Goal: Transaction & Acquisition: Purchase product/service

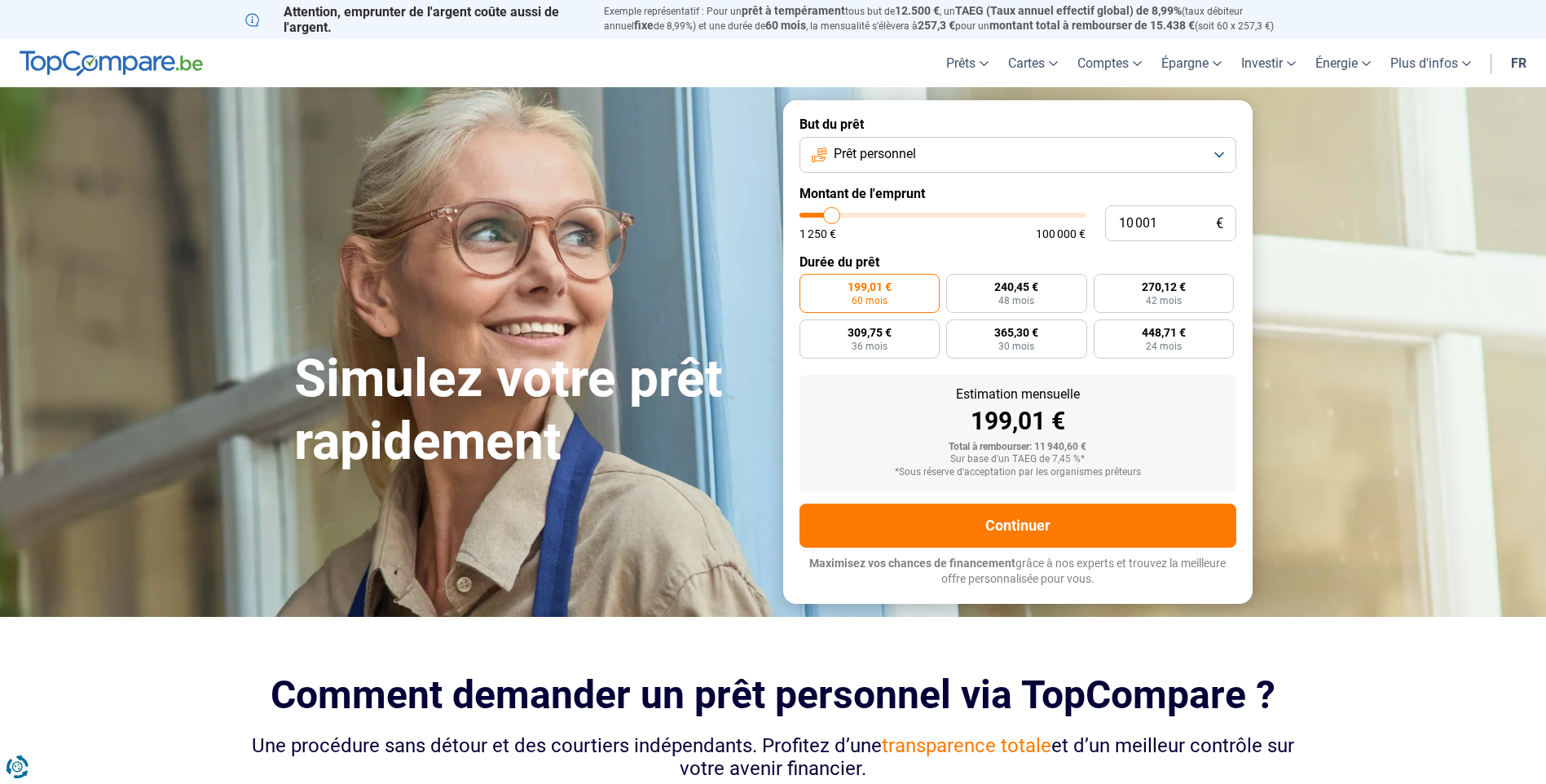
type input "8 750"
type input "8750"
type input "8 000"
type input "8000"
type input "7 500"
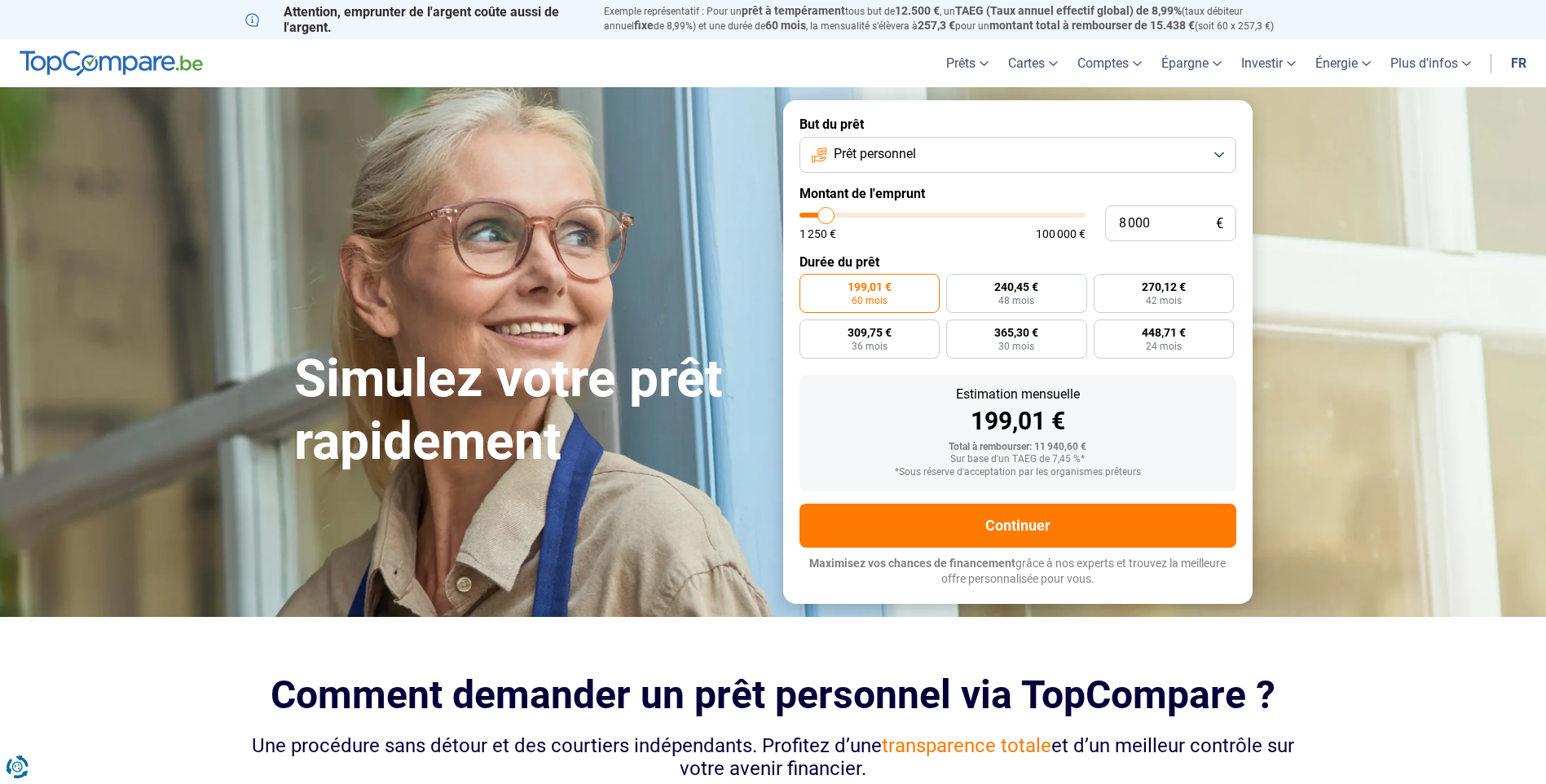
type input "7500"
type input "7 250"
type input "7250"
type input "7 000"
type input "7000"
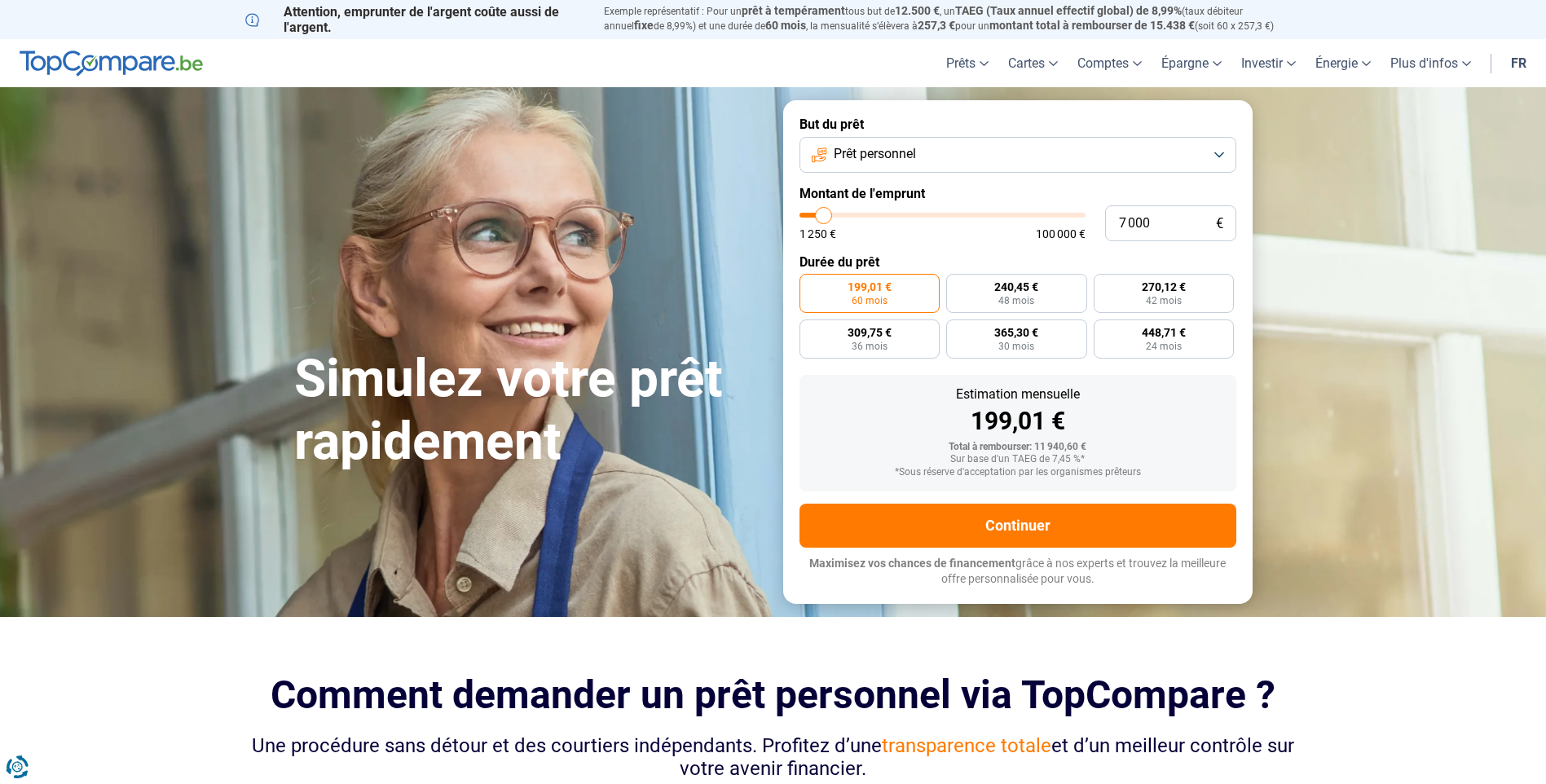
type input "6 750"
type input "6750"
type input "6 500"
type input "6500"
type input "6 000"
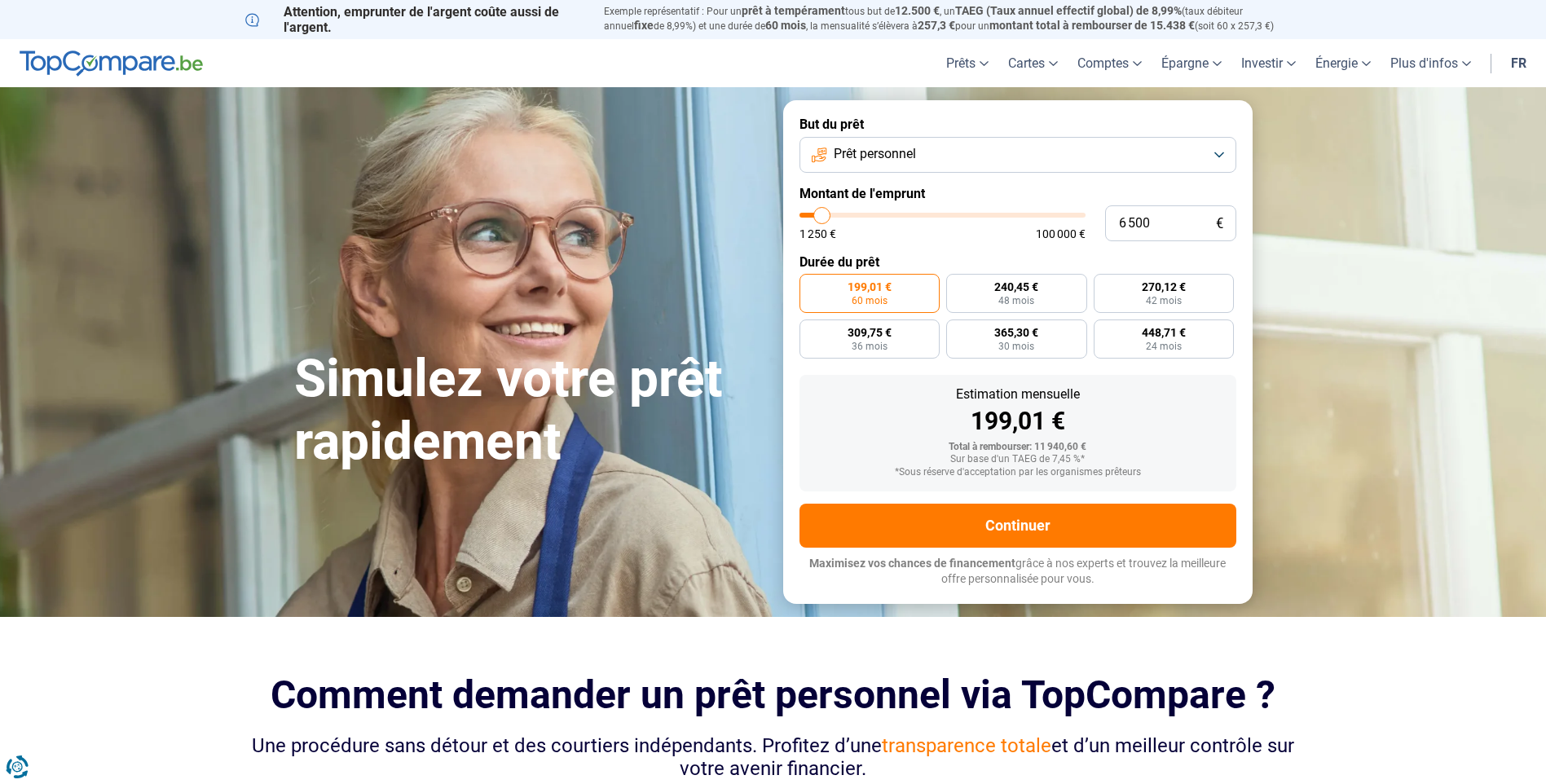
type input "6000"
type input "6 500"
type input "6500"
type input "7 000"
type input "7000"
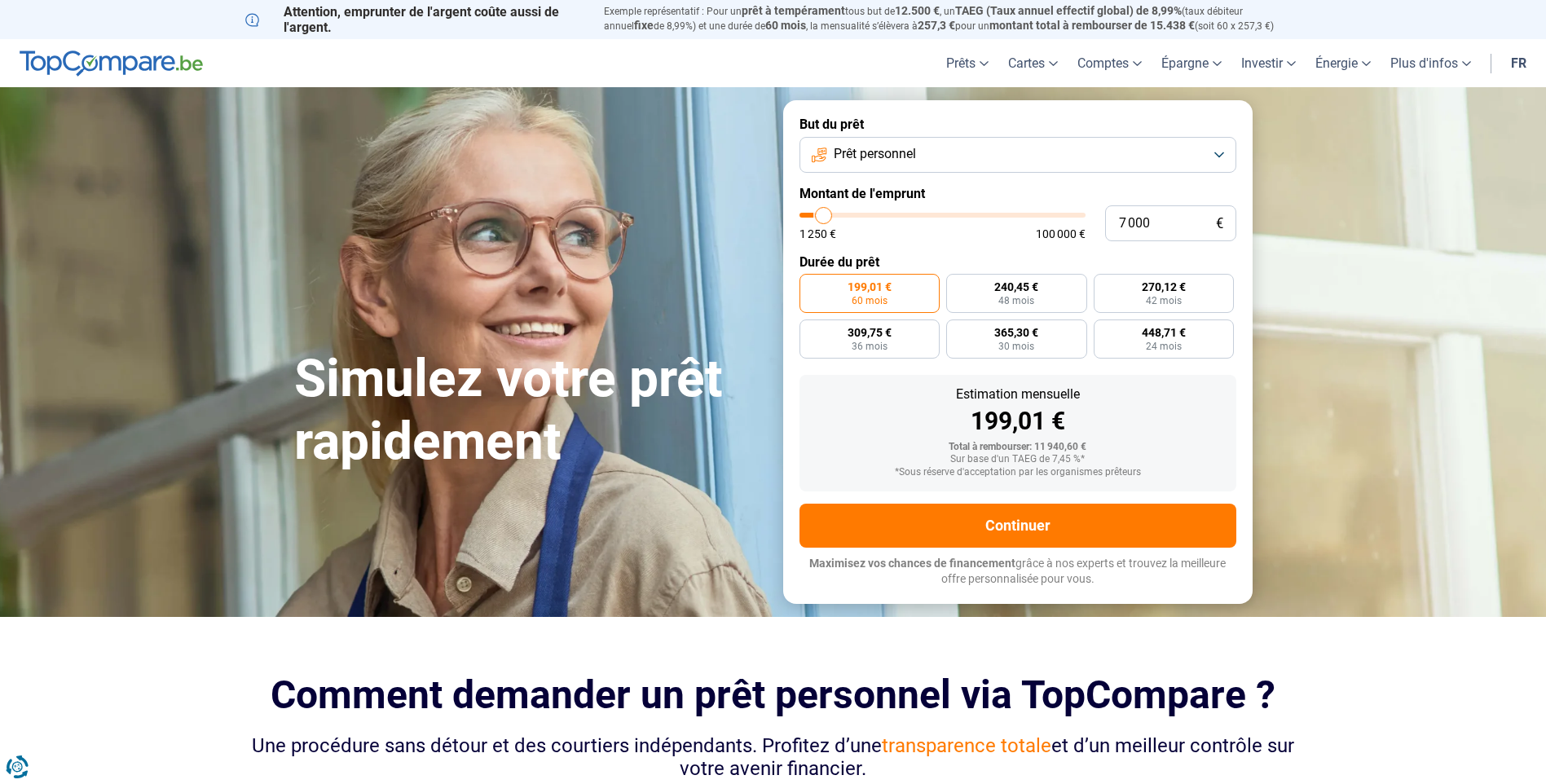
type input "7 500"
type input "7500"
type input "8 000"
type input "8000"
type input "8 250"
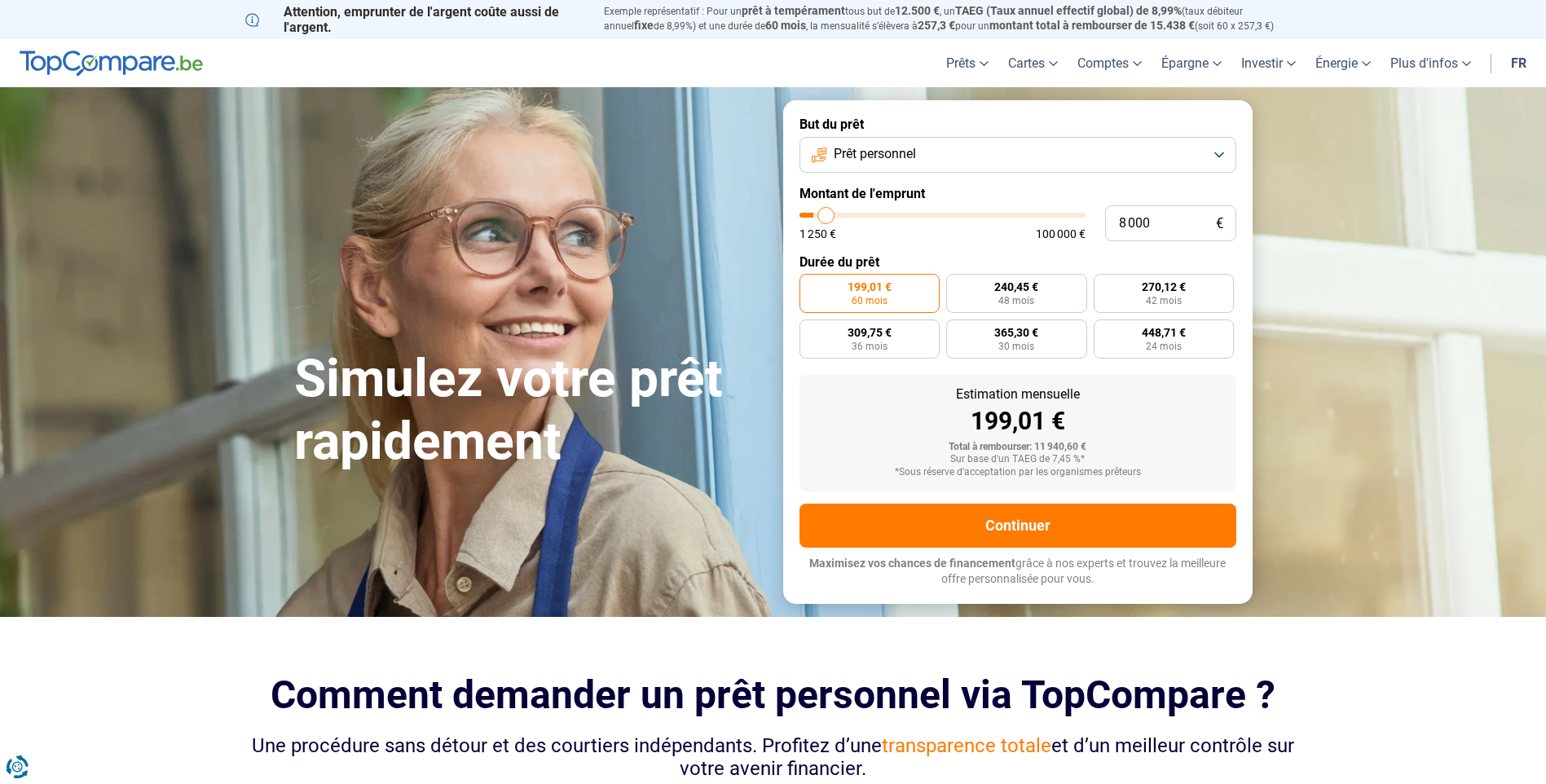
type input "8250"
type input "8 750"
type input "8750"
type input "9 000"
type input "9000"
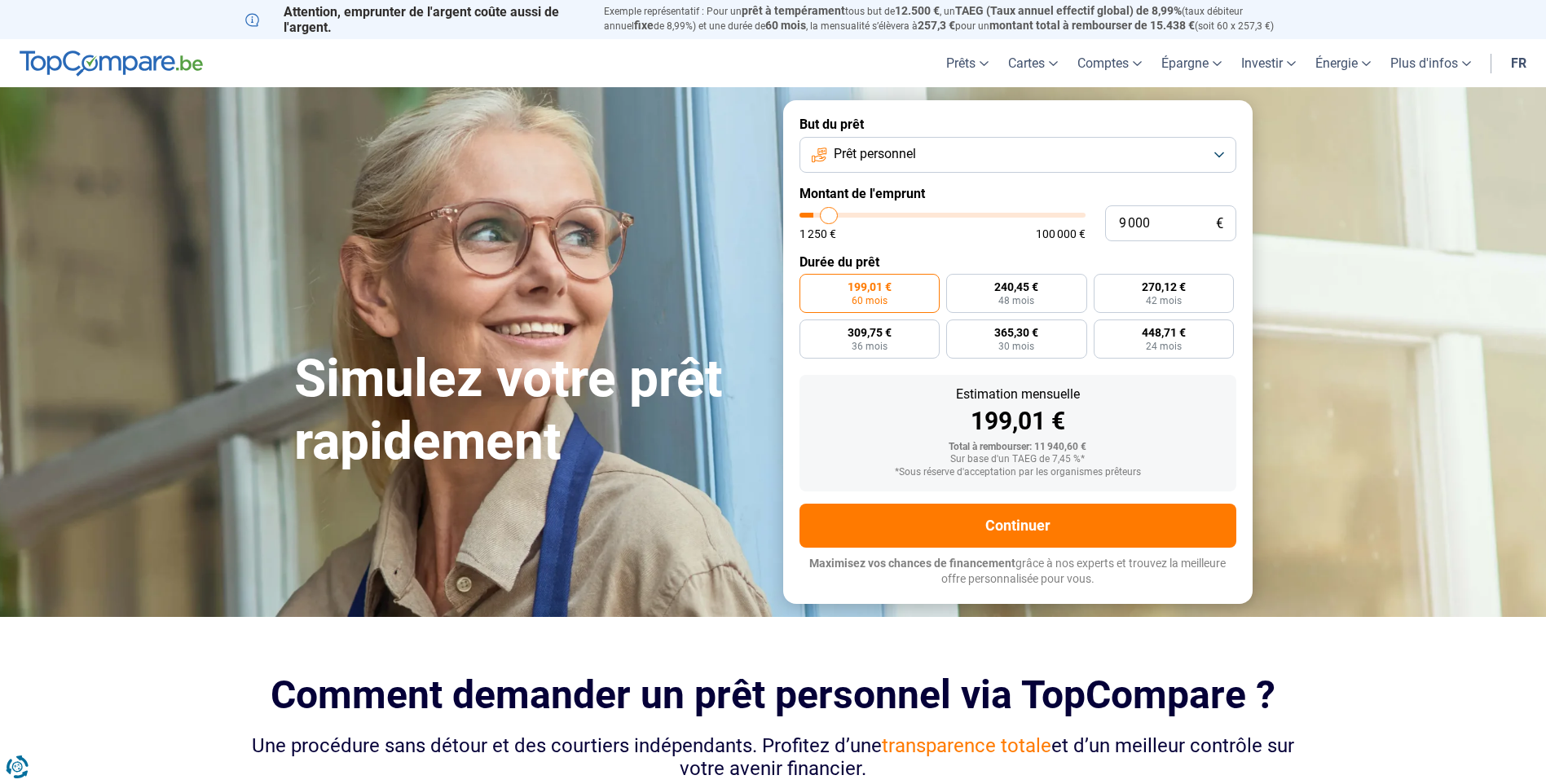
type input "9 500"
type input "9500"
type input "10 000"
type input "10000"
type input "10 250"
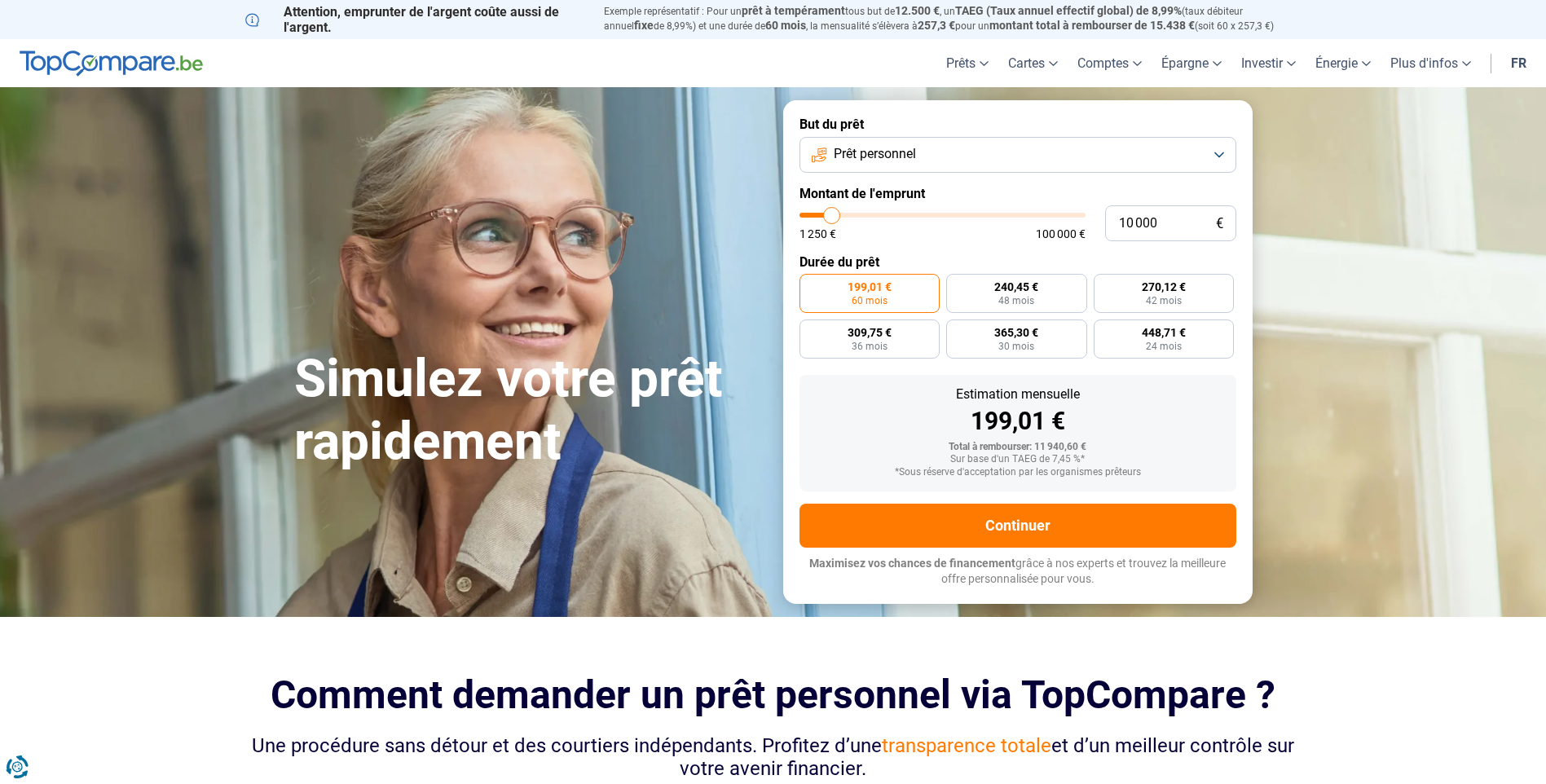
type input "10250"
type input "10 500"
type input "10500"
type input "10 250"
type input "10250"
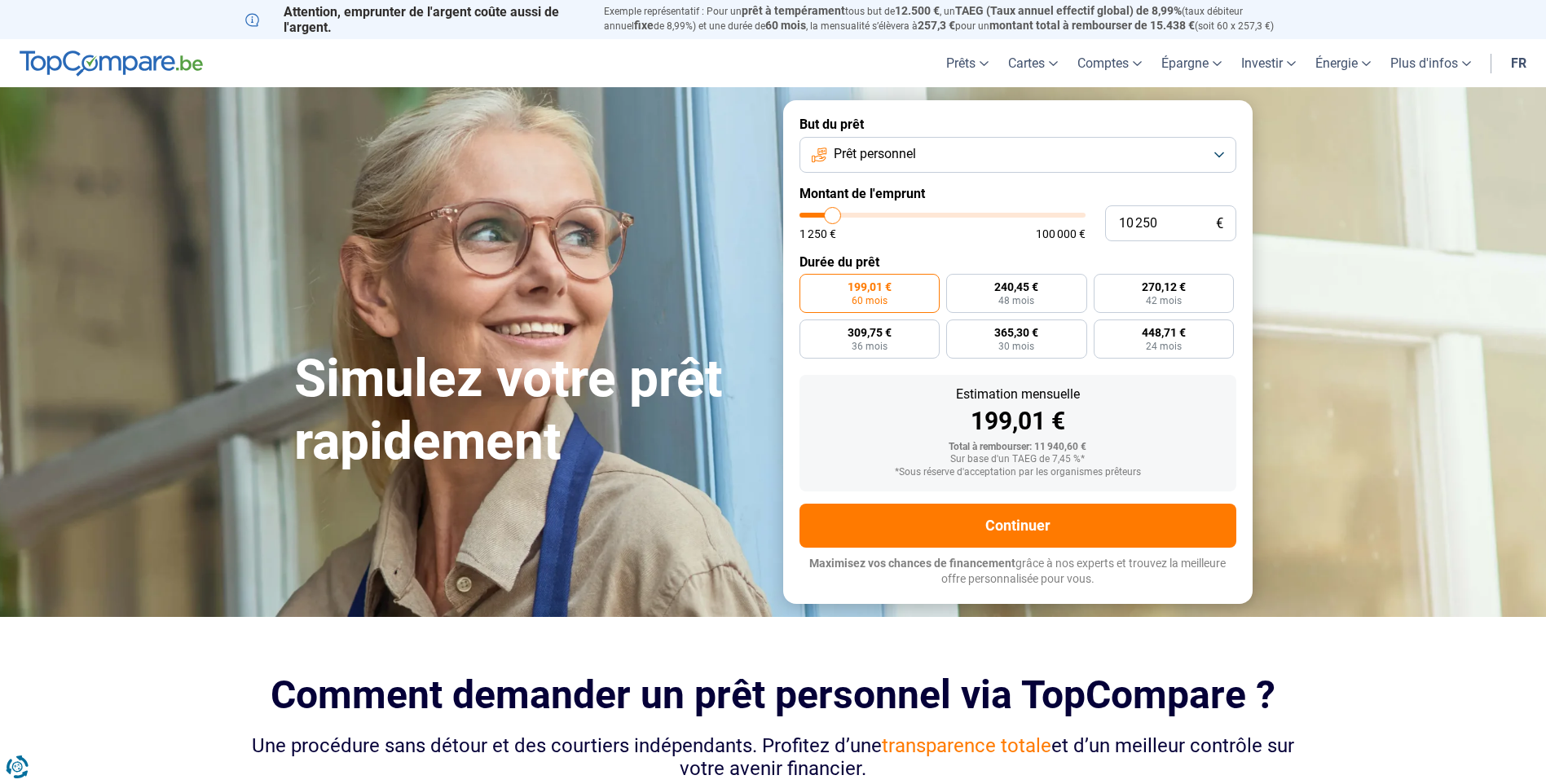
type input "10 000"
type input "10000"
type input "9 750"
type input "9750"
type input "10 000"
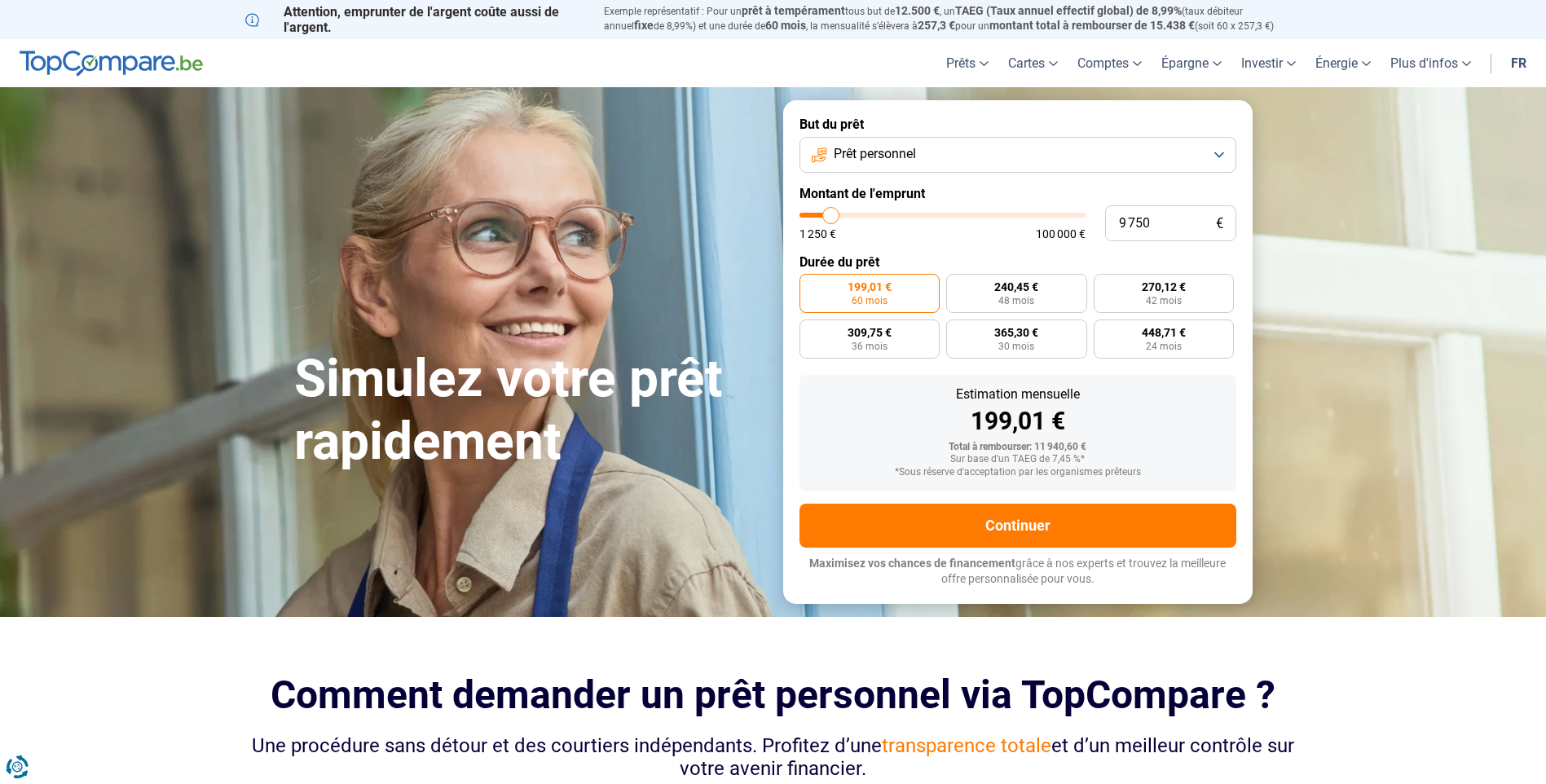
type input "10000"
type input "10 250"
type input "10250"
type input "10 500"
type input "10500"
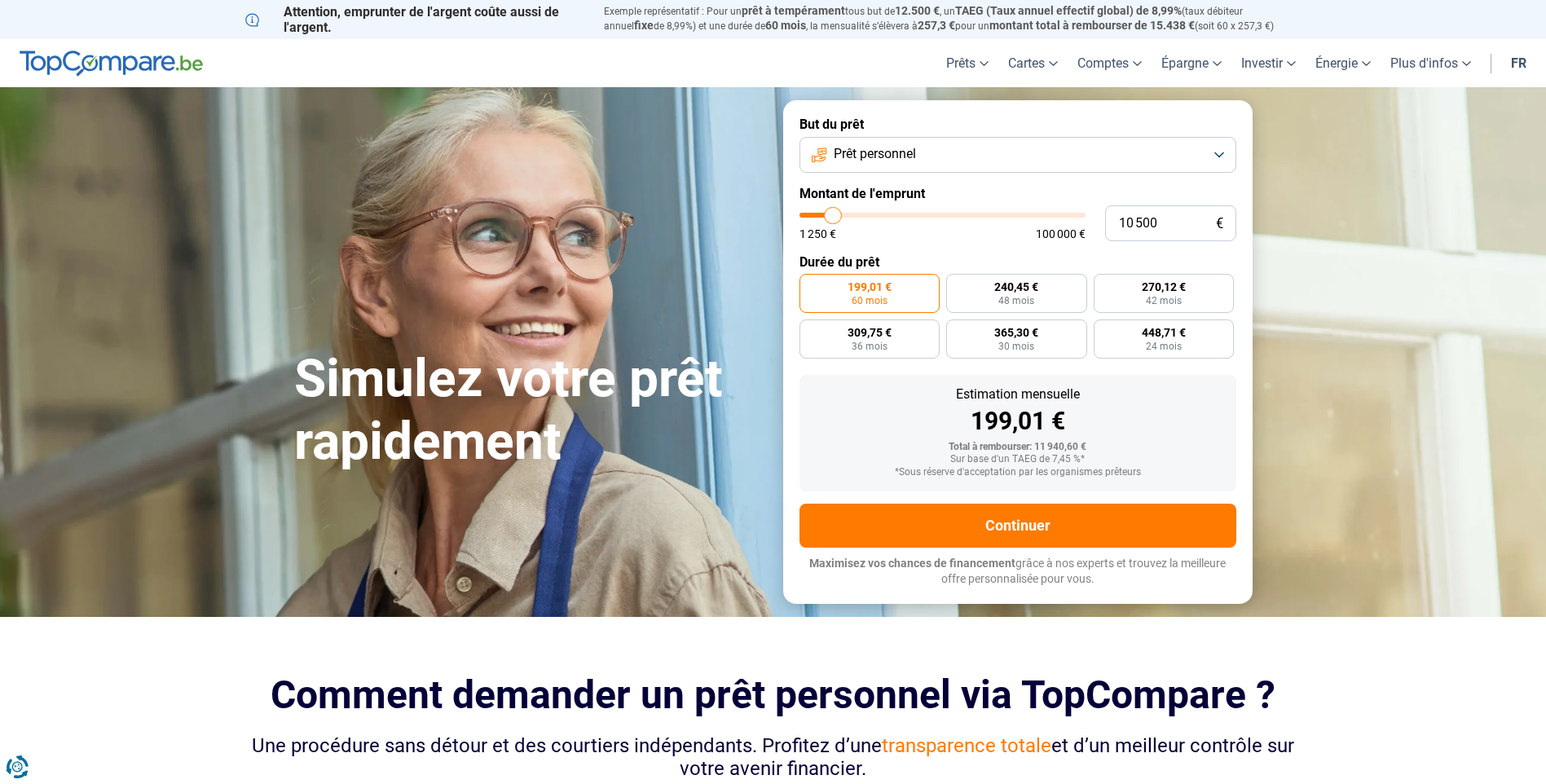
click at [834, 218] on input "range" at bounding box center [943, 215] width 286 height 5
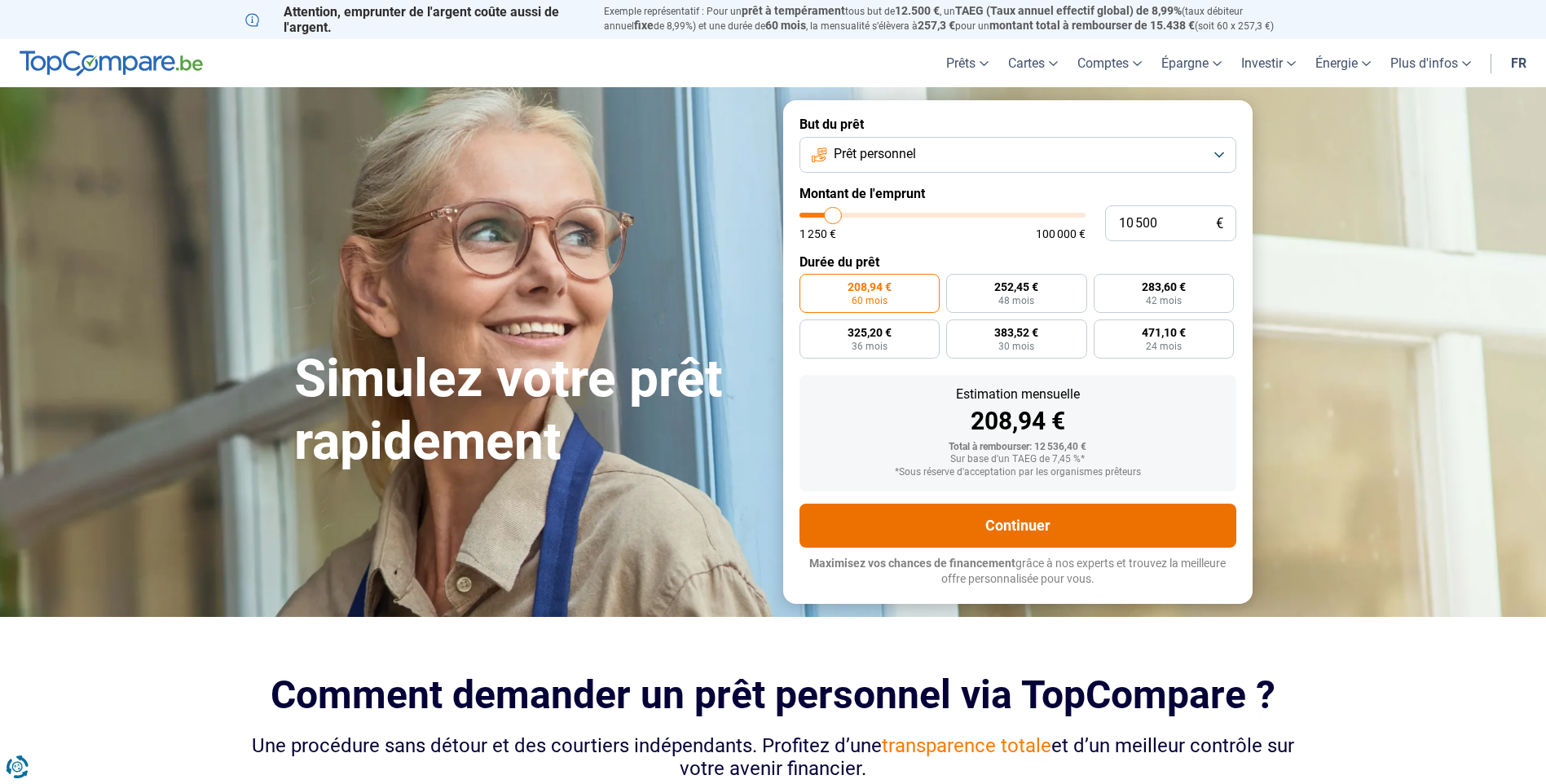
click at [925, 523] on button "Continuer" at bounding box center [1018, 525] width 437 height 44
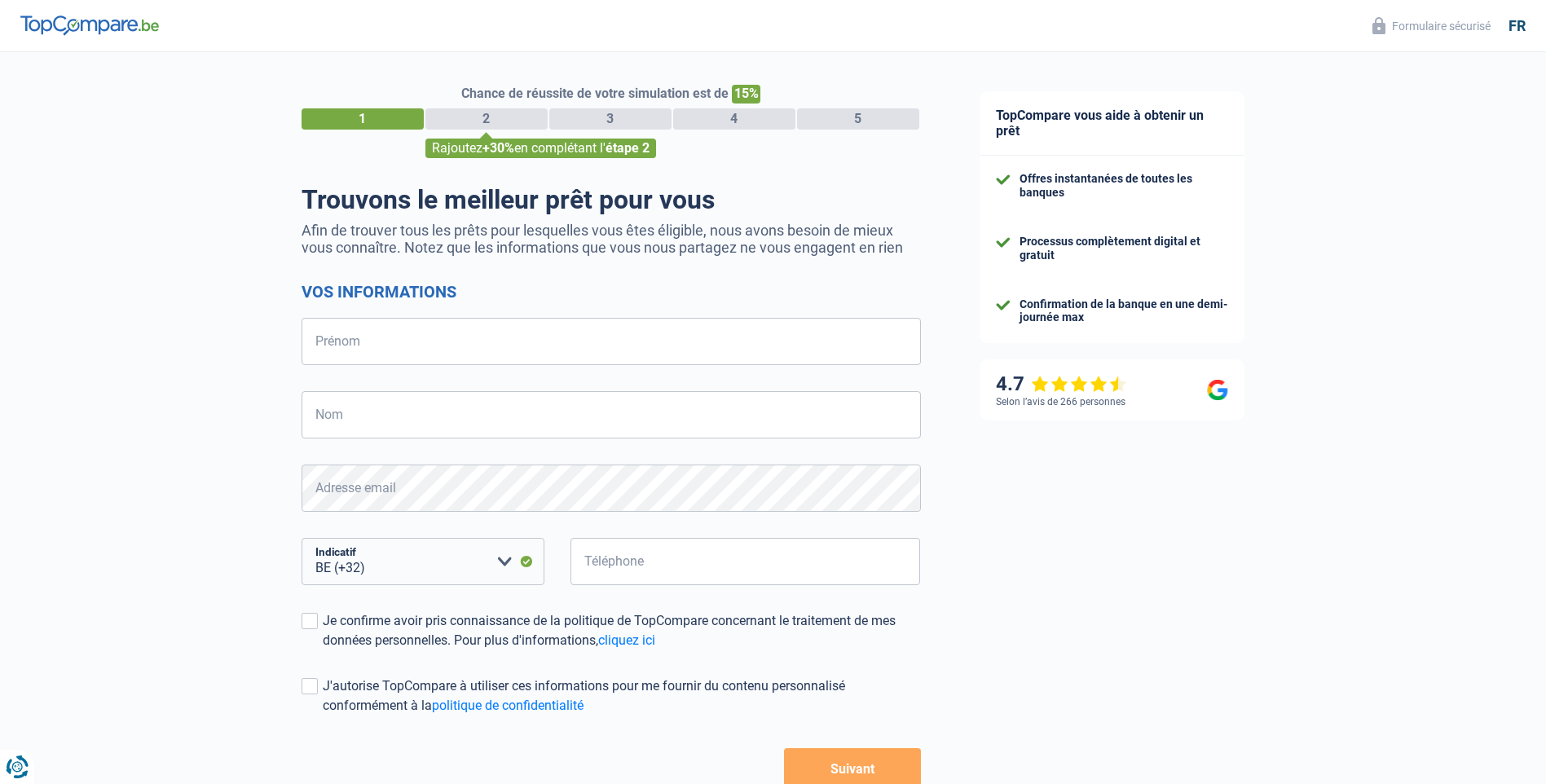
select select "32"
click at [430, 339] on input "Prénom" at bounding box center [611, 341] width 619 height 47
type input "Natacha"
type input "Willems"
click at [671, 553] on input "Téléphone" at bounding box center [745, 561] width 351 height 47
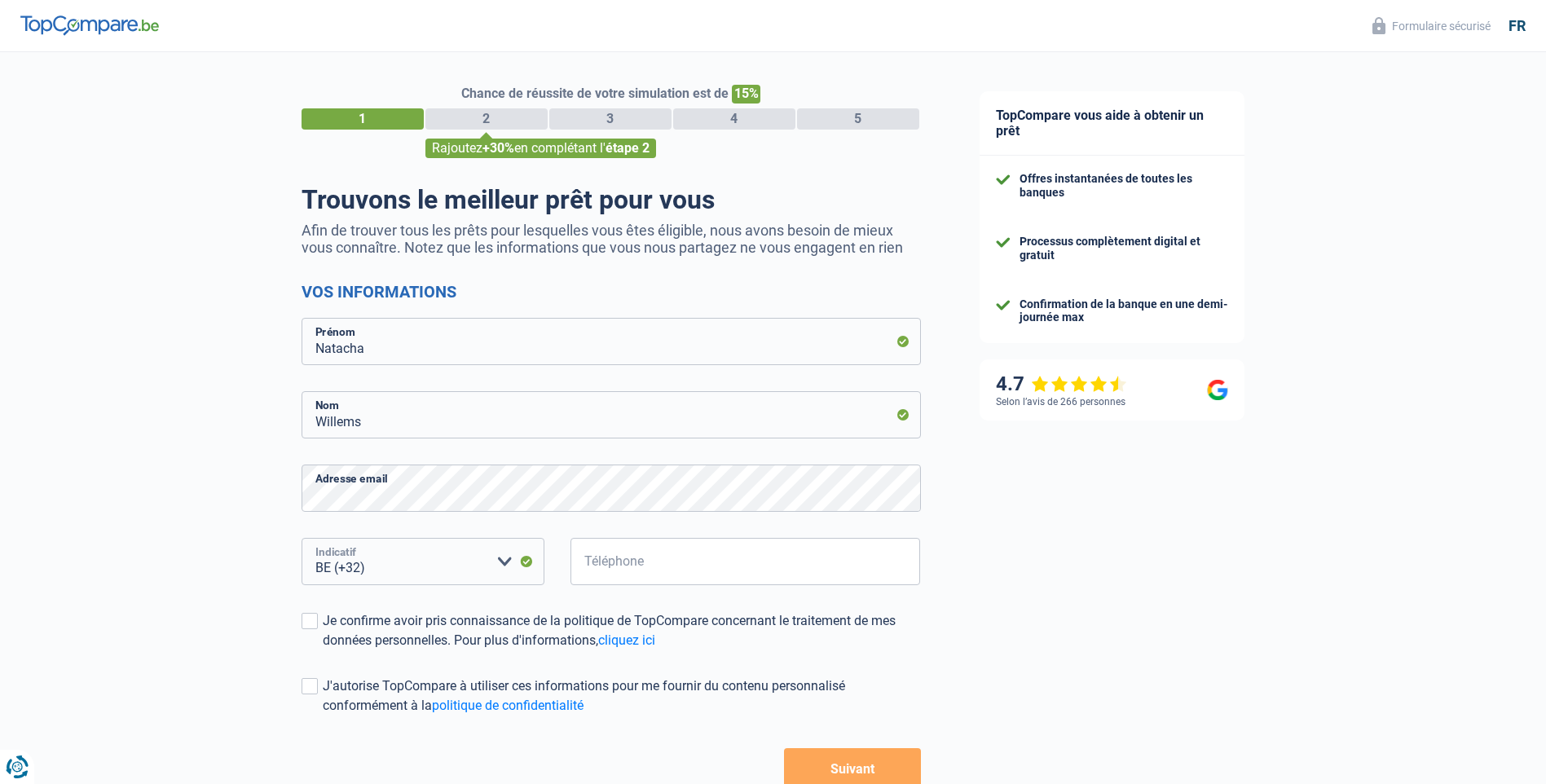
click at [497, 555] on select "BE (+32) LU (+352) Veuillez sélectionner une option" at bounding box center [423, 561] width 243 height 47
select select "352"
click at [302, 540] on select "BE (+32) LU (+352) Veuillez sélectionner une option" at bounding box center [423, 561] width 243 height 47
click at [711, 577] on input "Téléphone" at bounding box center [745, 561] width 351 height 47
type input "691553356"
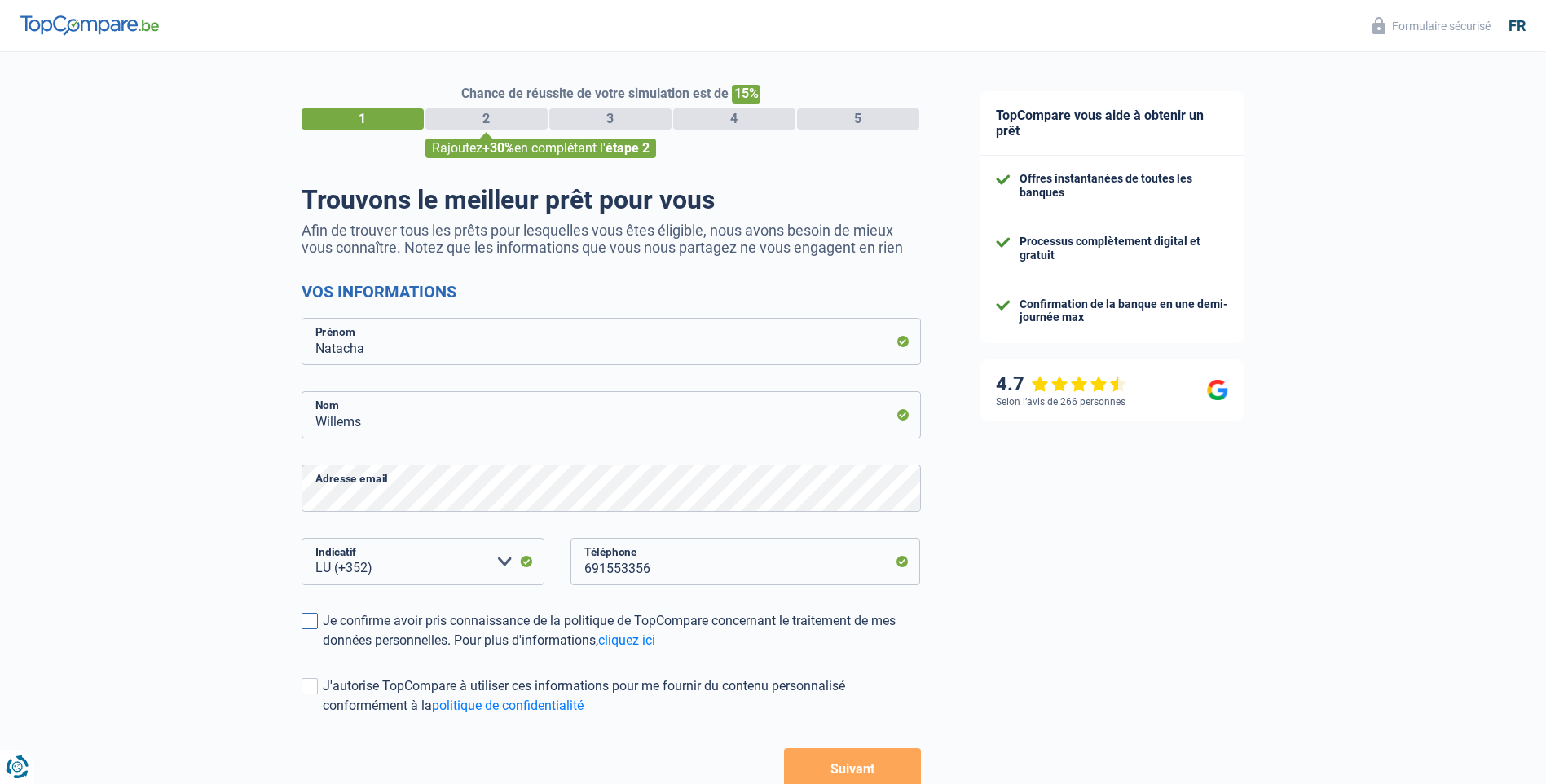
click at [302, 624] on div "Chance de réussite de votre simulation est de 15% 1 2 3 4 5 Rajoutez +30% en co…" at bounding box center [475, 462] width 951 height 834
click at [305, 624] on span at bounding box center [310, 621] width 17 height 17
click at [322, 651] on input "Je confirme avoir pris connaissance de la politique de TopCompare concernant le…" at bounding box center [322, 651] width 0 height 0
click at [304, 689] on span at bounding box center [310, 686] width 17 height 17
click at [322, 715] on input "J'autorise TopCompare à utiliser ces informations pour me fournir du contenu pe…" at bounding box center [322, 715] width 0 height 0
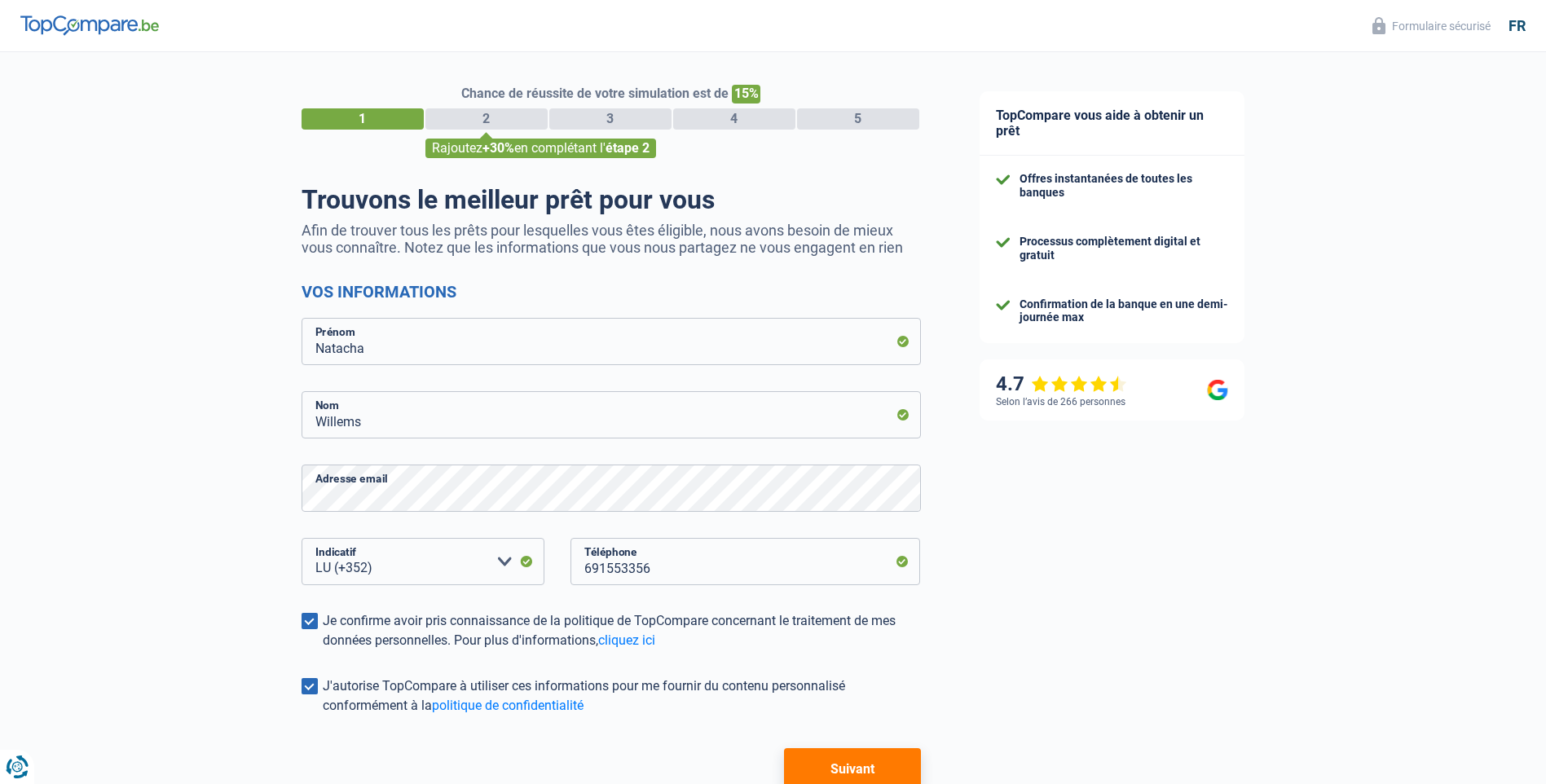
click at [814, 762] on button "Suivant" at bounding box center [852, 768] width 136 height 41
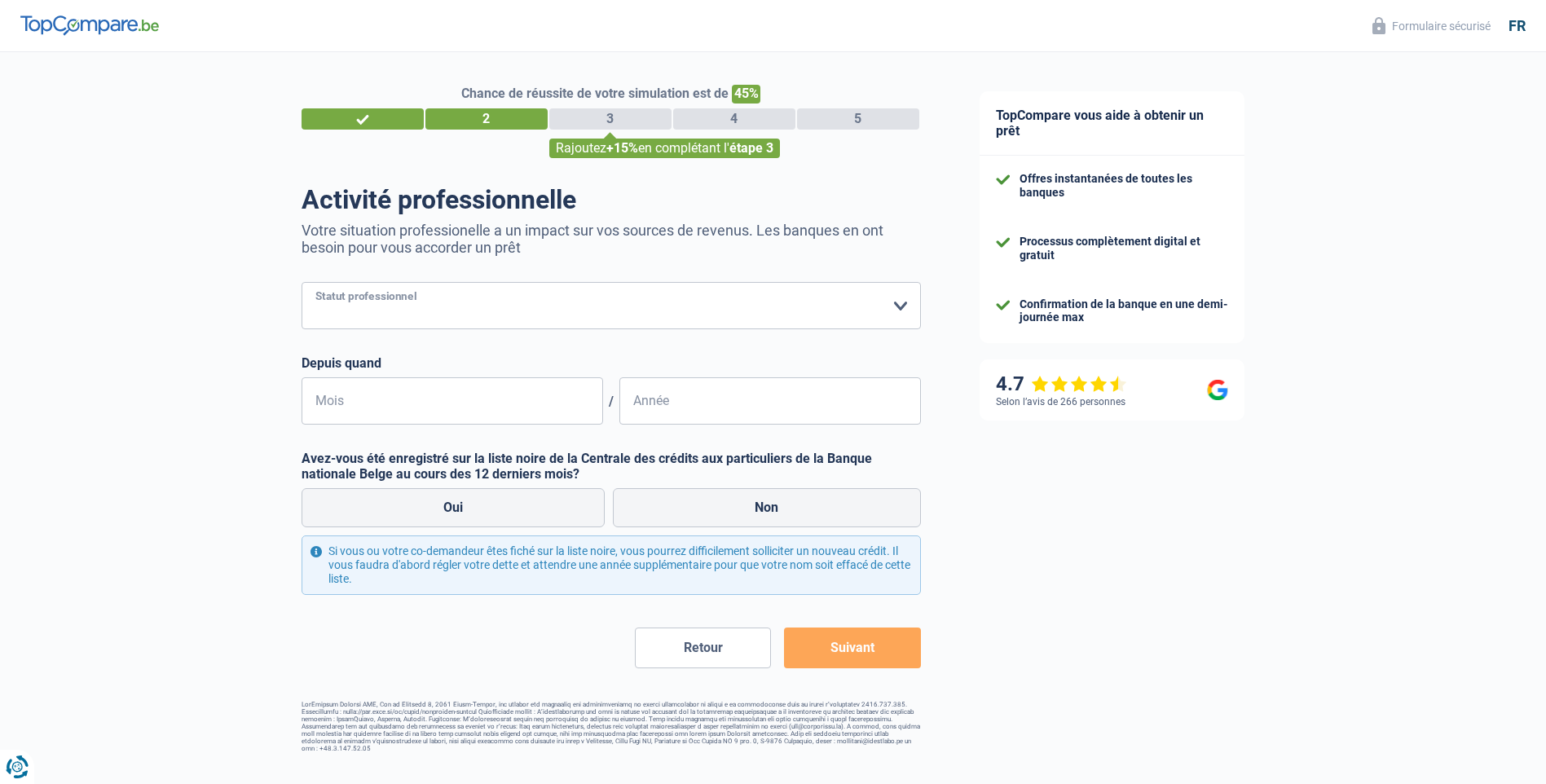
click at [395, 305] on select "Ouvrier Employé privé Employé public Invalide Indépendant Pensionné Chômeur Mut…" at bounding box center [611, 305] width 619 height 47
click at [302, 283] on select "Ouvrier Employé privé Employé public Invalide Indépendant Pensionné Chômeur Mut…" at bounding box center [611, 305] width 619 height 47
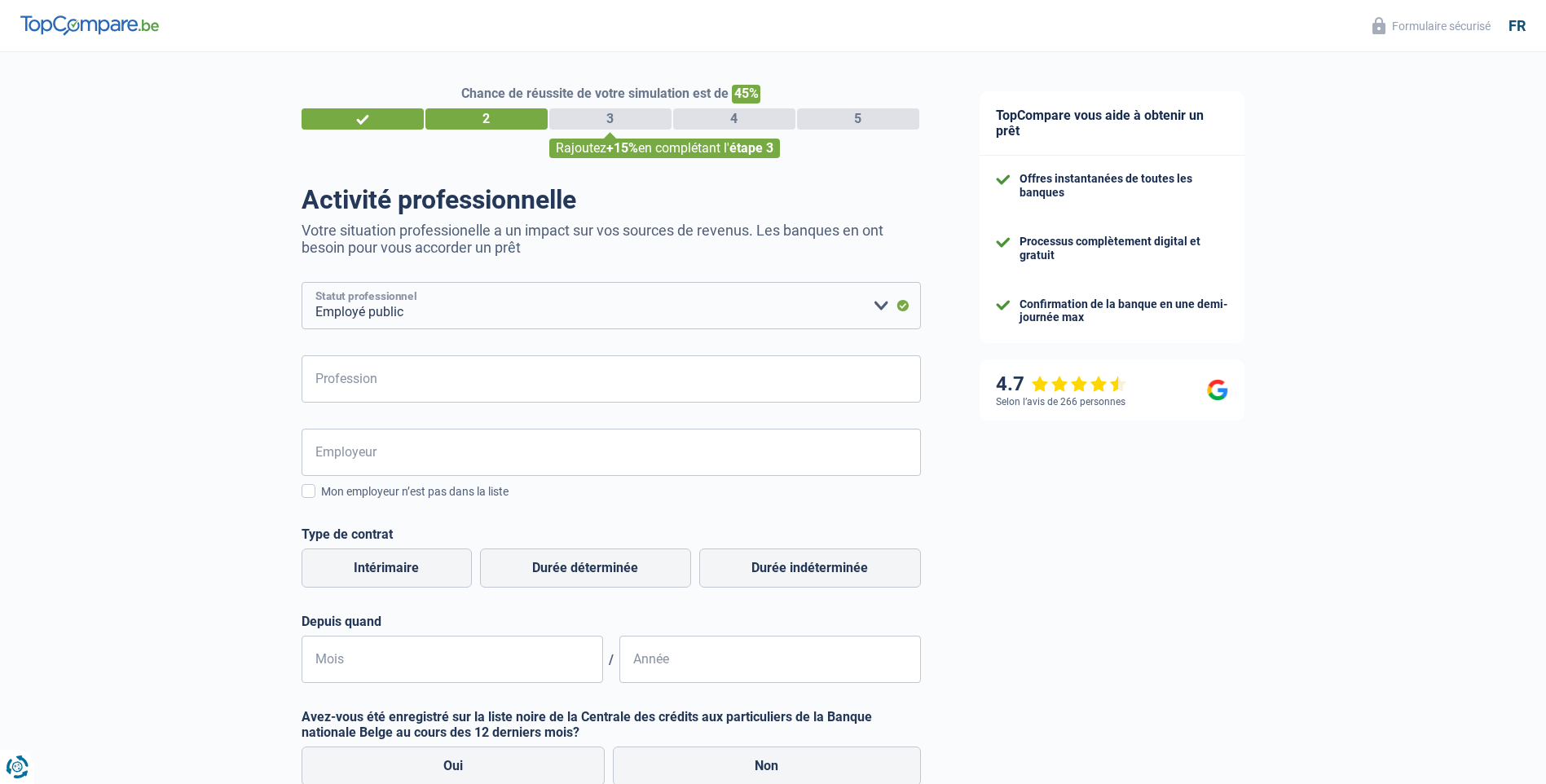
click at [481, 316] on select "Ouvrier Employé privé Employé public Invalide Indépendant Pensionné Chômeur Mut…" at bounding box center [611, 305] width 619 height 47
select select "privateEmployee"
click at [302, 283] on select "Ouvrier Employé privé Employé public Invalide Indépendant Pensionné Chômeur Mut…" at bounding box center [611, 305] width 619 height 47
click at [427, 362] on input "Profession" at bounding box center [611, 379] width 619 height 47
click at [358, 385] on input "Elco/réception" at bounding box center [611, 379] width 619 height 47
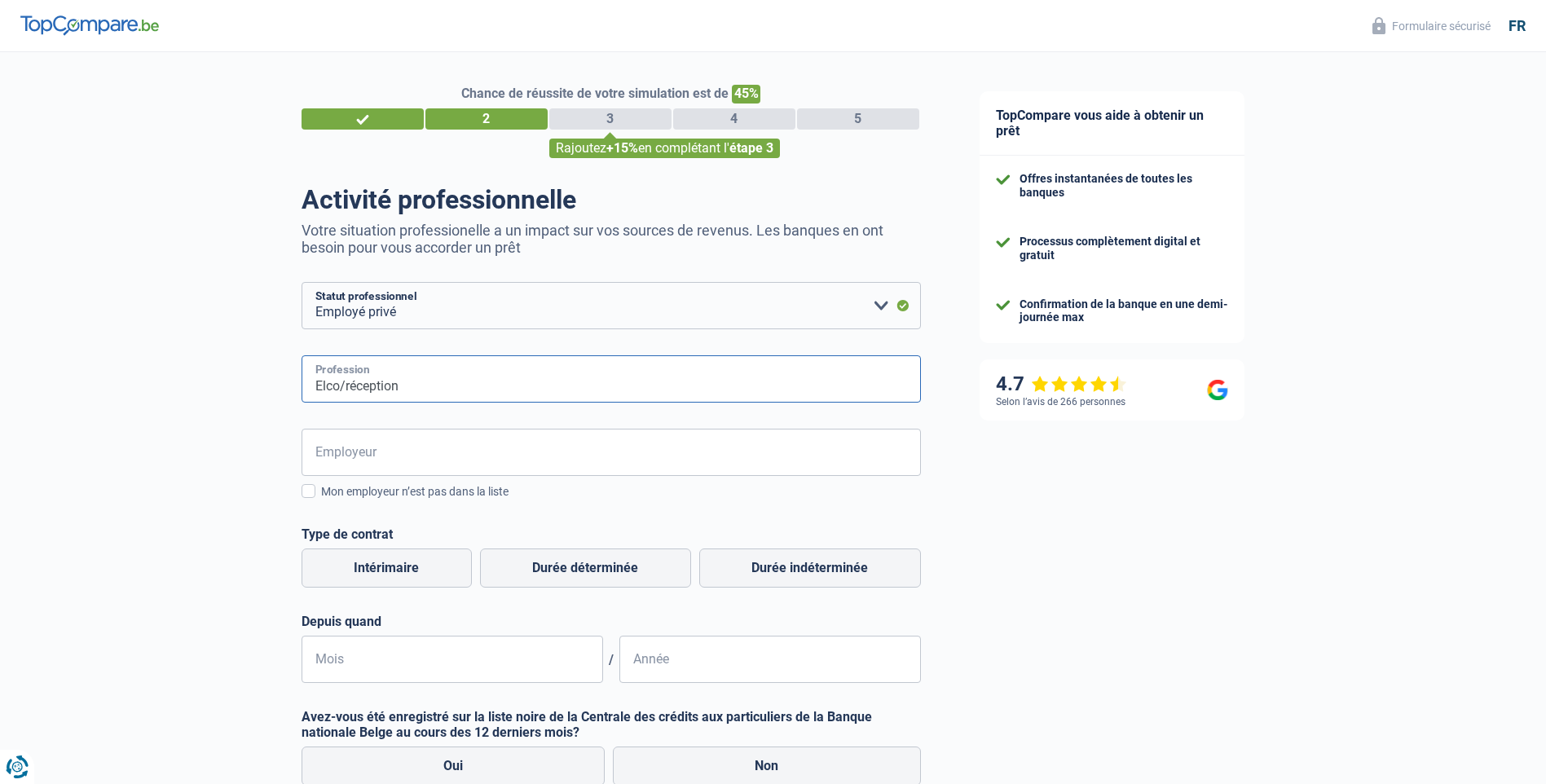
drag, startPoint x: 349, startPoint y: 383, endPoint x: 530, endPoint y: 380, distance: 181.0
click at [350, 383] on input "Elco/réception" at bounding box center [611, 379] width 619 height 47
click at [401, 463] on input "Employeur" at bounding box center [611, 452] width 619 height 47
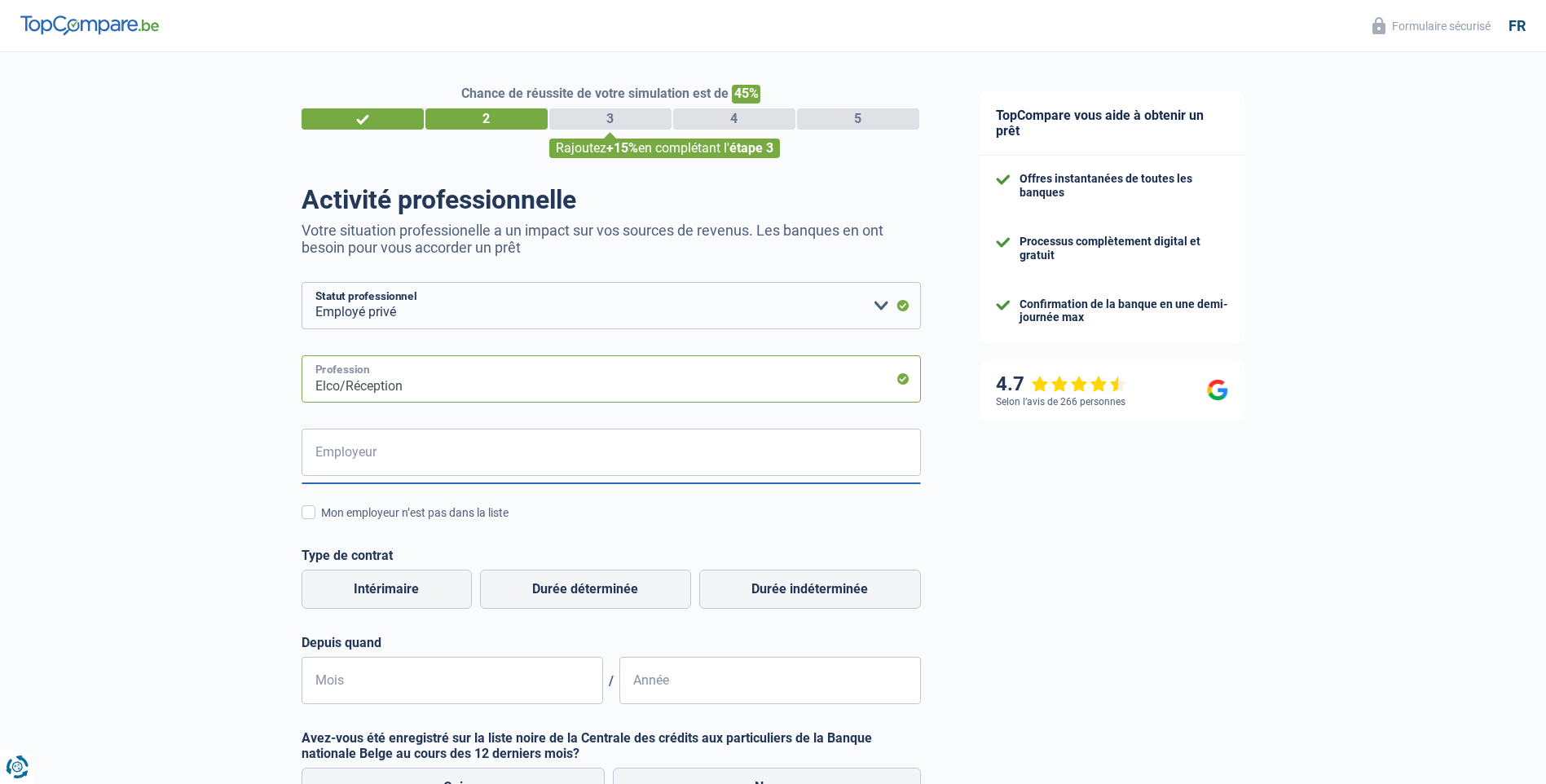
drag, startPoint x: 344, startPoint y: 386, endPoint x: 241, endPoint y: 376, distance: 103.5
click at [245, 375] on div "Chance de réussite de votre simulation est de 45% 1 2 3 4 5 Rajoutez +15% en co…" at bounding box center [475, 542] width 951 height 993
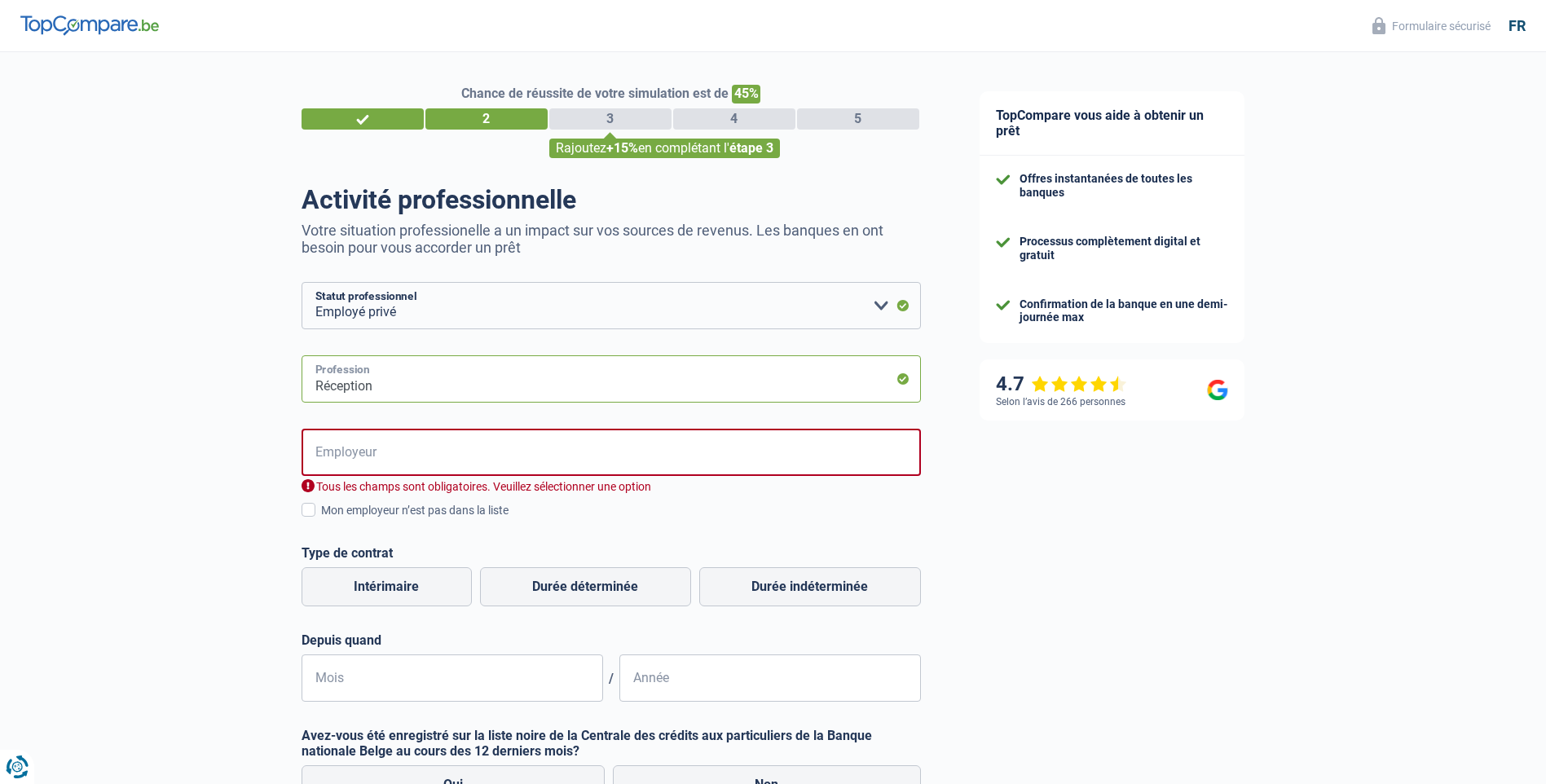
type input "Réception"
click at [360, 475] on input "Employeur" at bounding box center [611, 452] width 619 height 47
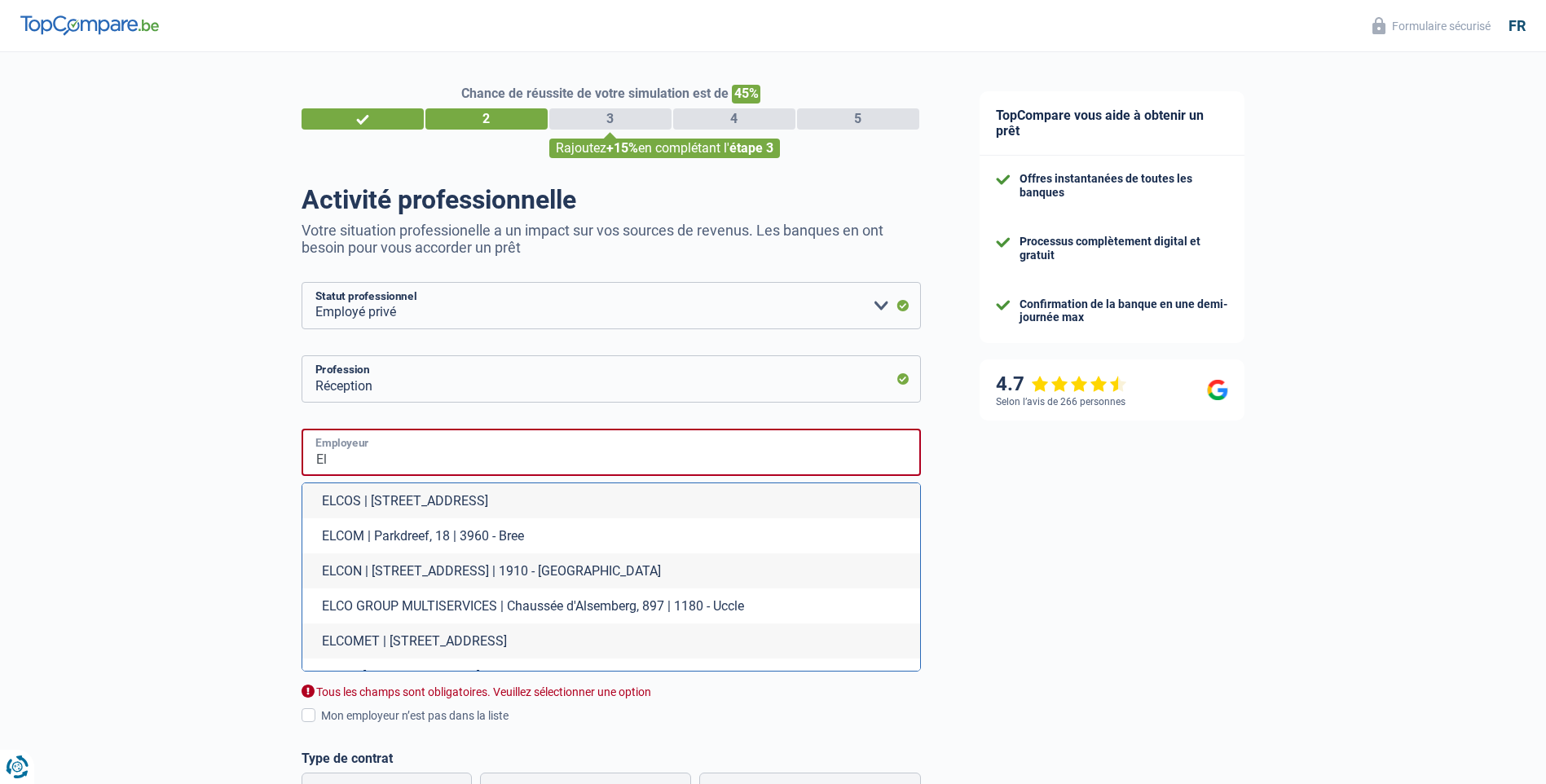
type input "E"
click at [0, 231] on html "Vous avez le contrôle de vos données Nous utilisons des cookies, tout comme nos…" at bounding box center [773, 399] width 1546 height 800
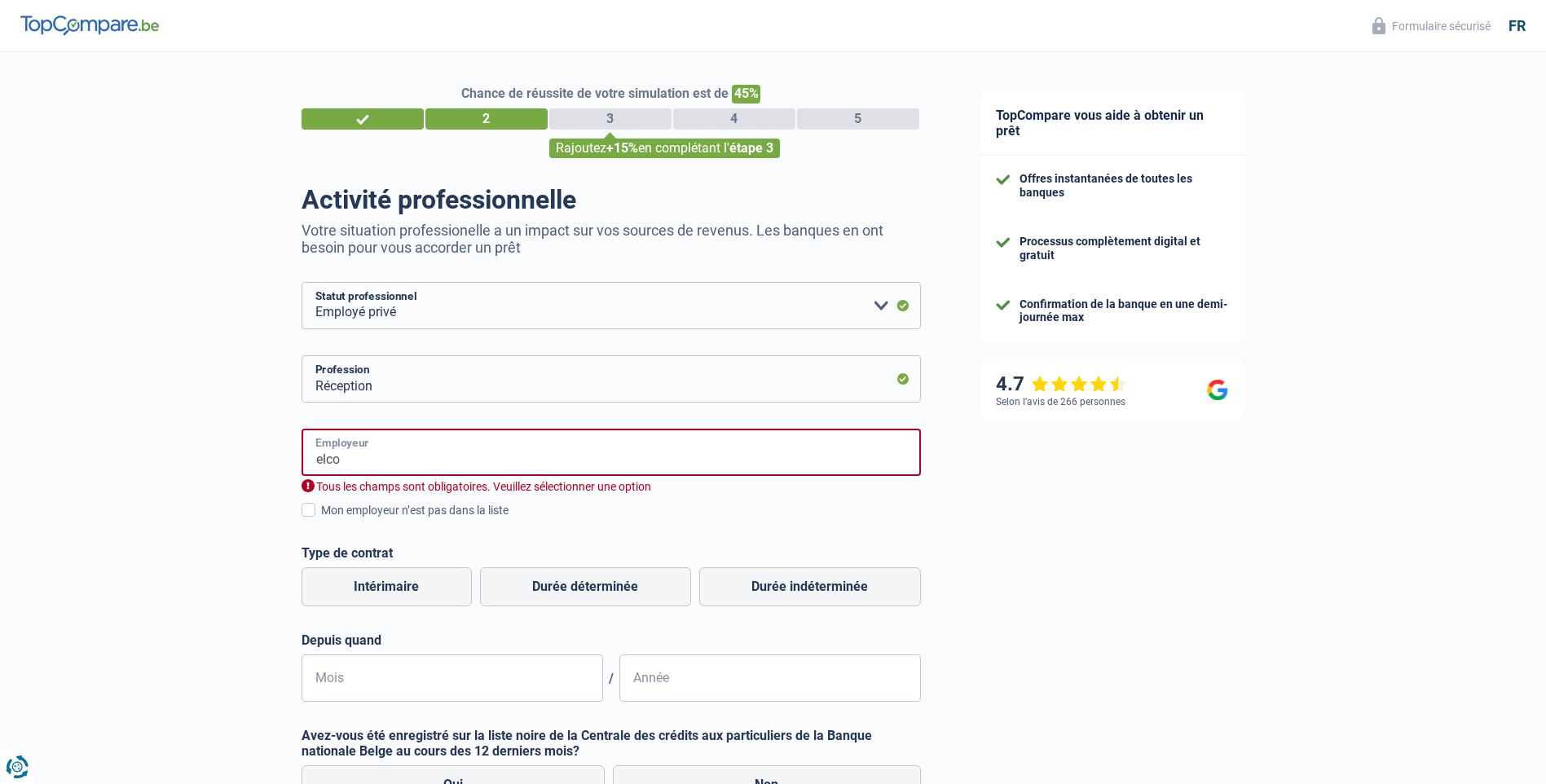
click at [417, 453] on input "elco" at bounding box center [611, 452] width 619 height 47
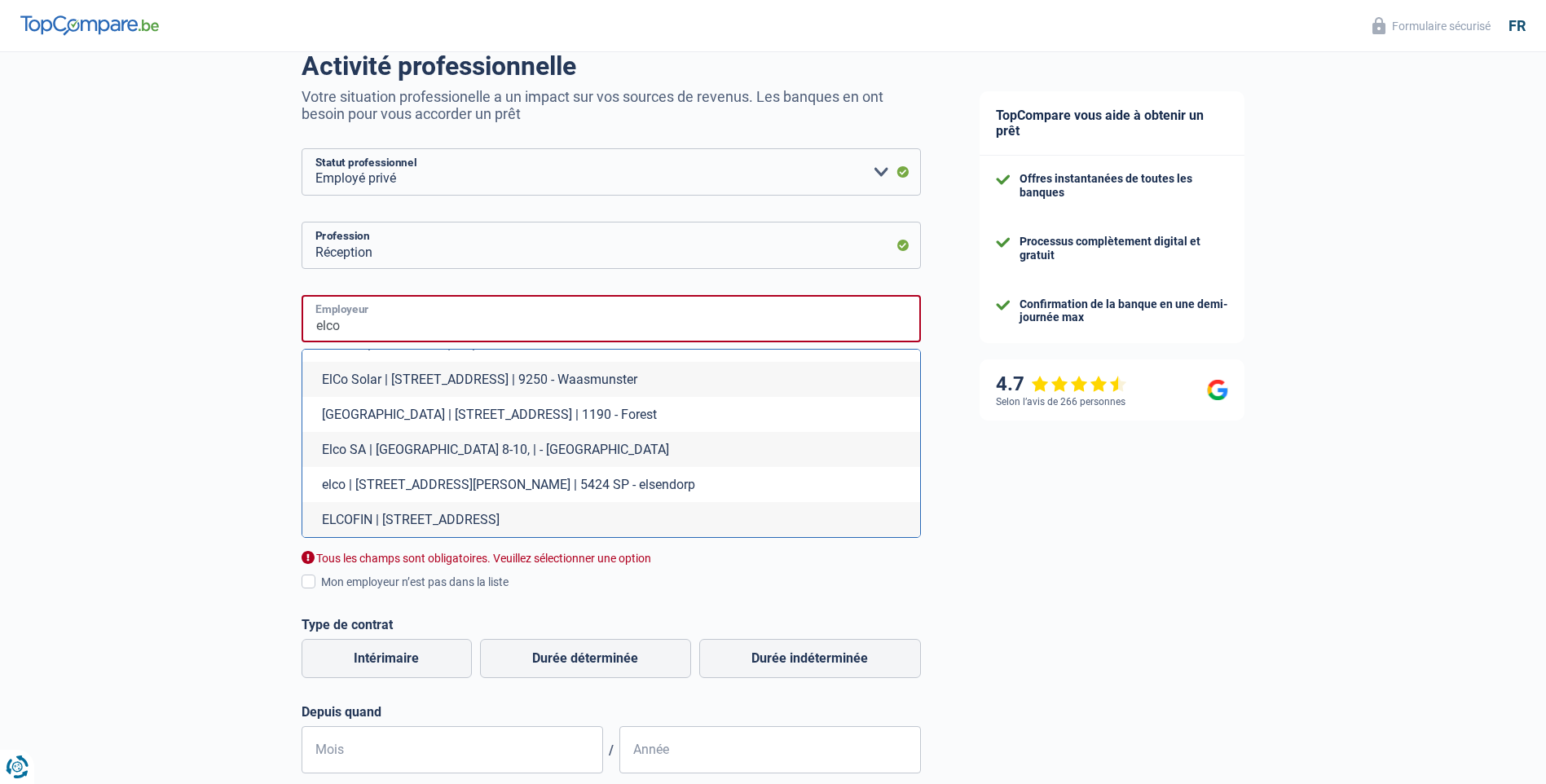
scroll to position [244, 0]
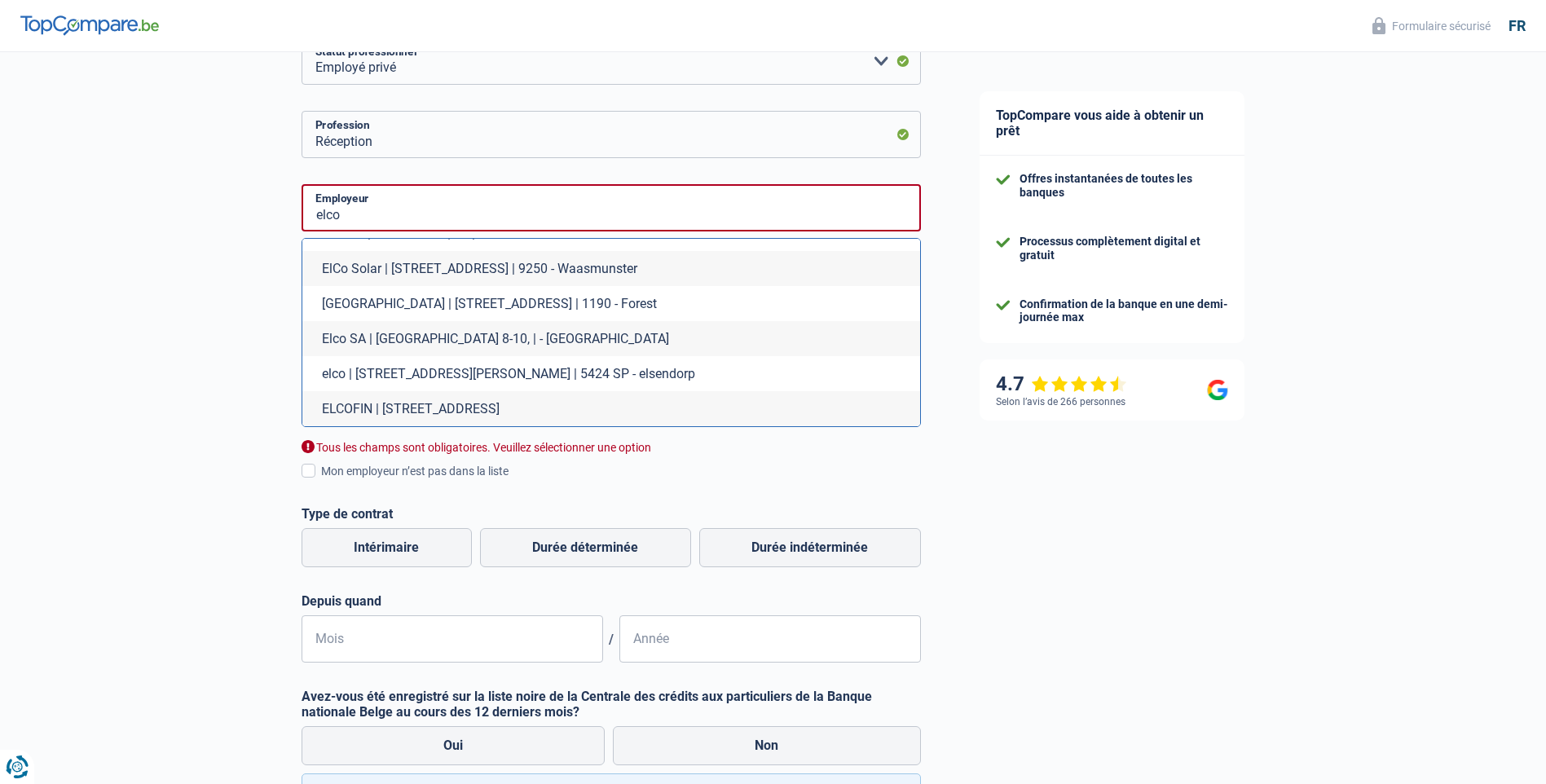
click at [466, 335] on li "Elco SA | rue de la Fonderie 8-10, | - Luxembourg" at bounding box center [611, 338] width 618 height 35
type input "Elco SA | rue de la Fonderie 8-10, | - Luxembourg"
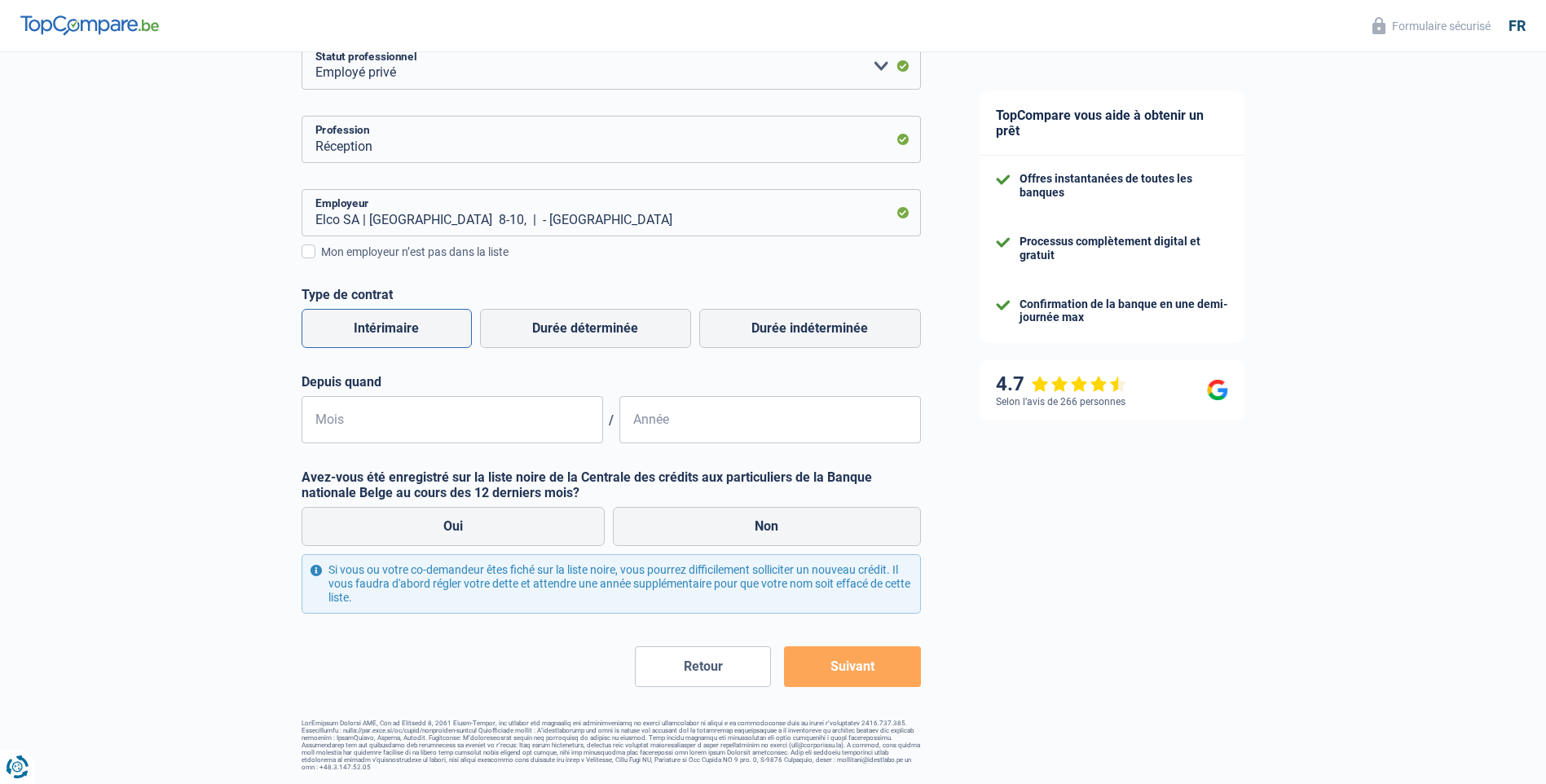
scroll to position [239, 0]
click at [616, 214] on input "Elco SA | rue de la Fonderie 8-10, | - Luxembourg" at bounding box center [611, 213] width 619 height 47
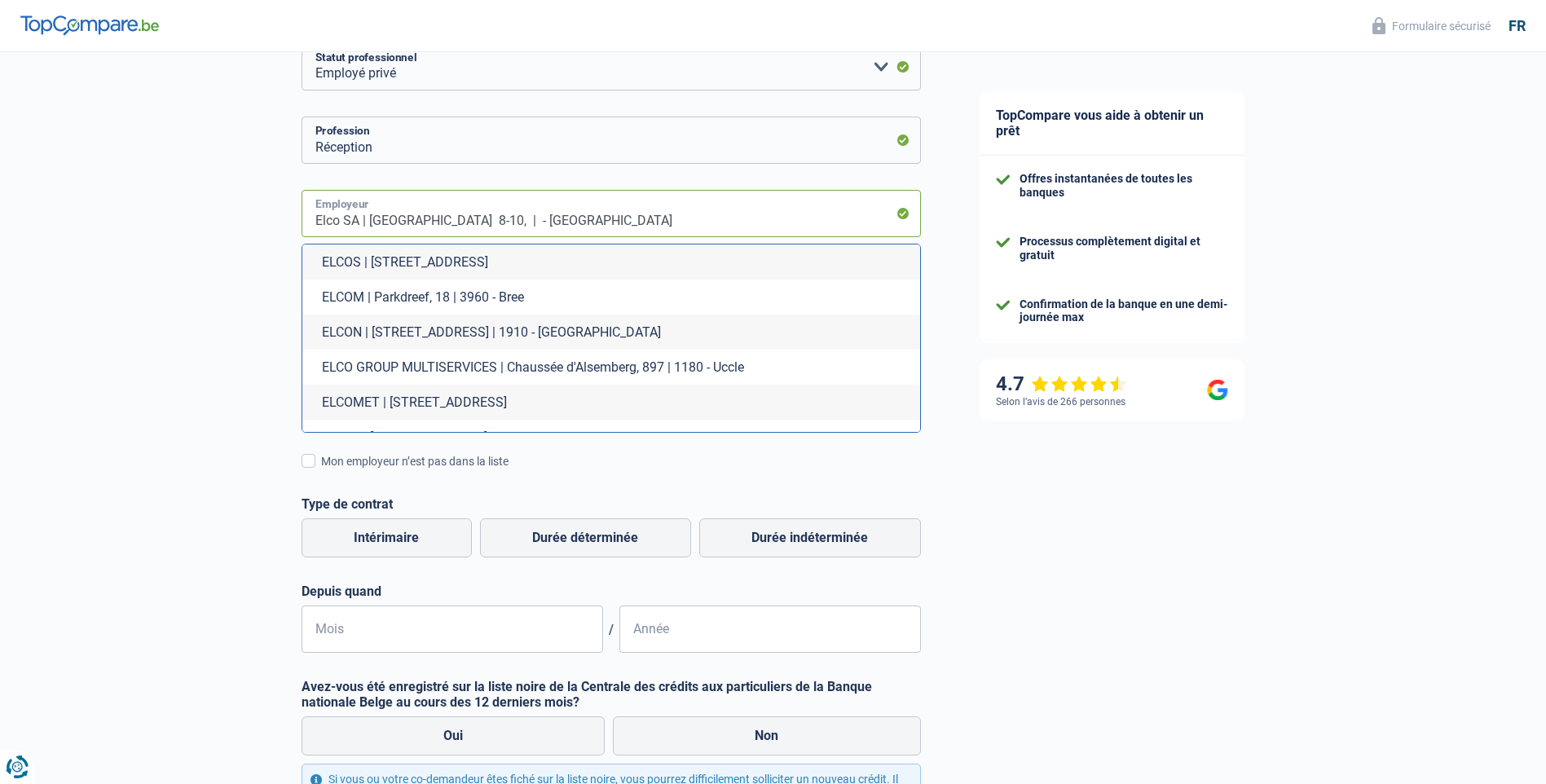
drag, startPoint x: 506, startPoint y: 221, endPoint x: 369, endPoint y: 225, distance: 137.1
click at [369, 225] on input "Elco SA | rue de la Fonderie 8-10, | - Luxembourg" at bounding box center [611, 213] width 619 height 47
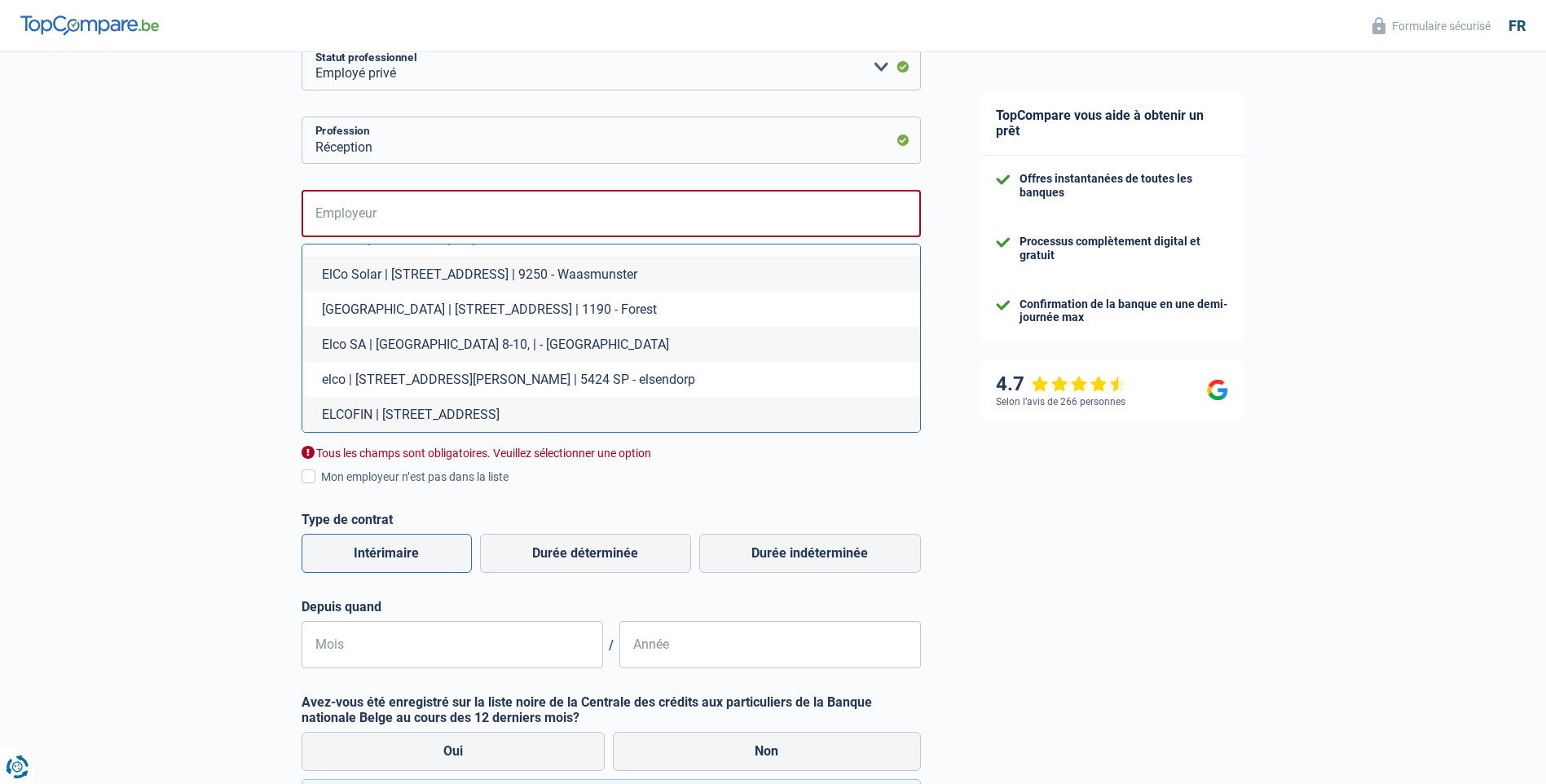
click at [464, 343] on li "Elco SA | rue de la Fonderie 8-10, | - Luxembourg" at bounding box center [611, 344] width 618 height 35
type input "Elco SA | rue de la Fonderie 8-10, | - Luxembourg"
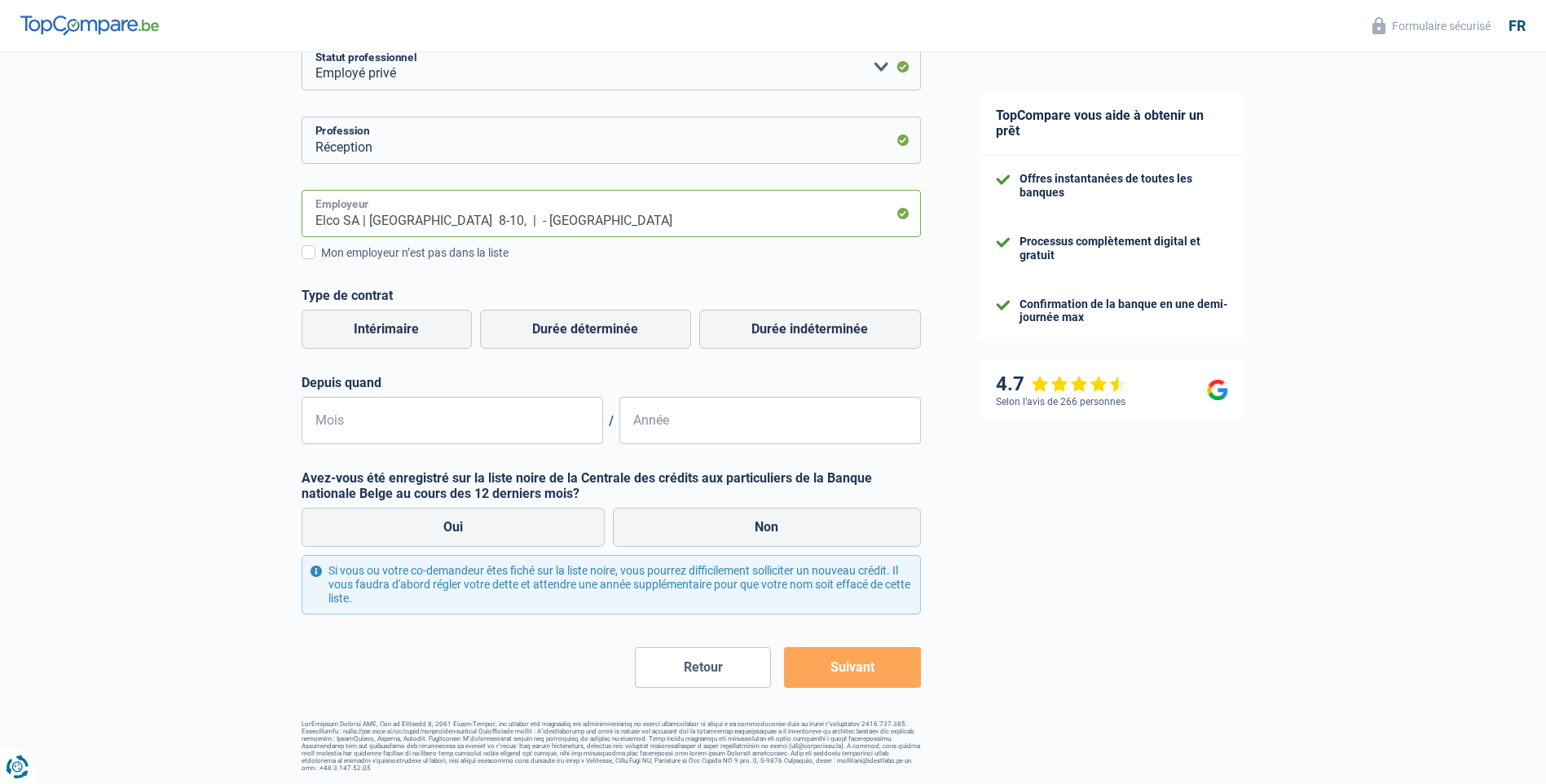
drag, startPoint x: 607, startPoint y: 223, endPoint x: 294, endPoint y: 206, distance: 313.5
click at [294, 206] on div "Chance de réussite de votre simulation est de 45% 1 2 3 4 5 Rajoutez +15% en co…" at bounding box center [475, 293] width 951 height 971
click at [230, 254] on div "Chance de réussite de votre simulation est de 45% 1 2 3 4 5 Rajoutez +15% en co…" at bounding box center [475, 293] width 951 height 971
click at [520, 318] on label "Durée déterminée" at bounding box center [585, 329] width 211 height 39
click at [520, 318] on input "Durée déterminée" at bounding box center [585, 329] width 211 height 39
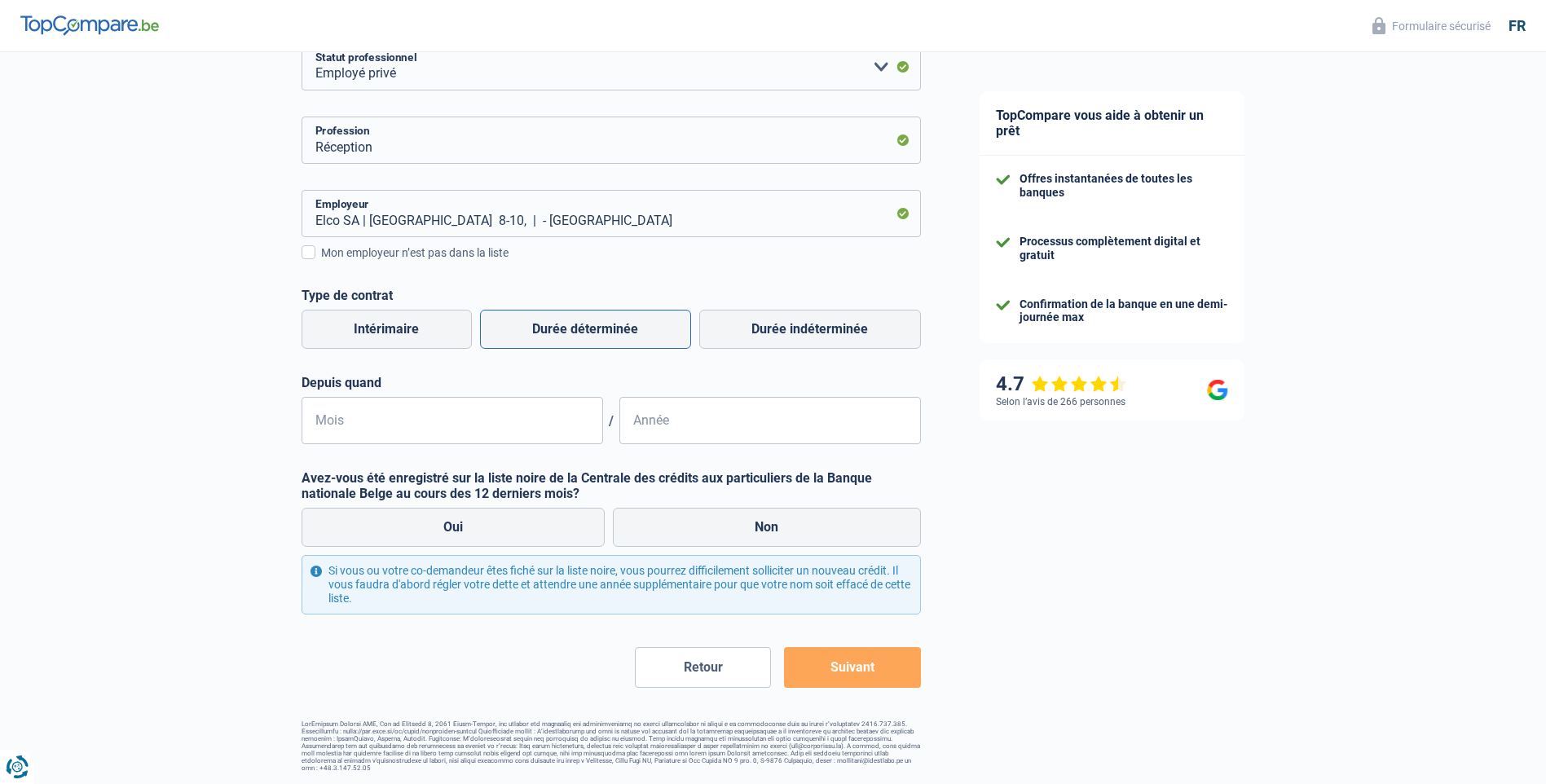
radio input "true"
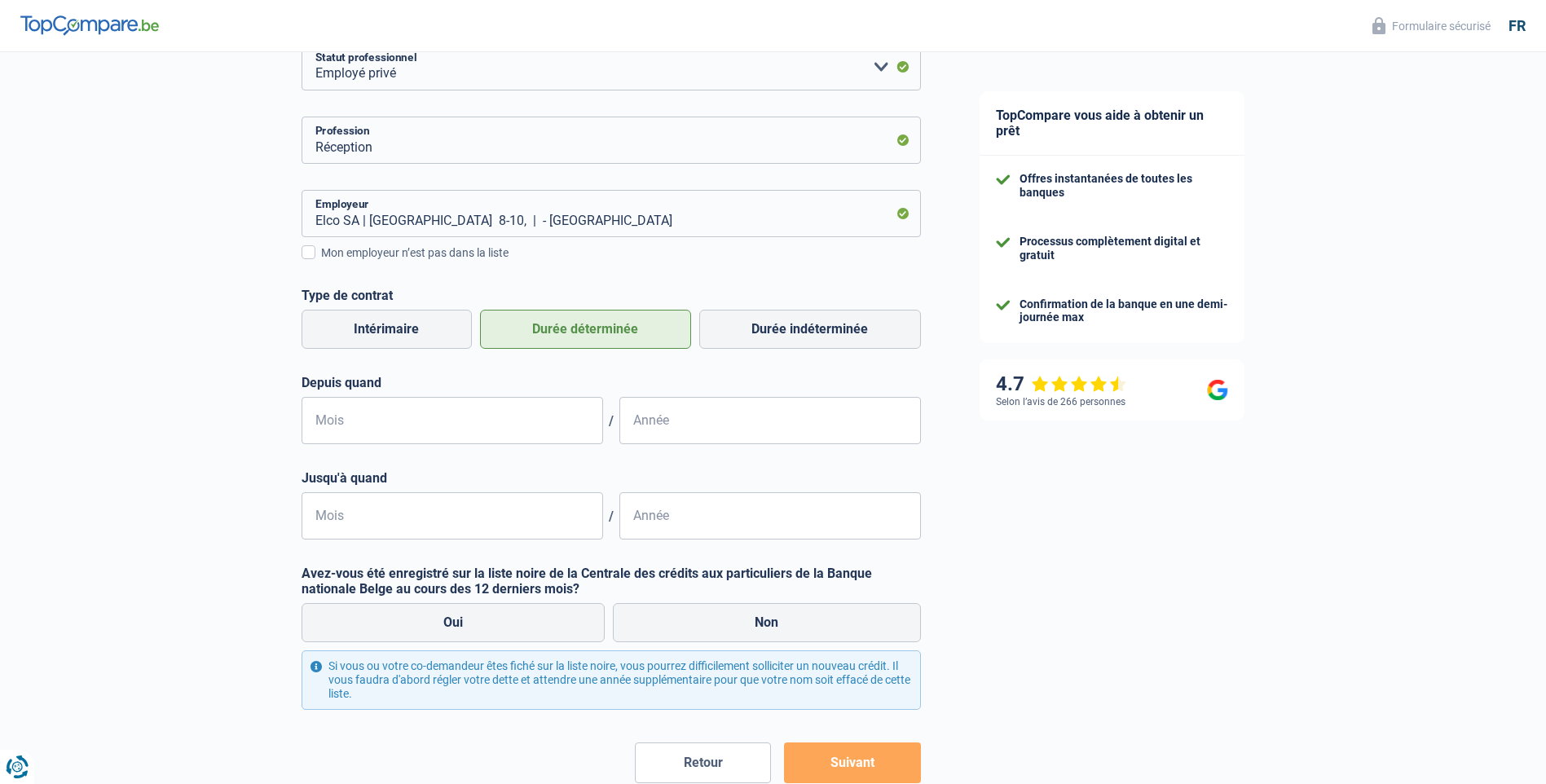
click at [679, 318] on label "Durée déterminée" at bounding box center [585, 329] width 211 height 39
click at [679, 318] on input "Durée déterminée" at bounding box center [585, 329] width 211 height 39
click at [729, 318] on label "Durée indéterminée" at bounding box center [810, 329] width 221 height 39
click at [729, 318] on input "Durée indéterminée" at bounding box center [810, 329] width 221 height 39
radio input "true"
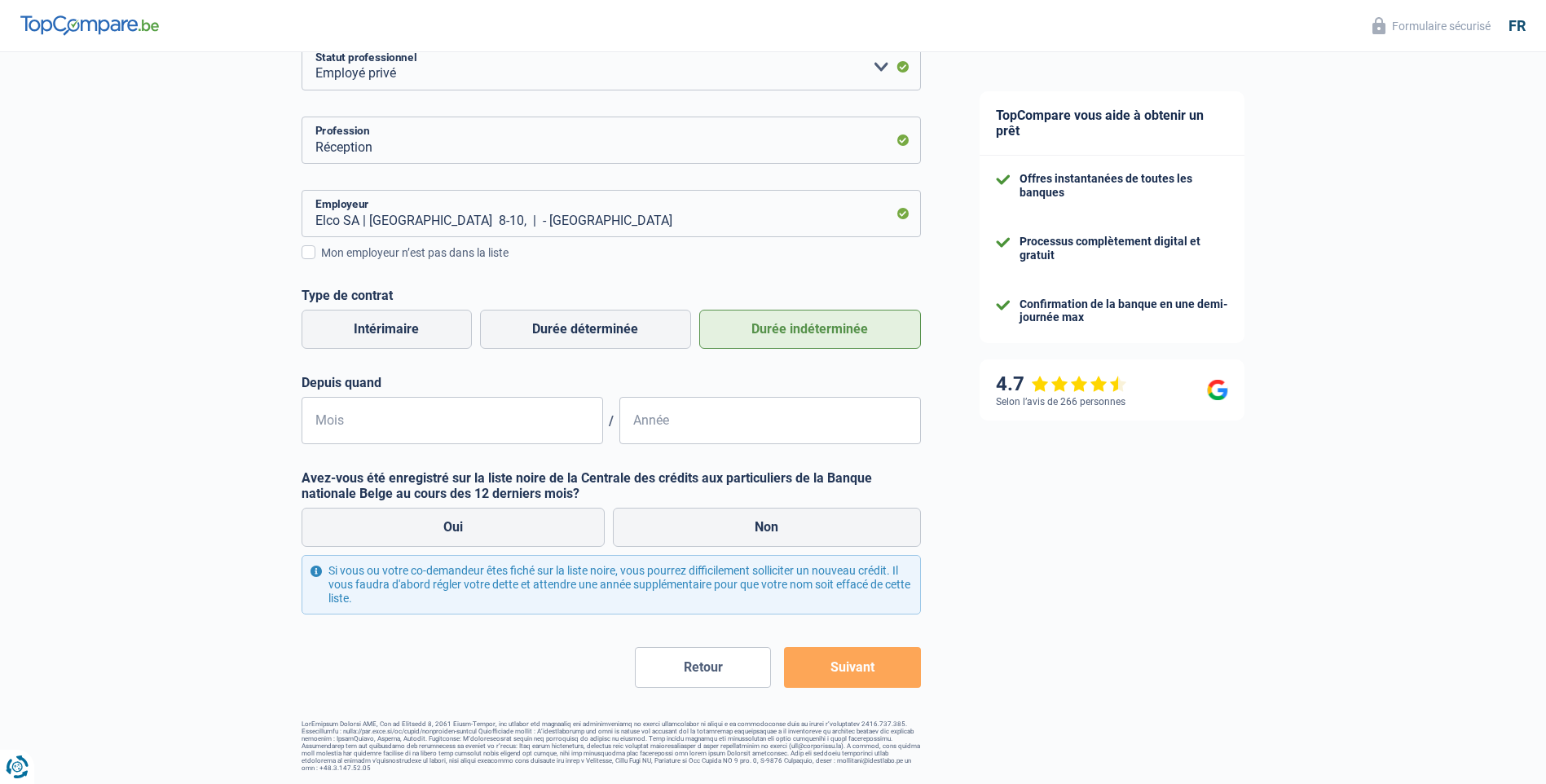
click at [446, 397] on div "Depuis quand Mois / Année" at bounding box center [611, 409] width 619 height 70
drag, startPoint x: 419, startPoint y: 436, endPoint x: 406, endPoint y: 427, distance: 15.8
click at [410, 431] on input "Mois" at bounding box center [453, 420] width 302 height 47
type input "11"
click at [676, 418] on input "Année" at bounding box center [770, 420] width 302 height 47
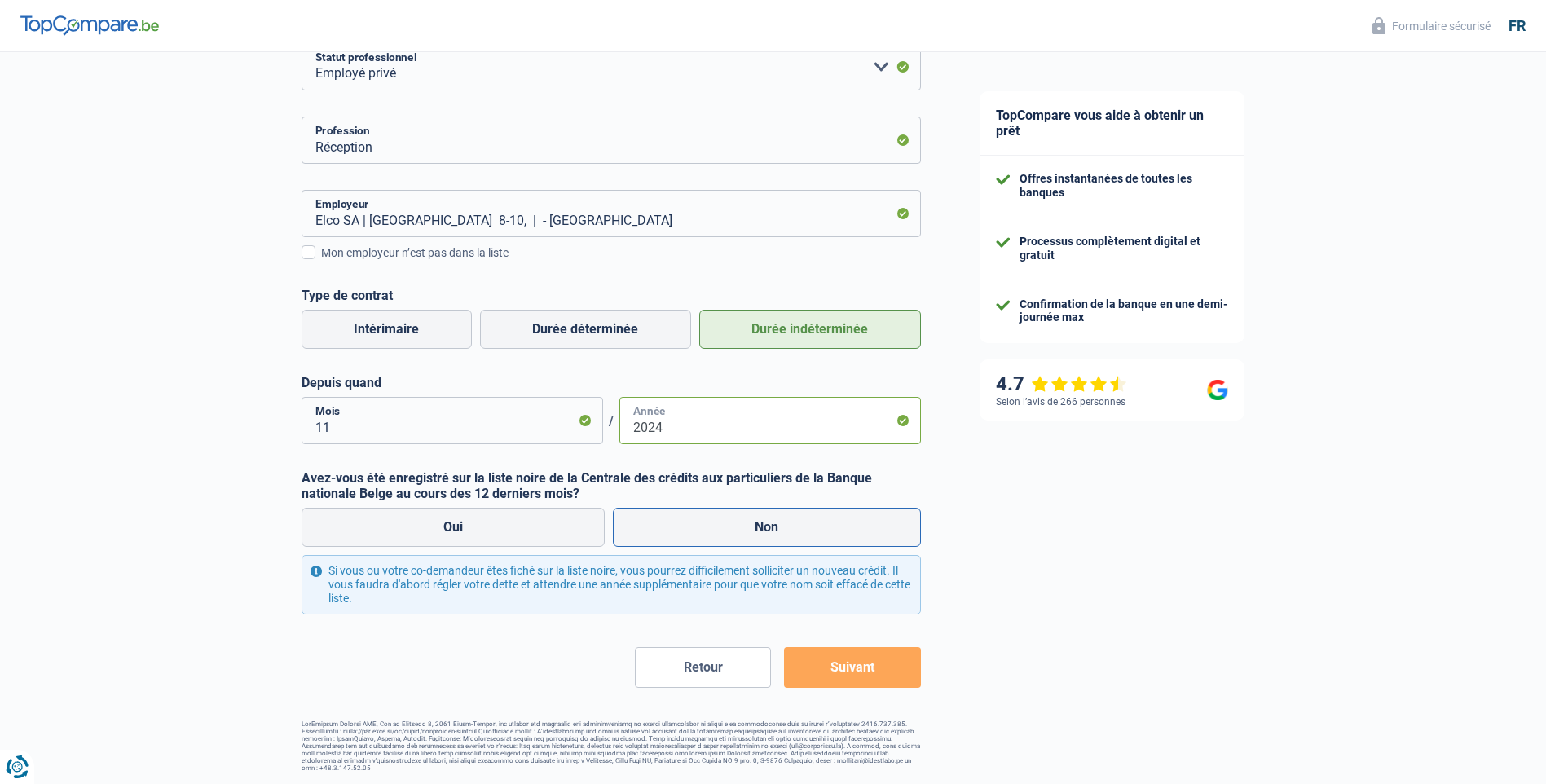
type input "2024"
click at [779, 537] on label "Non" at bounding box center [767, 527] width 308 height 39
click at [779, 537] on input "Non" at bounding box center [767, 527] width 308 height 39
radio input "true"
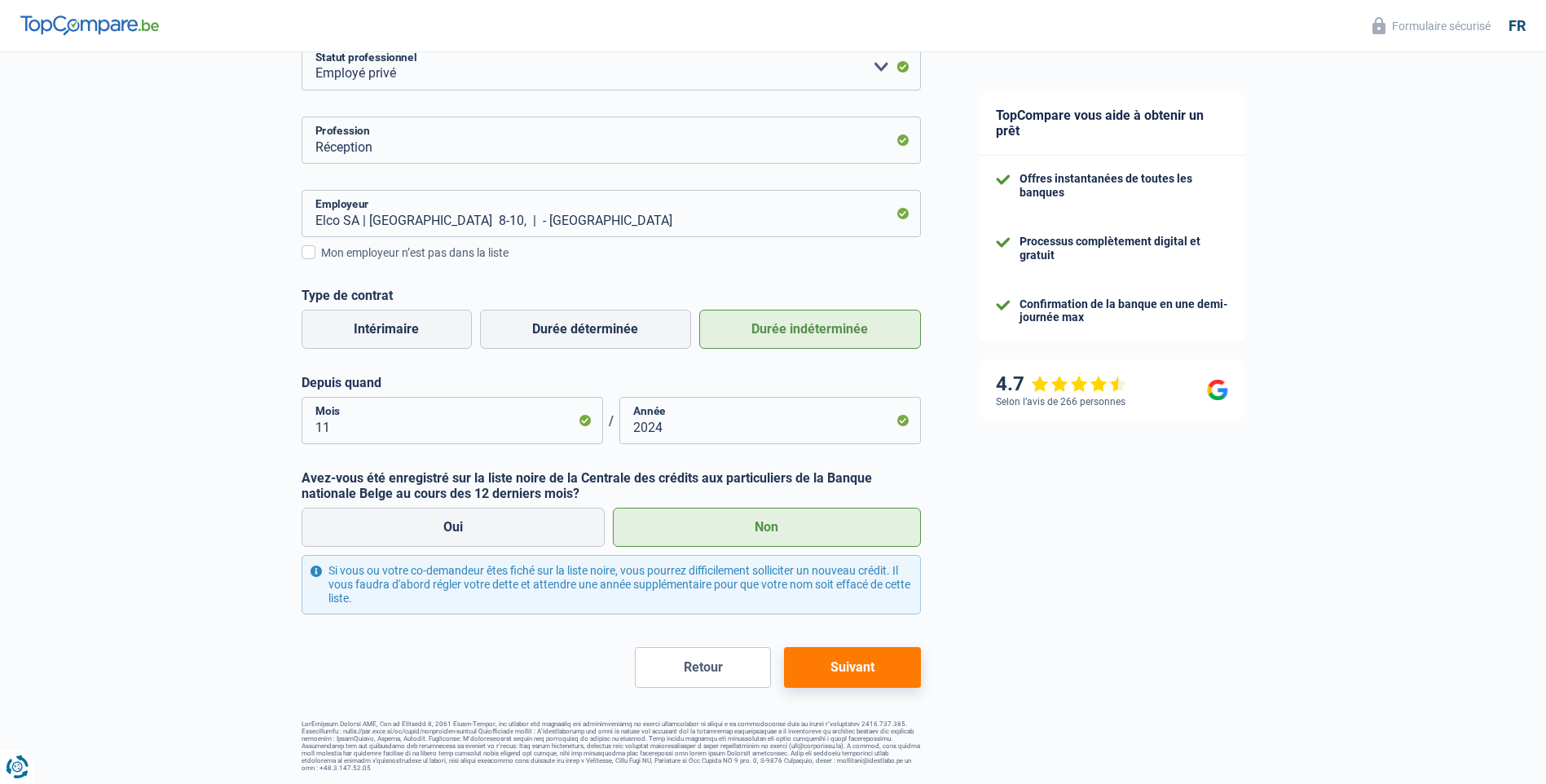
click at [858, 671] on button "Suivant" at bounding box center [852, 667] width 136 height 41
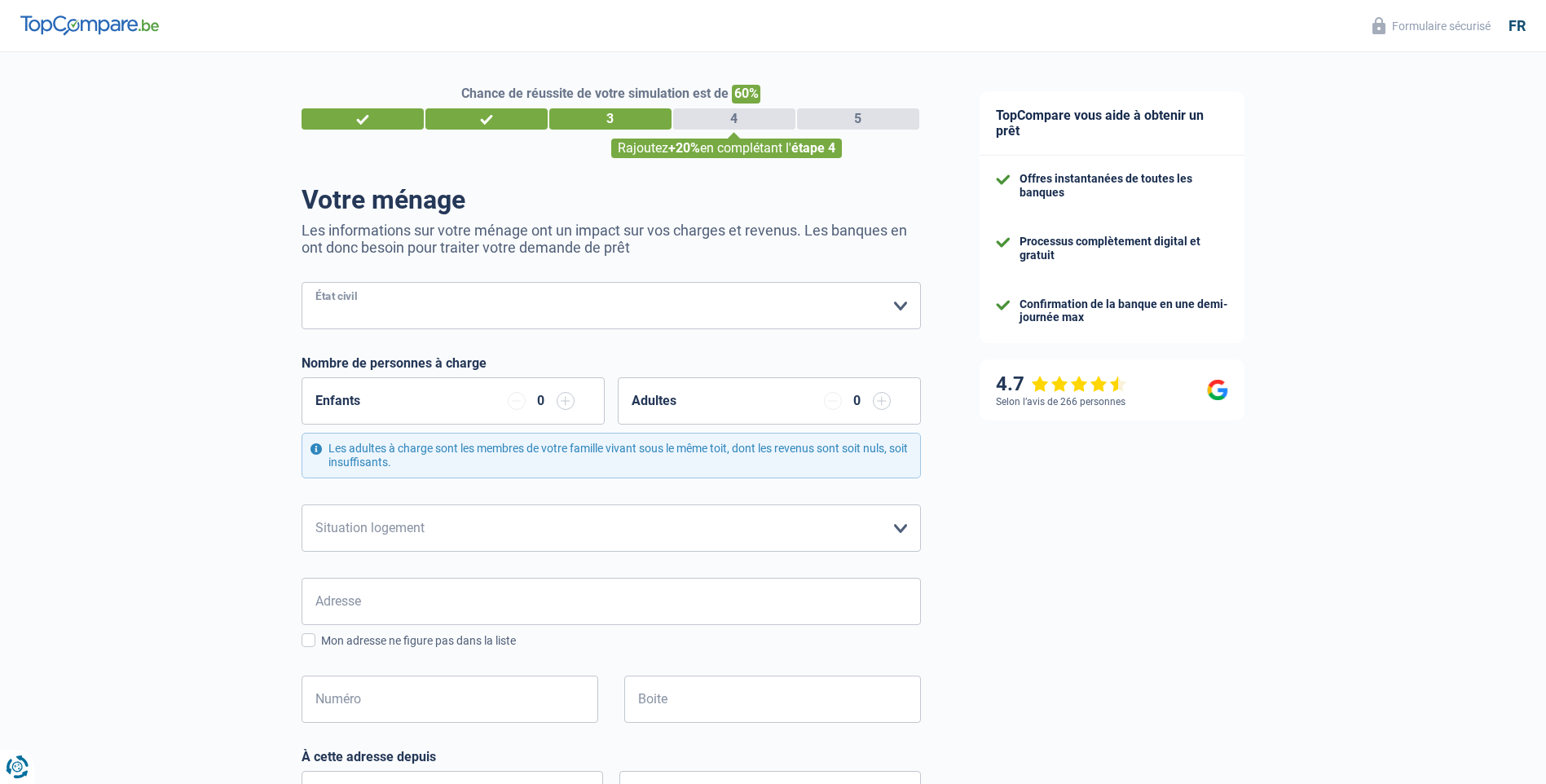
click at [450, 301] on select "Célibataire Marié(e) Cohabitant(e) légal(e) Divorcé(e) Veuf(ve) Séparé (de fait…" at bounding box center [611, 305] width 619 height 47
select select "single"
click at [302, 283] on select "Célibataire Marié(e) Cohabitant(e) légal(e) Divorcé(e) Veuf(ve) Séparé (de fait…" at bounding box center [611, 305] width 619 height 47
click at [852, 395] on div "0" at bounding box center [857, 401] width 67 height 18
click at [873, 400] on input "button" at bounding box center [882, 401] width 18 height 18
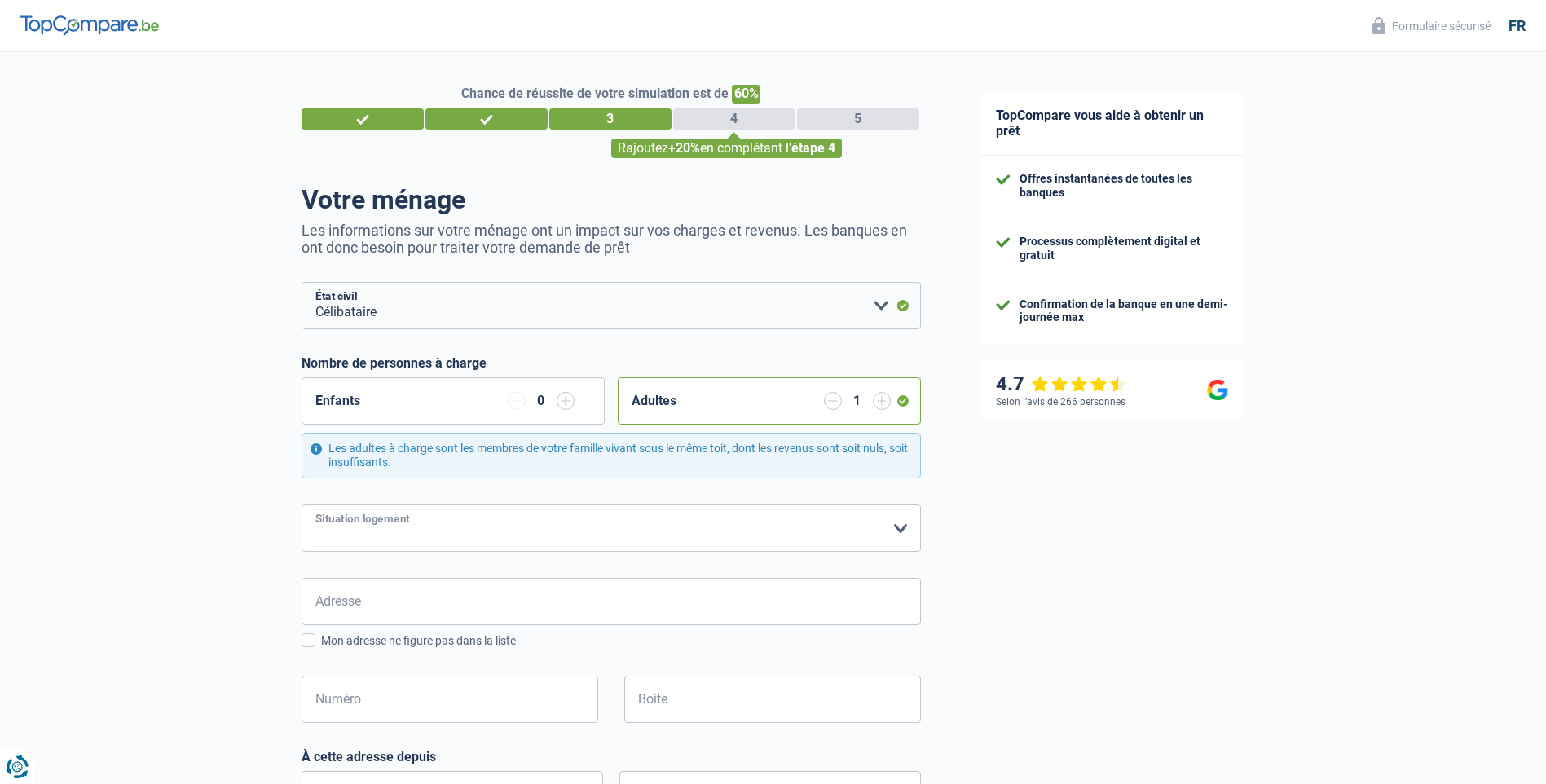
click at [600, 523] on select "Locataire Propriétaire avec prêt hypothécaire Propriétaire sans prêt hypothécai…" at bounding box center [611, 528] width 619 height 47
select select "liveWithParents"
click at [302, 506] on select "Locataire Propriétaire avec prêt hypothécaire Propriétaire sans prêt hypothécai…" at bounding box center [611, 528] width 619 height 47
click at [369, 587] on input "Adresse" at bounding box center [611, 601] width 619 height 47
type input "rue de la libération"
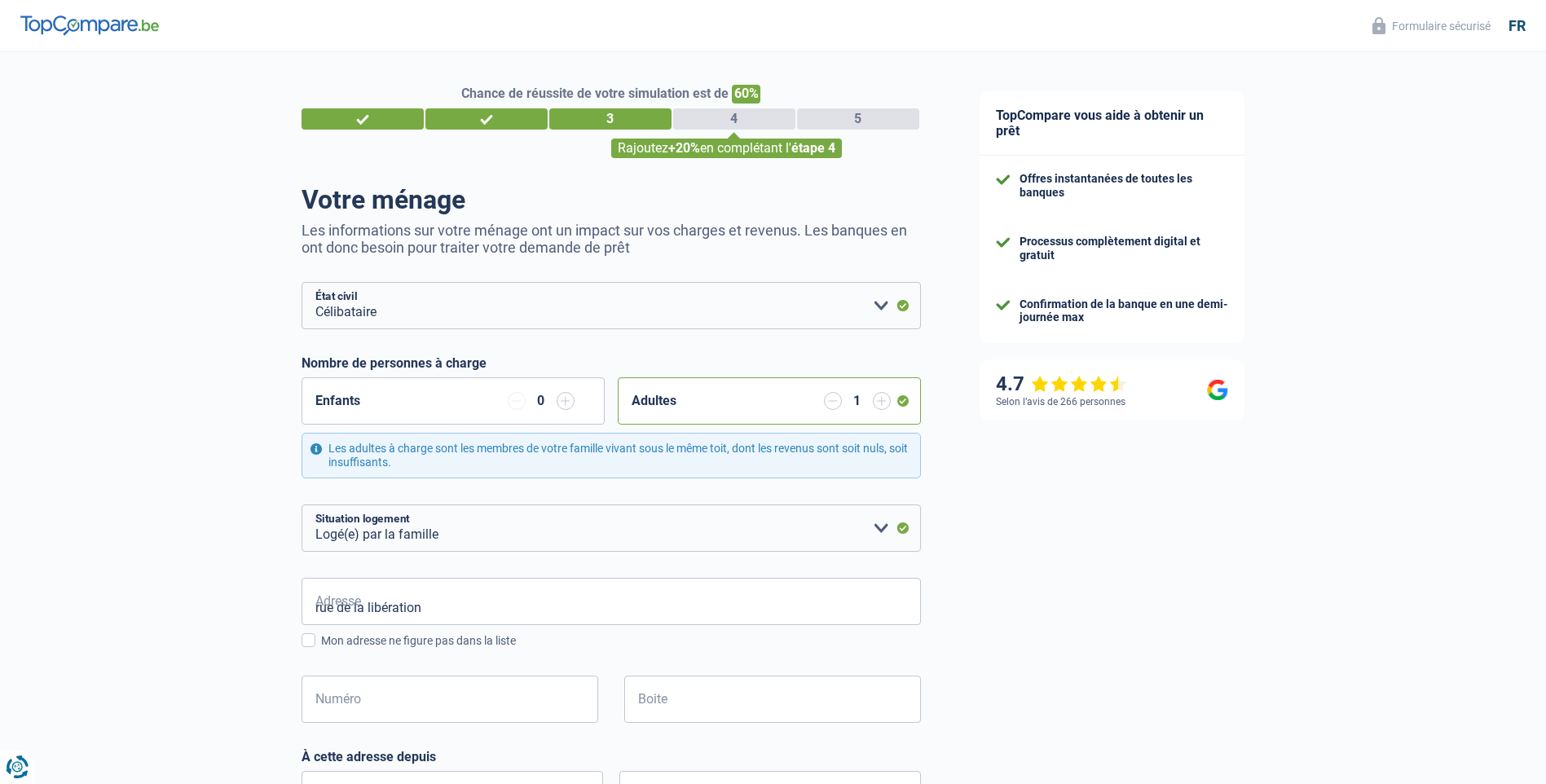
type input "Luxembourg"
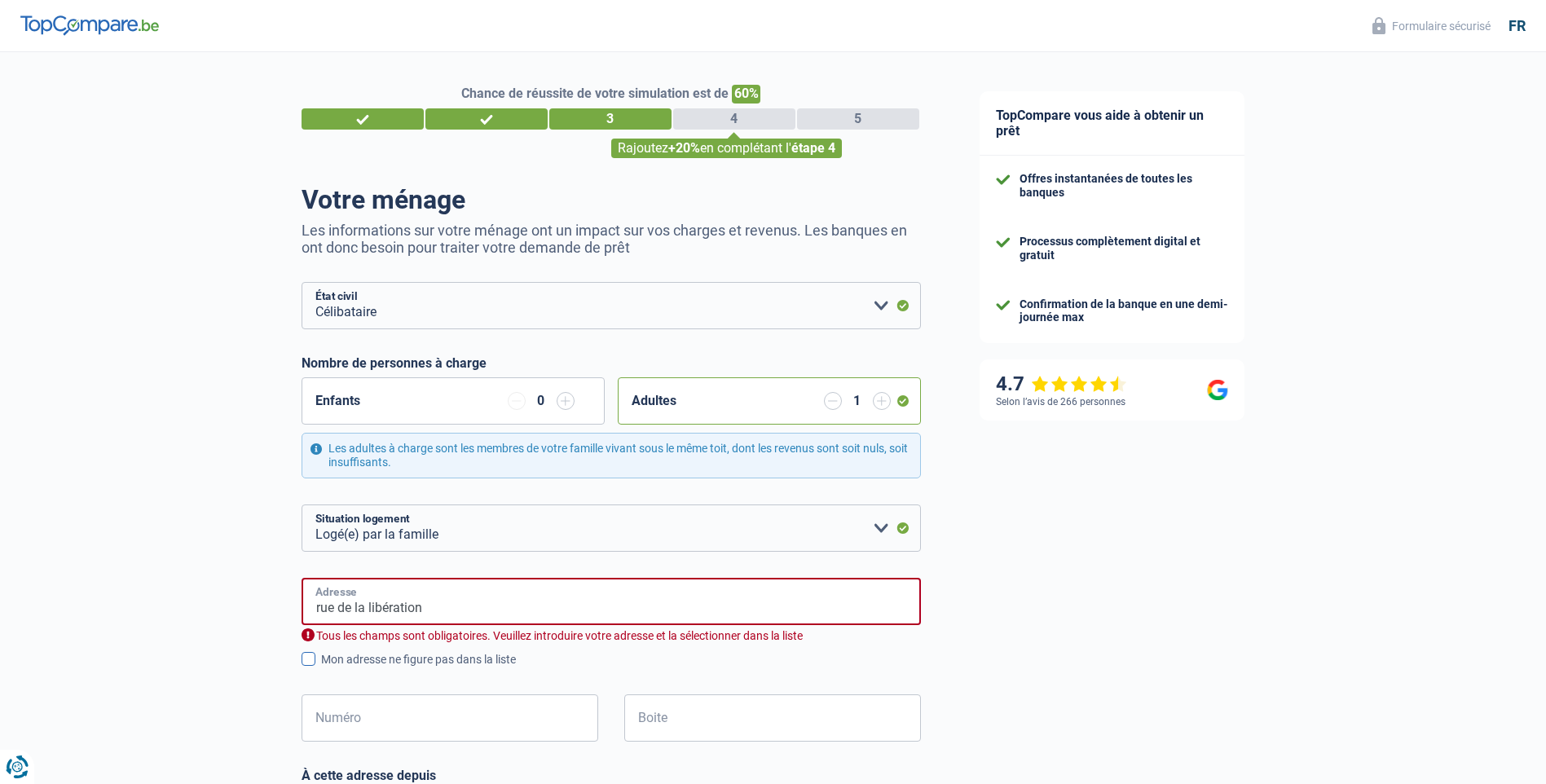
type input "Luxembourg"
drag, startPoint x: 430, startPoint y: 607, endPoint x: 278, endPoint y: 585, distance: 153.6
click at [261, 604] on div "Chance de réussite de votre simulation est de 60% 1 2 3 4 5 Rajoutez +20% en co…" at bounding box center [475, 767] width 951 height 1443
type input "Rue de la Libération, Linger Käerjeng, Luxembourg"
select select "LU"
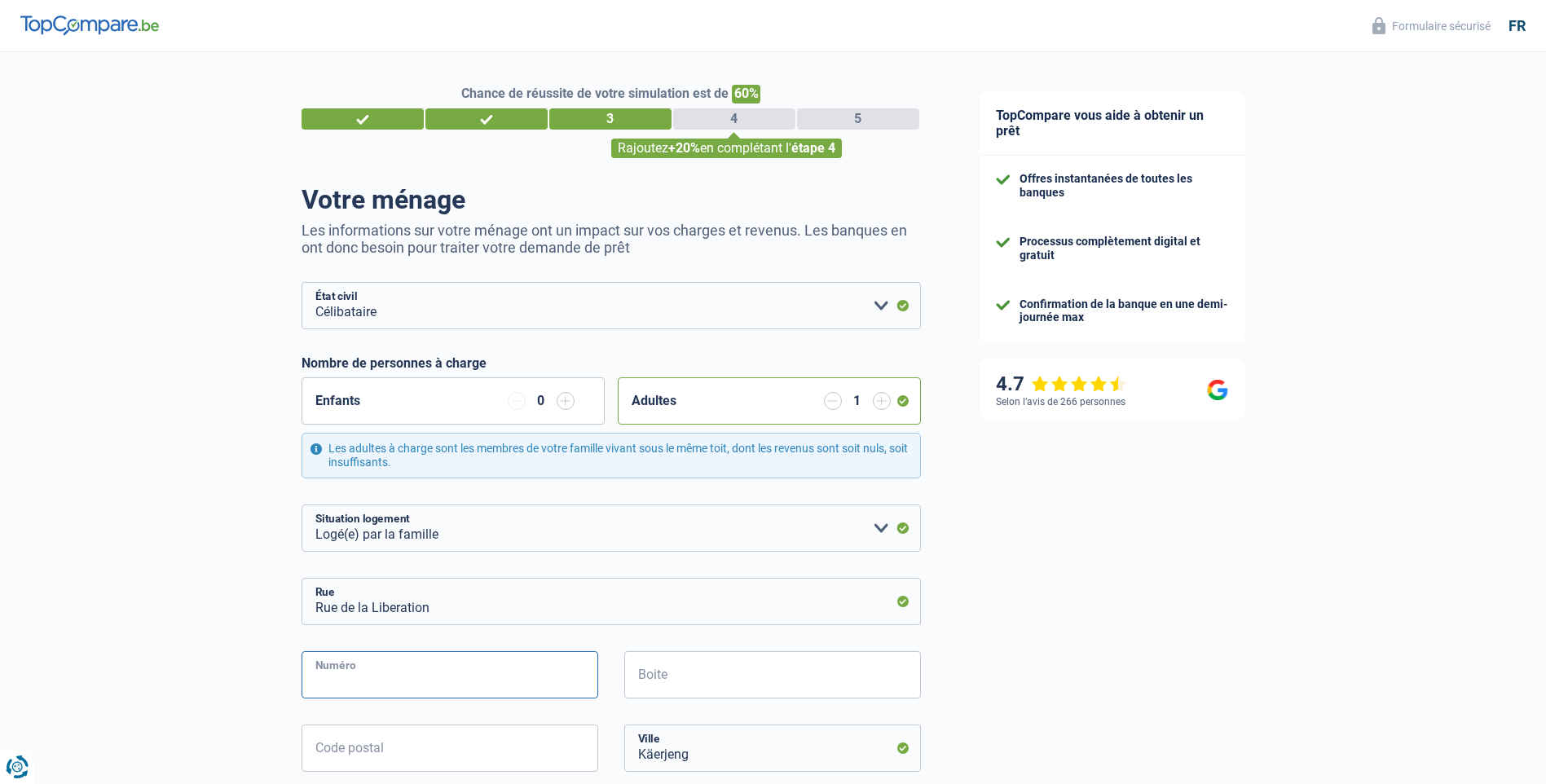
click at [443, 670] on input "Numéro" at bounding box center [450, 675] width 297 height 47
type input "103"
click at [661, 675] on input "Boite" at bounding box center [773, 675] width 297 height 47
type input "103"
click at [481, 760] on input "Code postal" at bounding box center [450, 748] width 297 height 47
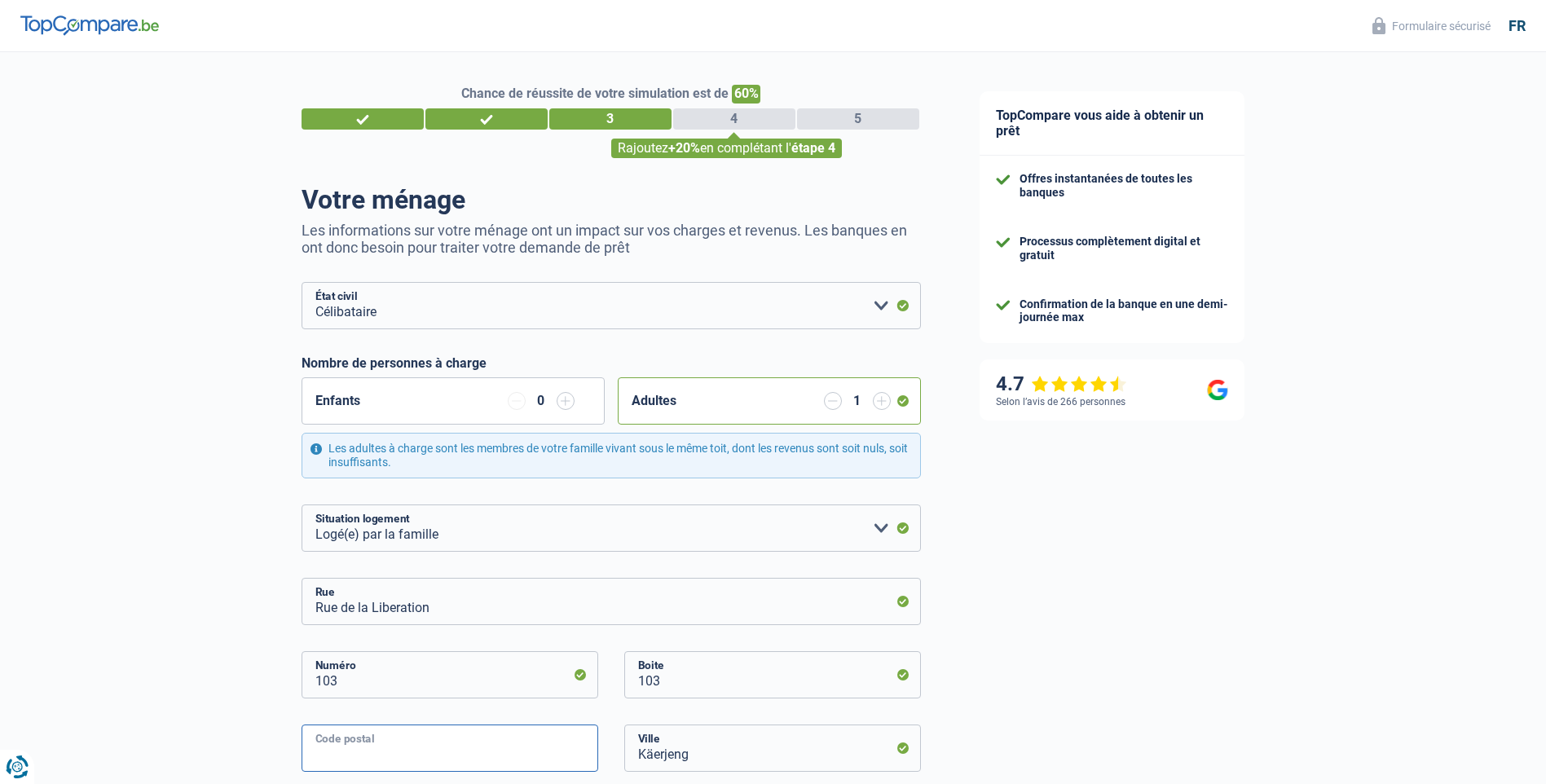
type input "4798"
type input "linger"
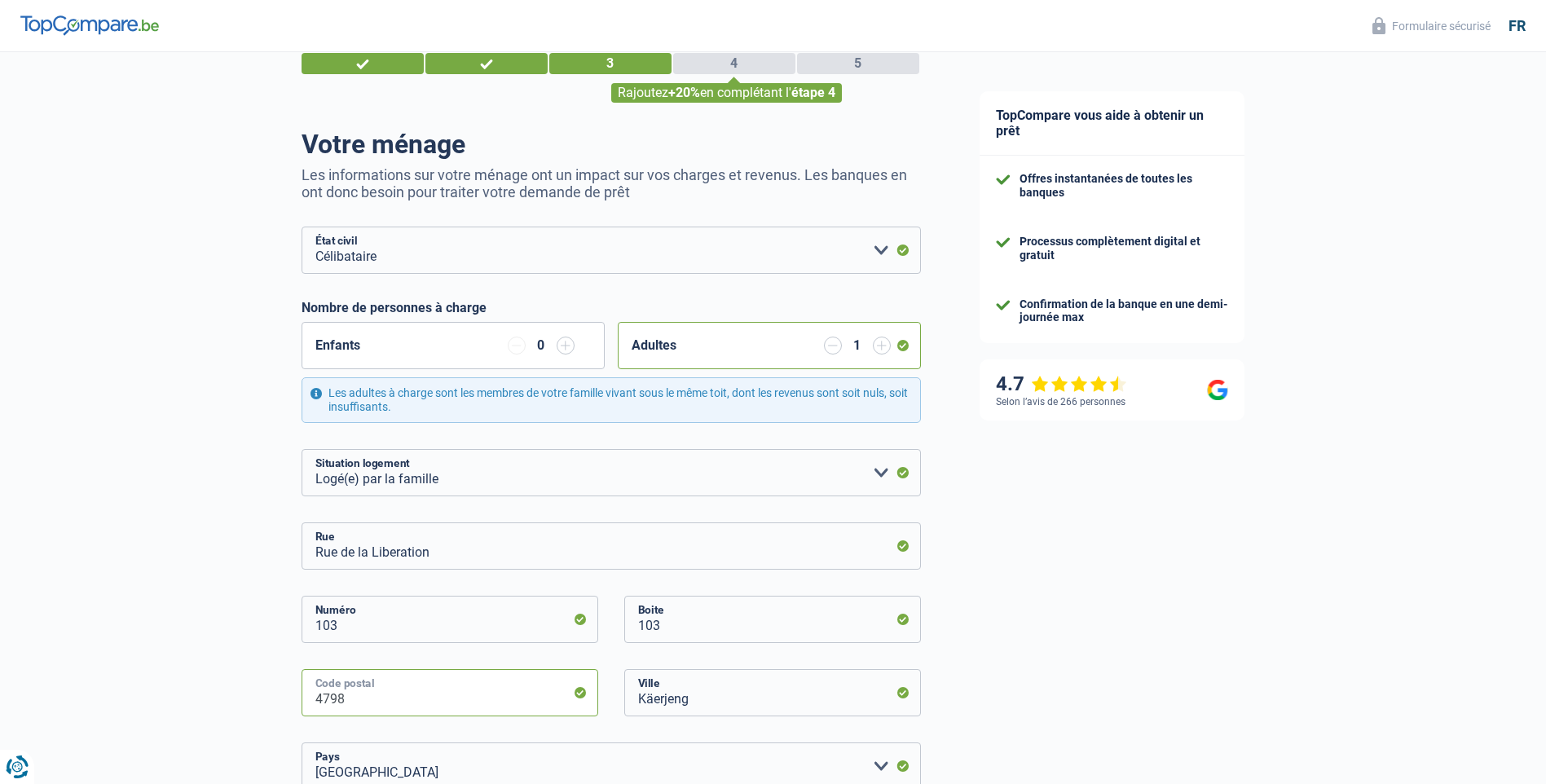
scroll to position [244, 0]
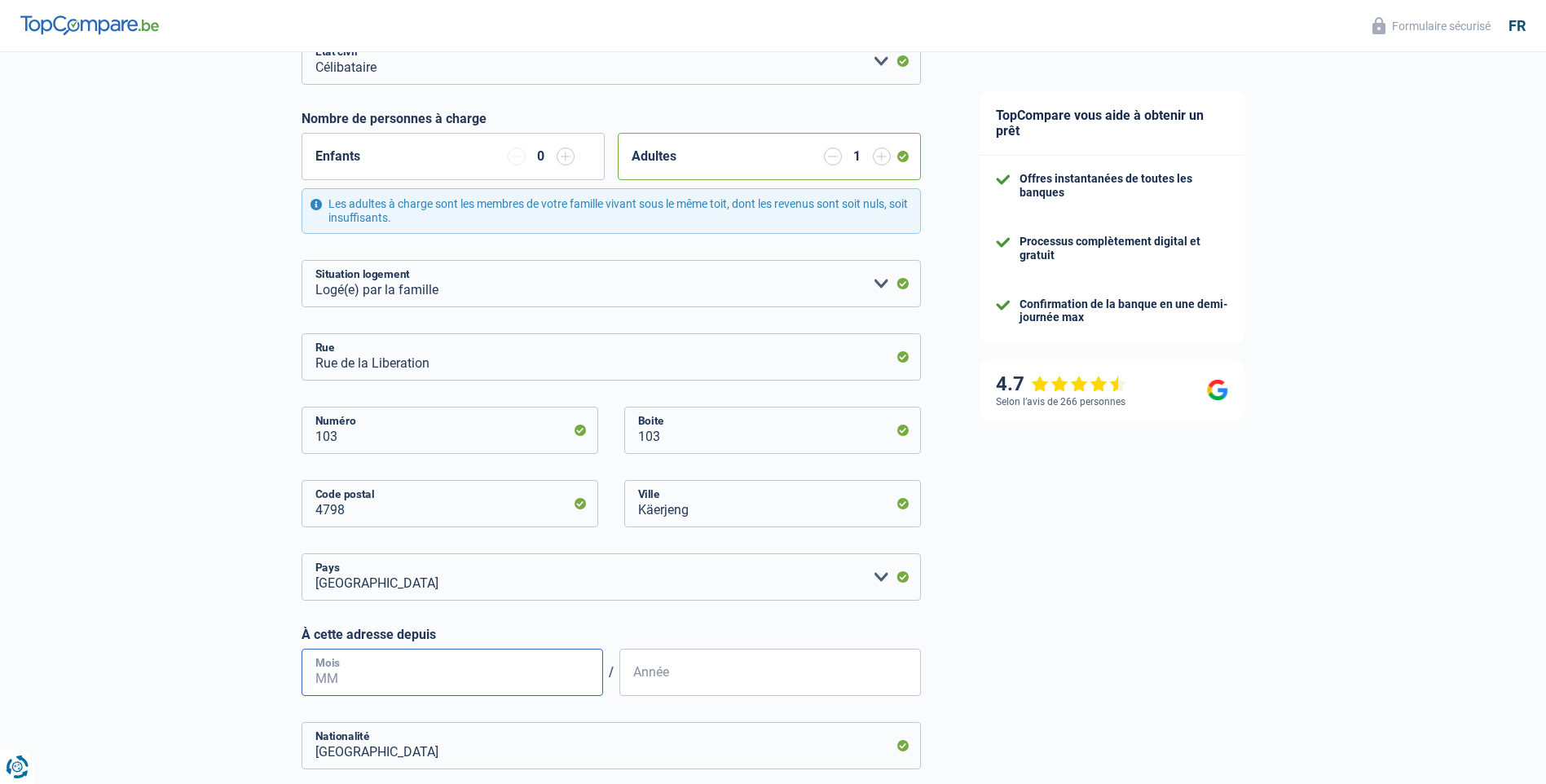
click at [435, 660] on input "Mois" at bounding box center [453, 672] width 302 height 47
type input "07"
type input "2021"
click at [1145, 698] on div "TopCompare vous aide à obtenir un prêt Offres instantanées de toutes les banque…" at bounding box center [1249, 548] width 597 height 1480
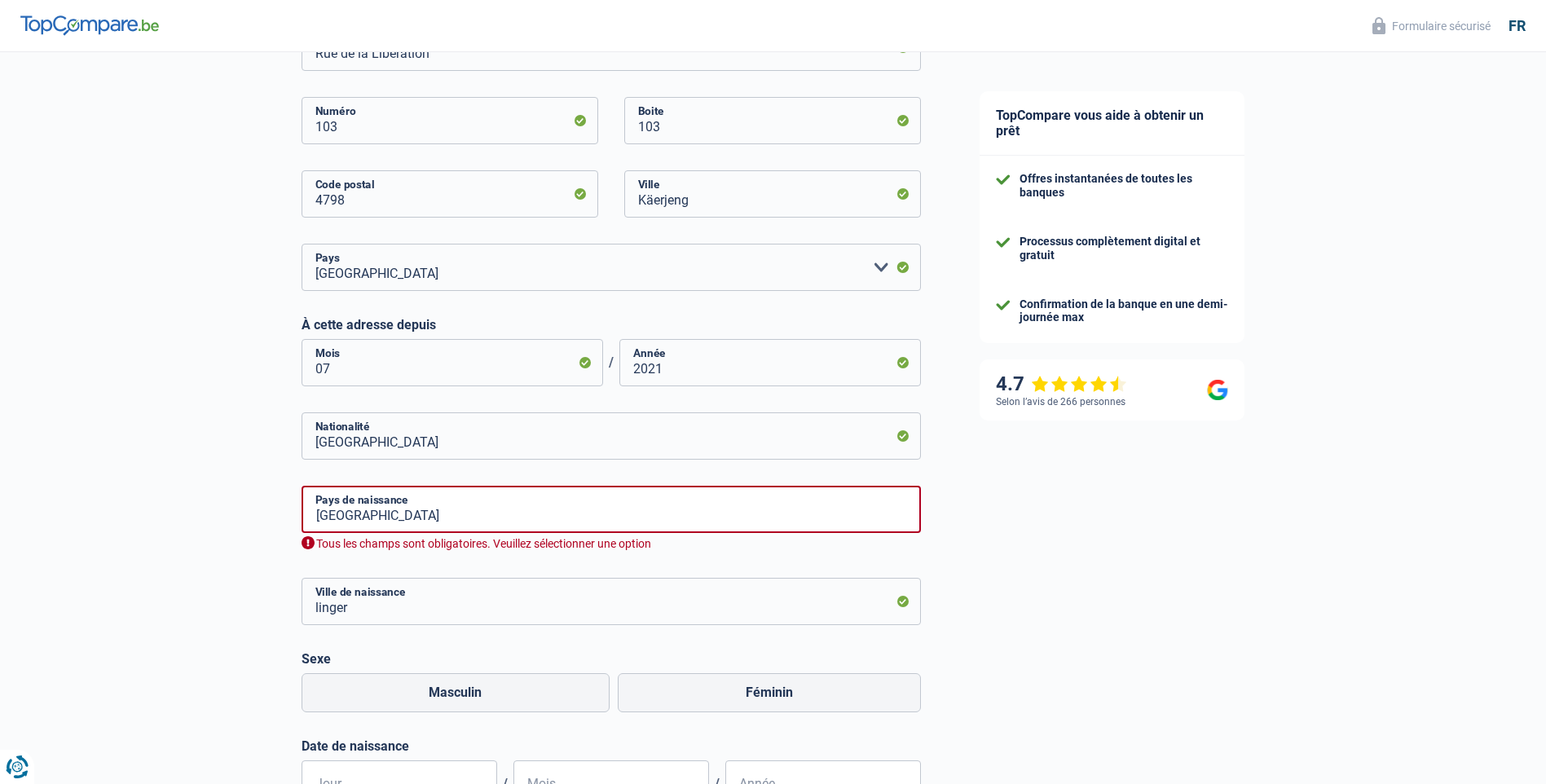
scroll to position [570, 0]
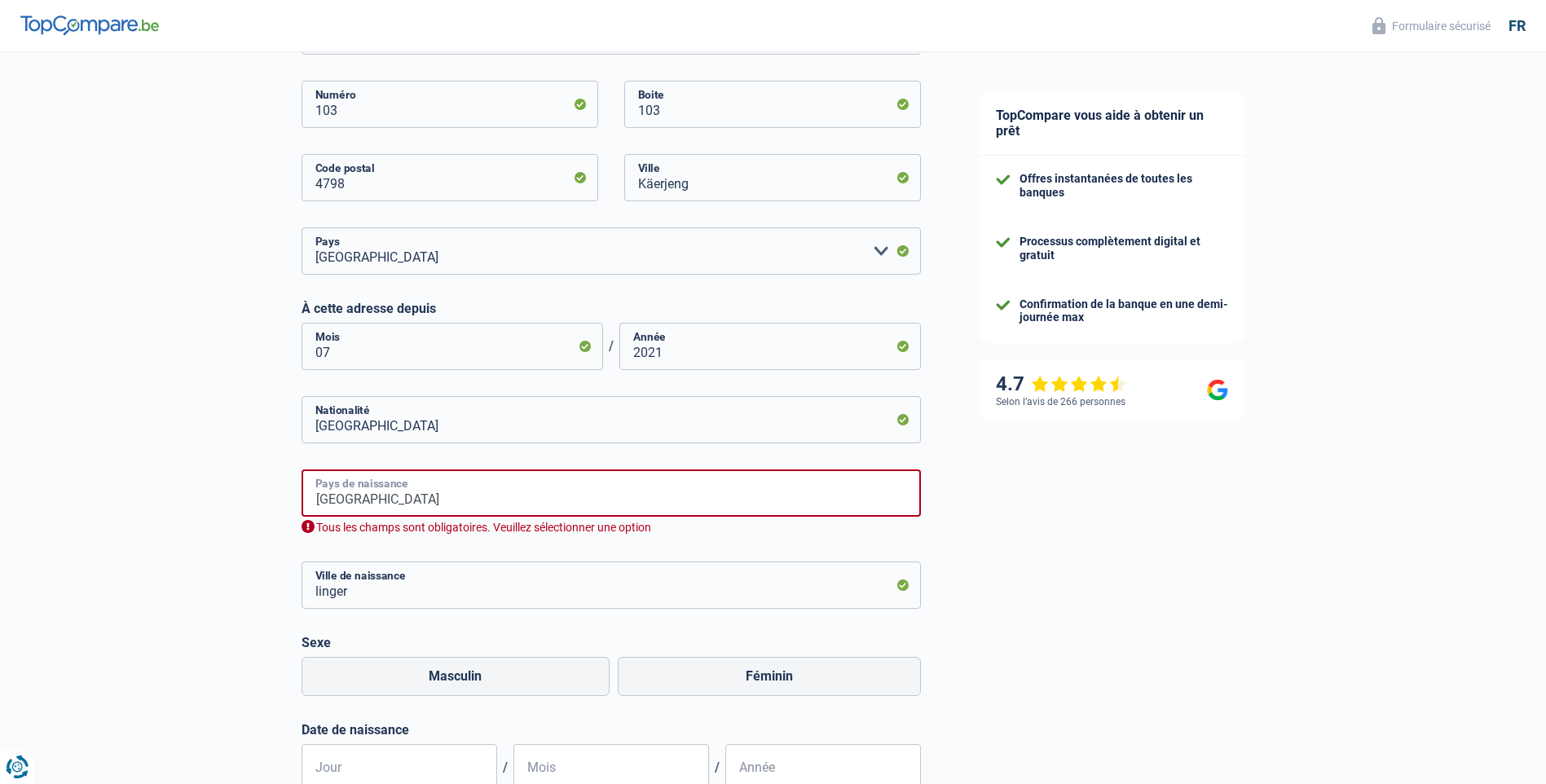
click at [482, 487] on input "Luxembourg" at bounding box center [611, 492] width 619 height 47
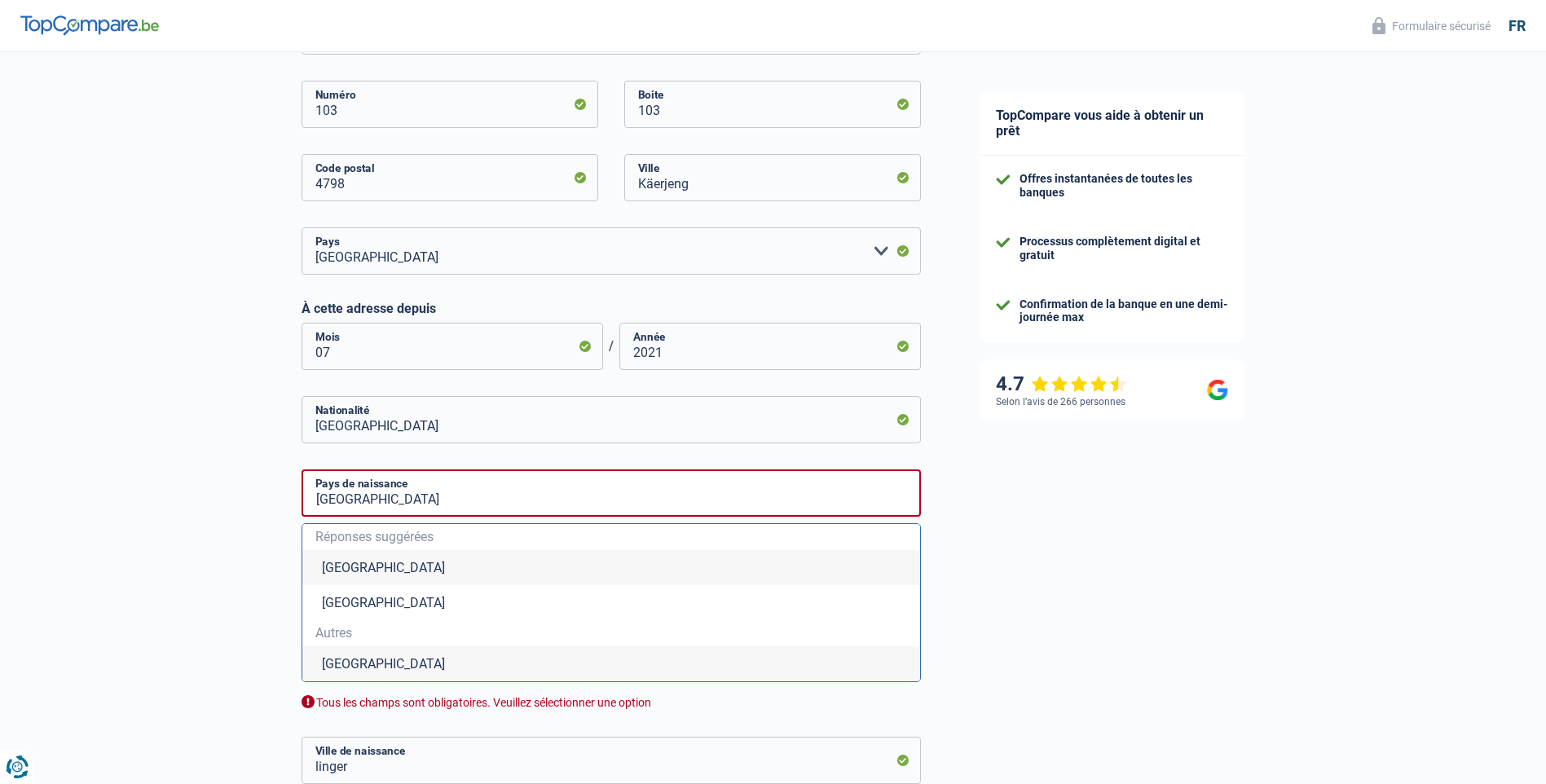
click at [467, 612] on li "Luxembourg" at bounding box center [611, 603] width 618 height 35
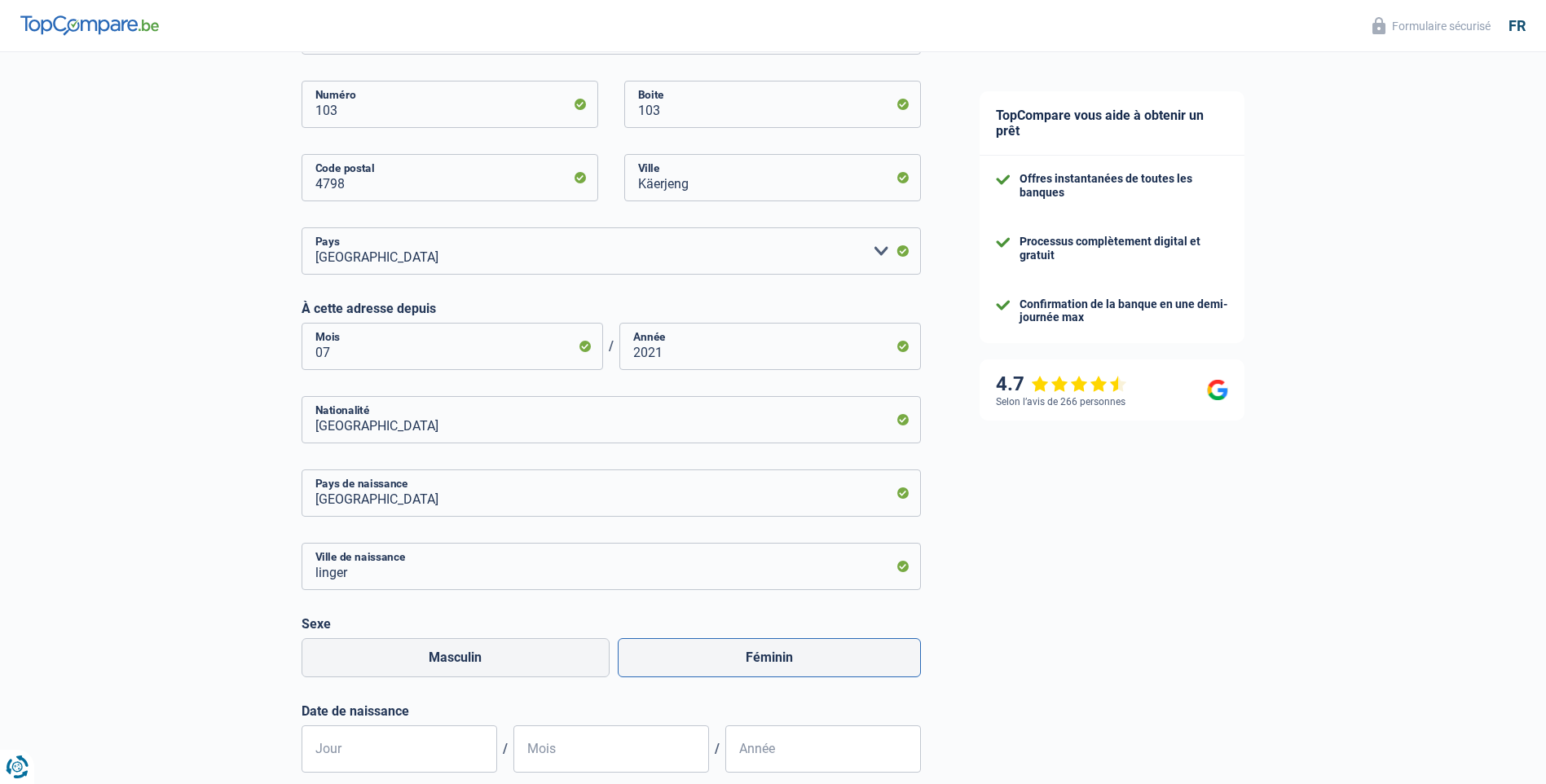
click at [837, 664] on label "Féminin" at bounding box center [769, 657] width 303 height 39
click at [837, 664] on input "Féminin" at bounding box center [769, 657] width 303 height 39
radio input "true"
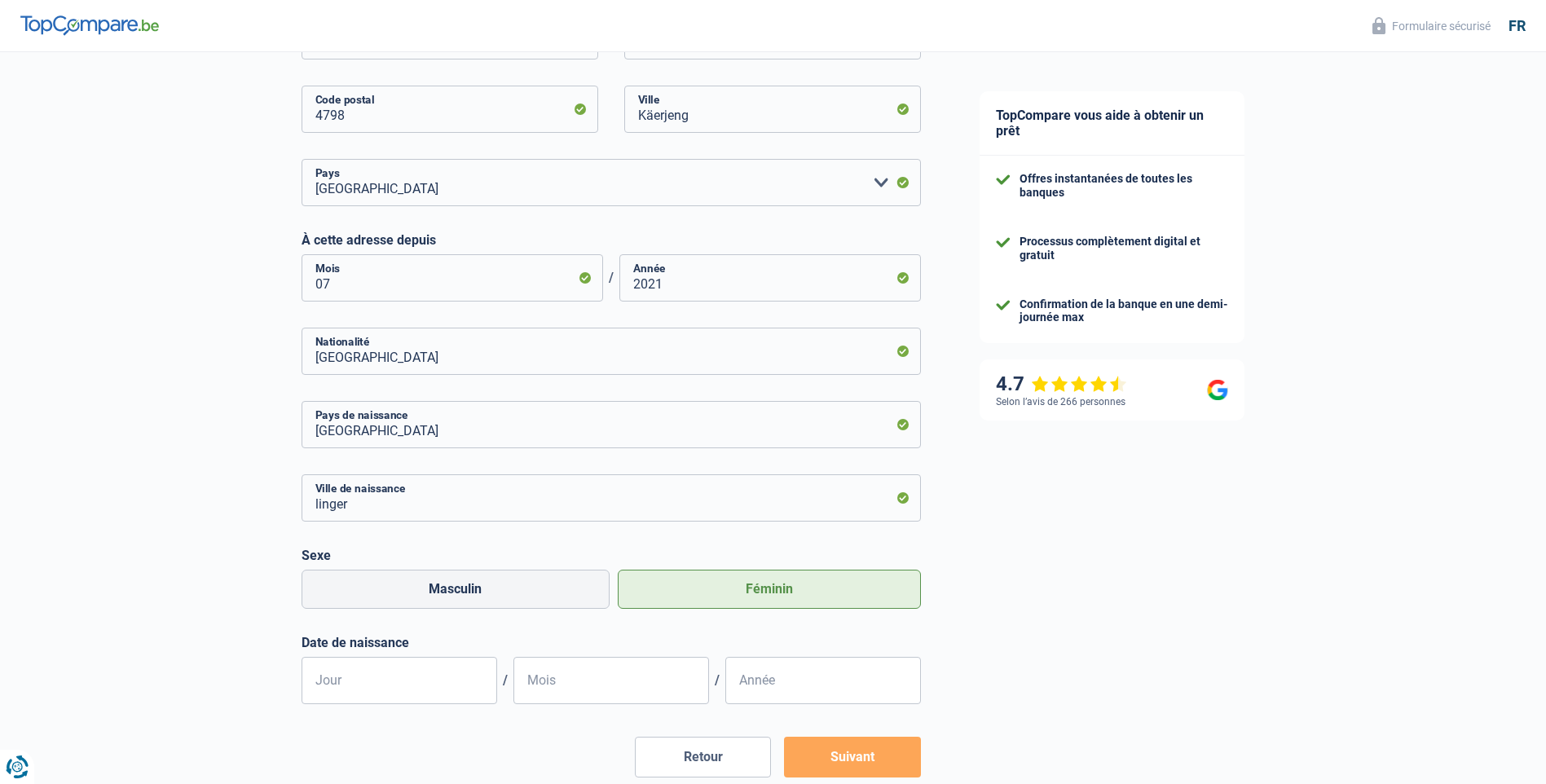
scroll to position [728, 0]
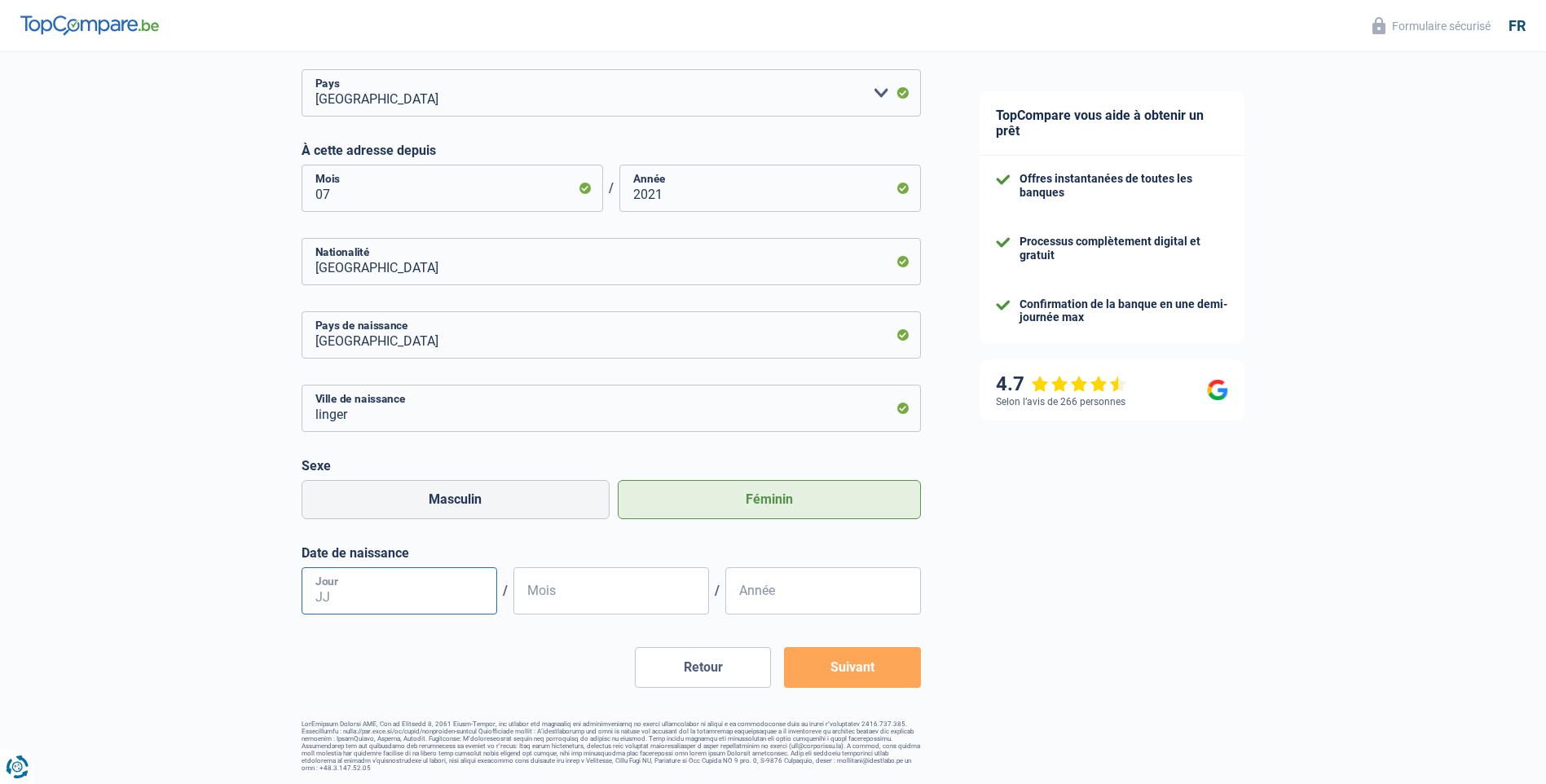
click at [394, 575] on input "Jour" at bounding box center [400, 590] width 196 height 47
type input "02"
type input "05"
type input "1996"
click at [907, 678] on button "Suivant" at bounding box center [852, 667] width 136 height 41
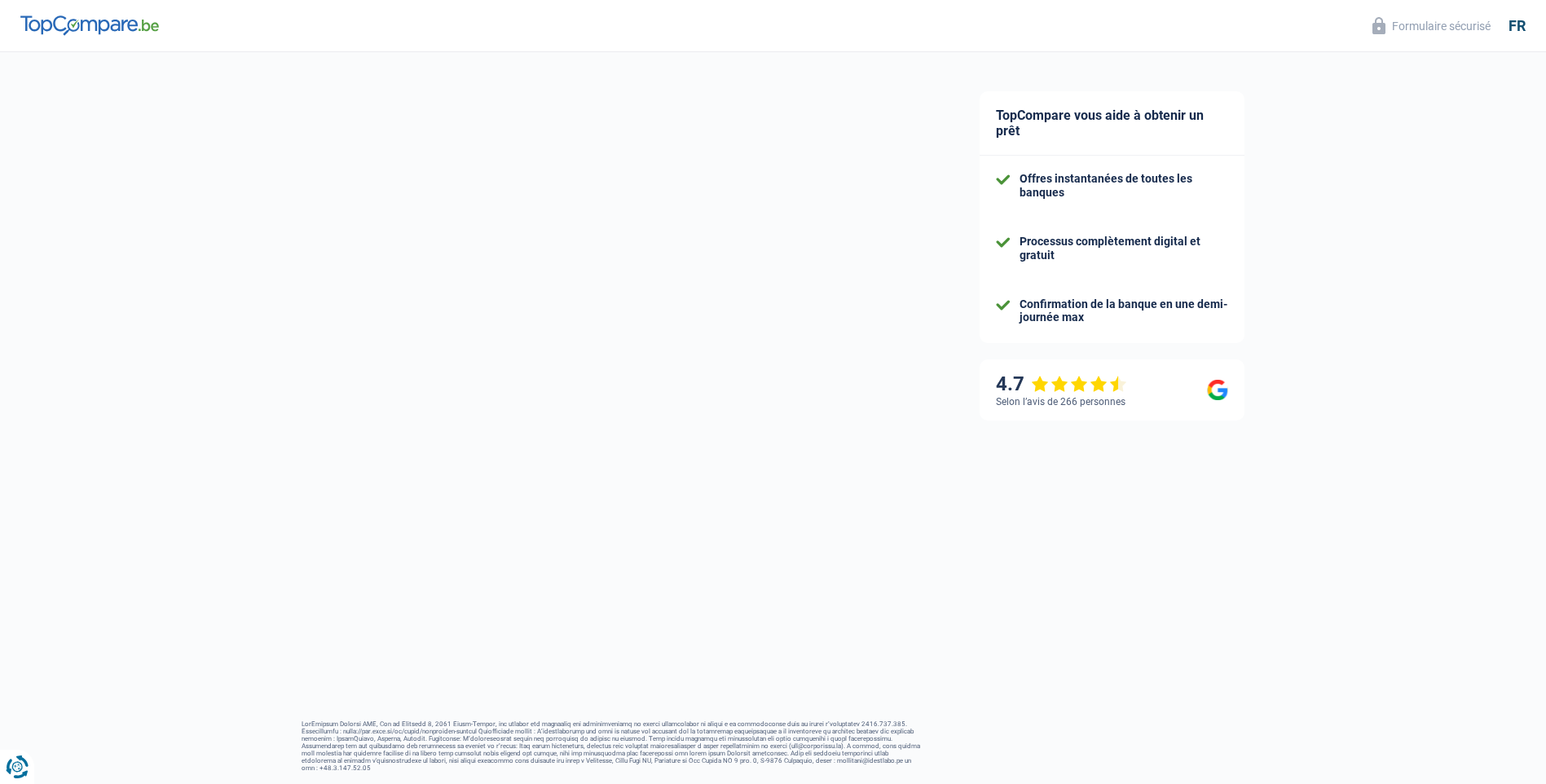
select select "netSalary"
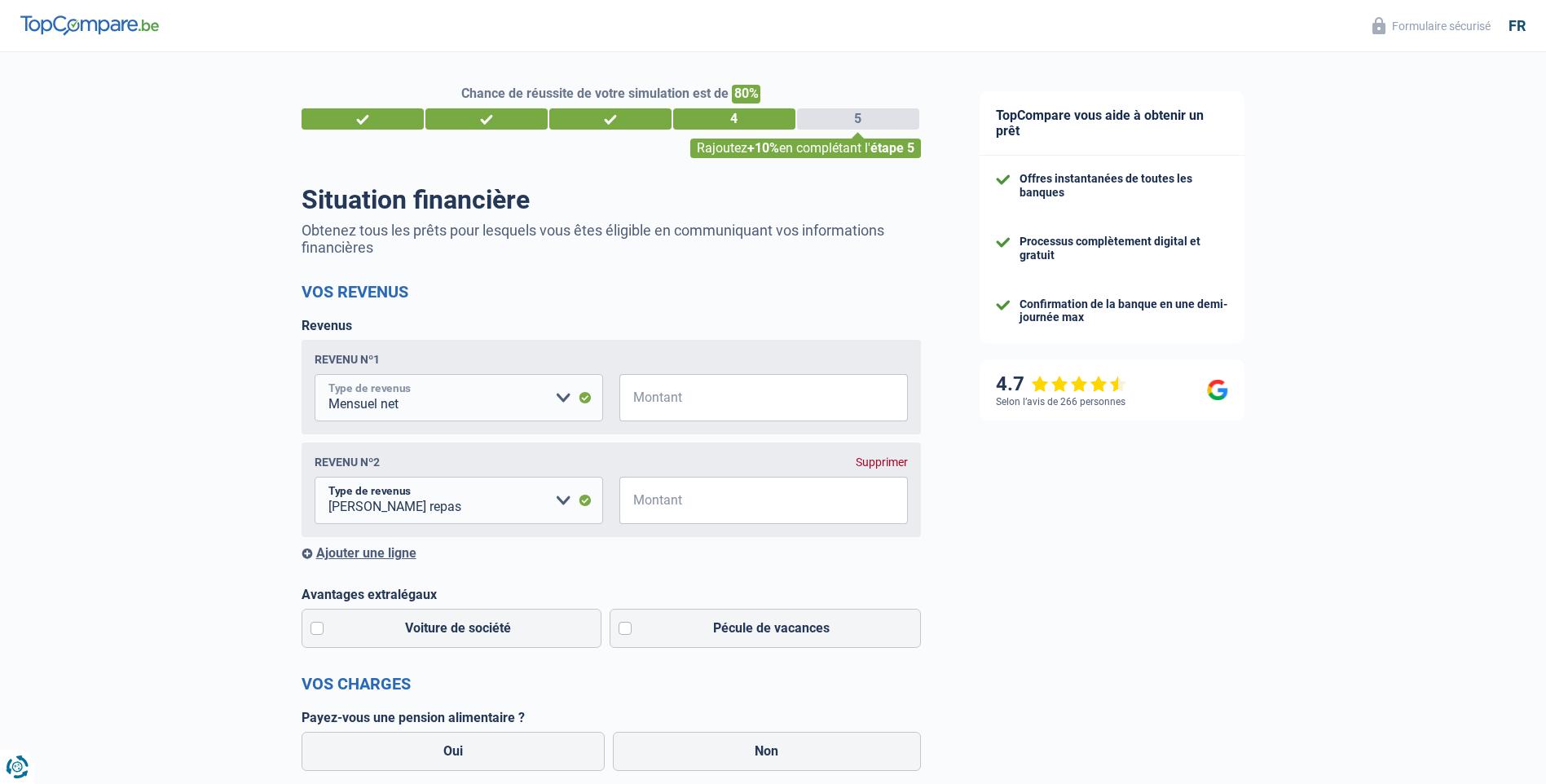
click at [458, 404] on select "Allocation d'handicap Allocations chômage Allocations familiales Chèques repas …" at bounding box center [459, 397] width 288 height 47
click at [452, 382] on select "Allocation d'handicap Allocations chômage Allocations familiales Chèques repas …" at bounding box center [459, 397] width 288 height 47
click at [368, 497] on select "Allocation d'handicap Allocations chômage Allocations familiales Chèques repas …" at bounding box center [459, 500] width 288 height 47
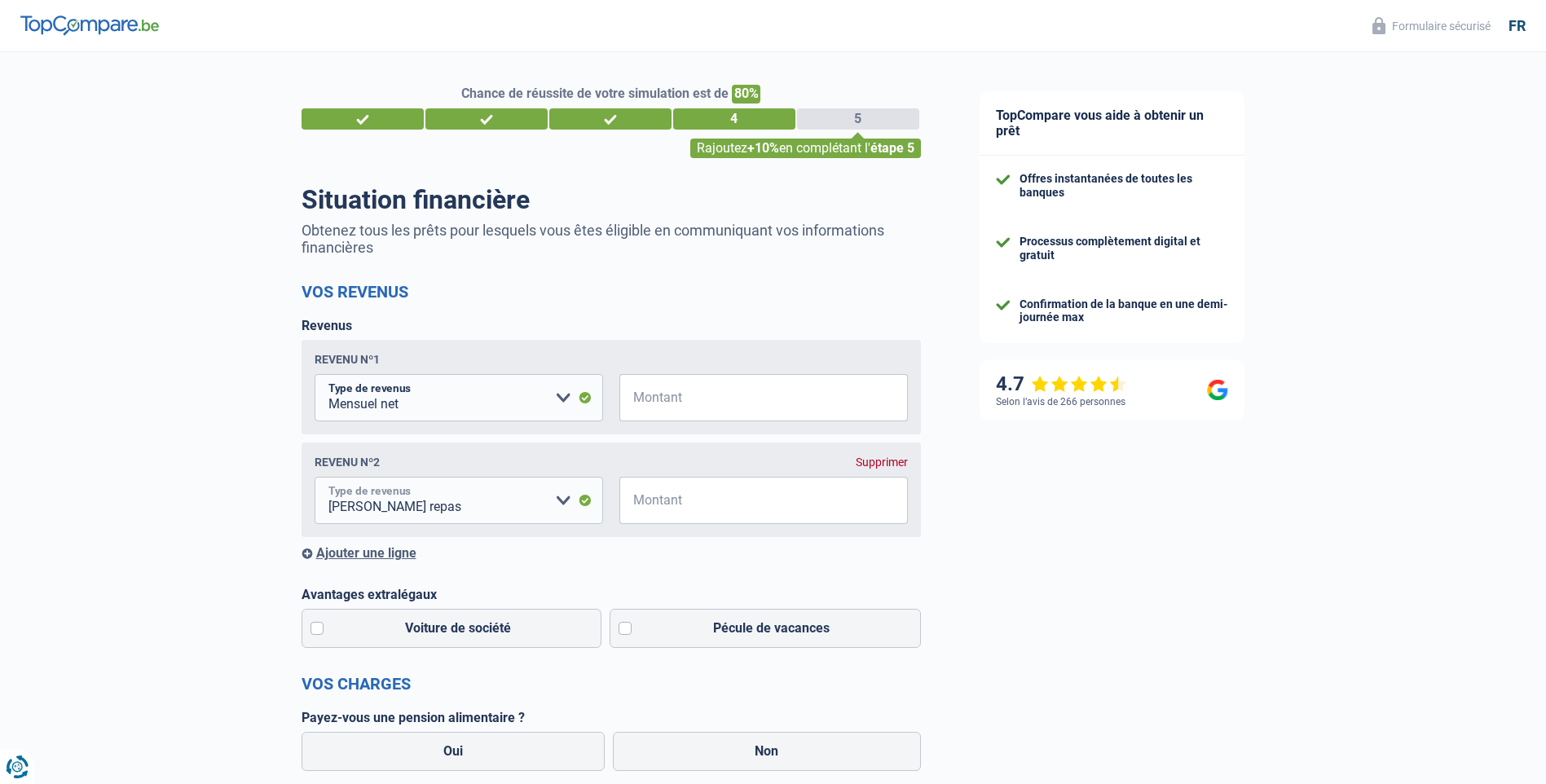
select select "netSalary"
click at [315, 480] on select "Allocation d'handicap Allocations chômage Allocations familiales Chèques repas …" at bounding box center [459, 500] width 288 height 47
click at [405, 402] on select "Allocation d'handicap Allocations chômage Allocations familiales Chèques repas …" at bounding box center [459, 397] width 288 height 47
click at [405, 403] on select "Allocation d'handicap Allocations chômage Allocations familiales Chèques repas …" at bounding box center [459, 397] width 288 height 47
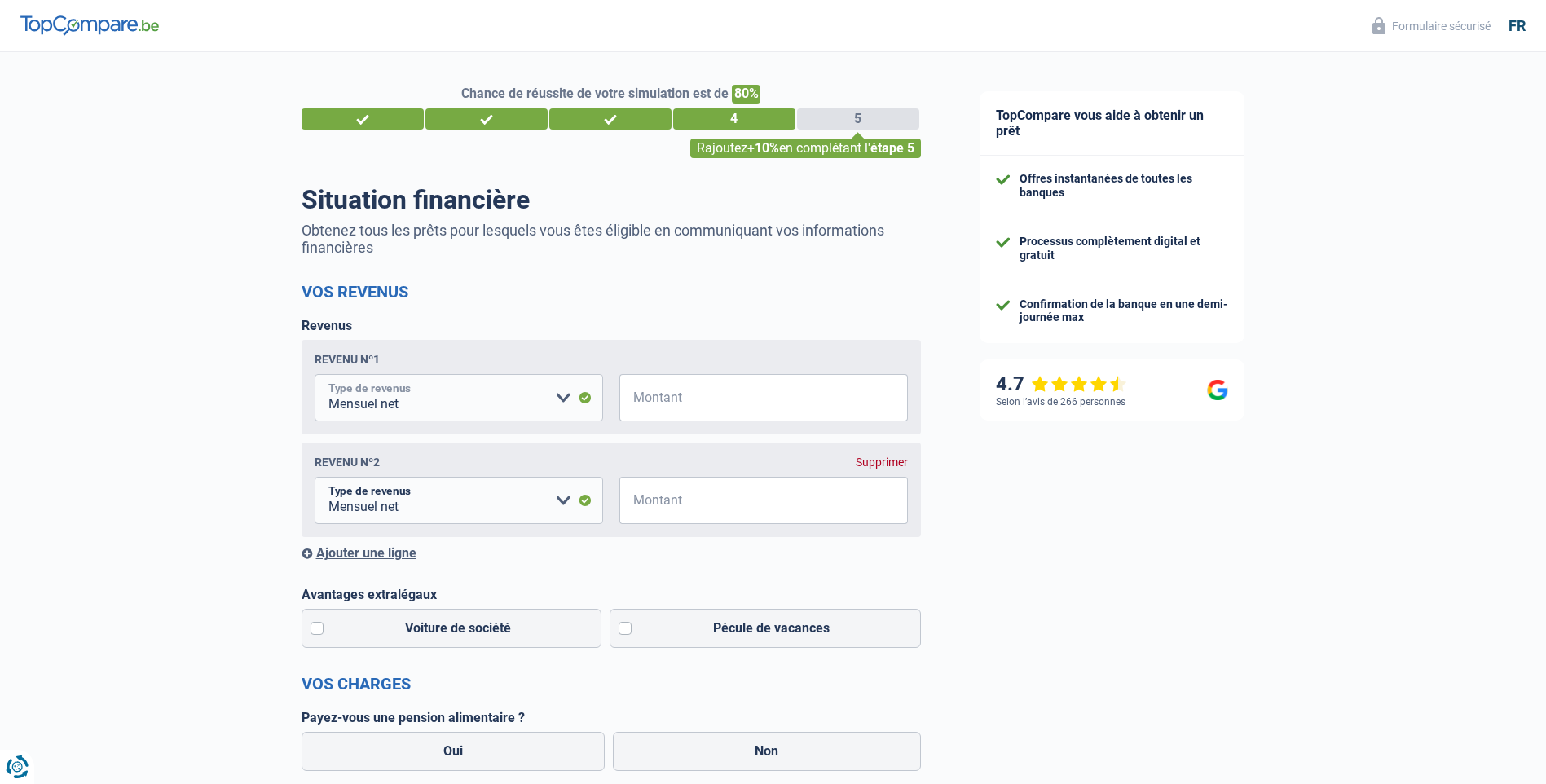
click at [405, 404] on select "Allocation d'handicap Allocations chômage Allocations familiales Chèques repas …" at bounding box center [459, 397] width 288 height 47
drag, startPoint x: 0, startPoint y: 594, endPoint x: 16, endPoint y: 578, distance: 22.6
click at [1, 593] on div "Chance de réussite de votre simulation est de 80% 1 2 3 4 5 Rajoutez +10% en co…" at bounding box center [475, 665] width 951 height 1240
click at [896, 455] on div "Revenu nº2 Supprimer Allocation d'handicap Allocations chômage Allocations fami…" at bounding box center [611, 490] width 619 height 94
drag, startPoint x: 896, startPoint y: 455, endPoint x: 892, endPoint y: 467, distance: 12.6
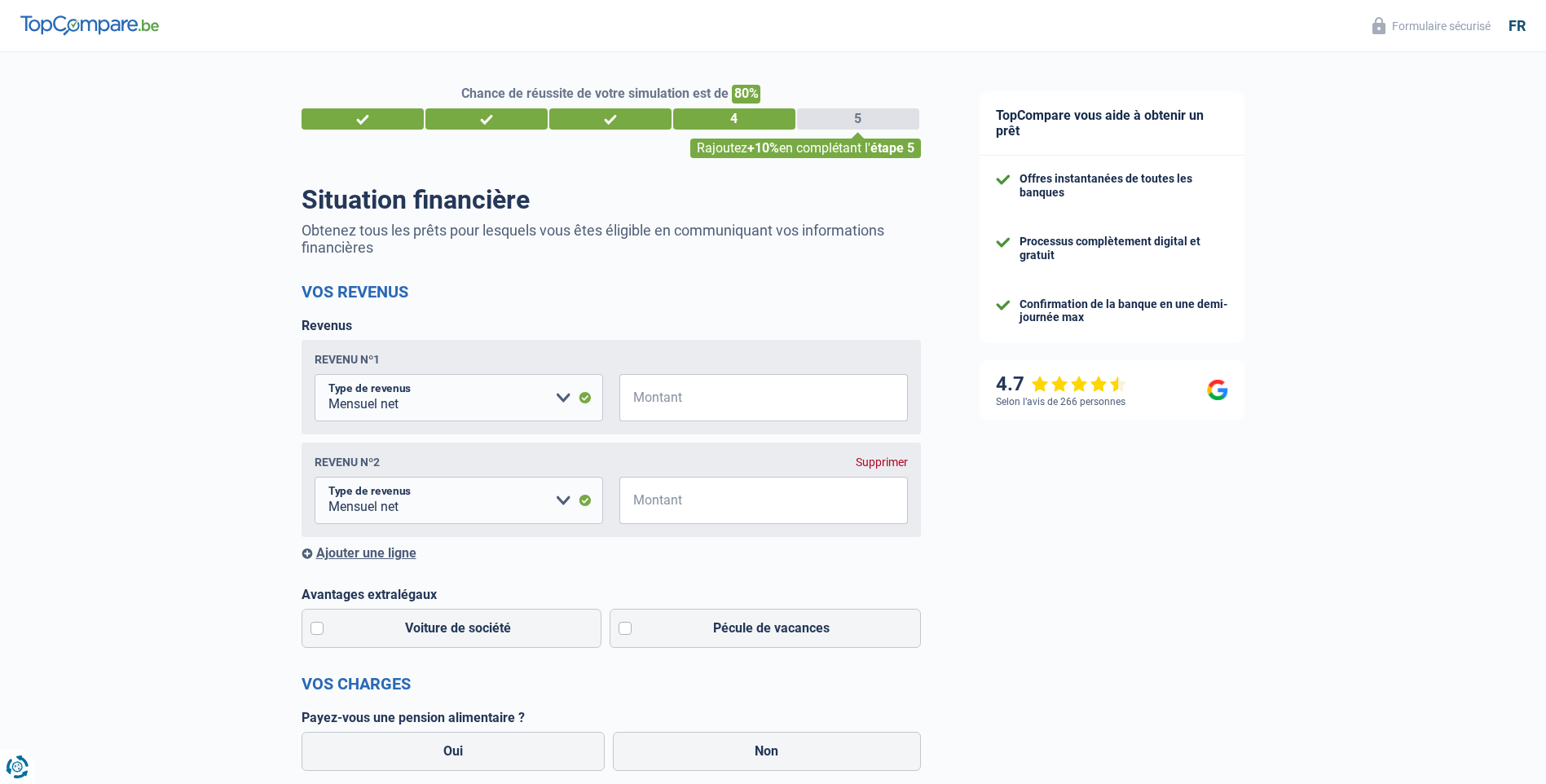
click at [892, 467] on div "Supprimer" at bounding box center [882, 462] width 52 height 13
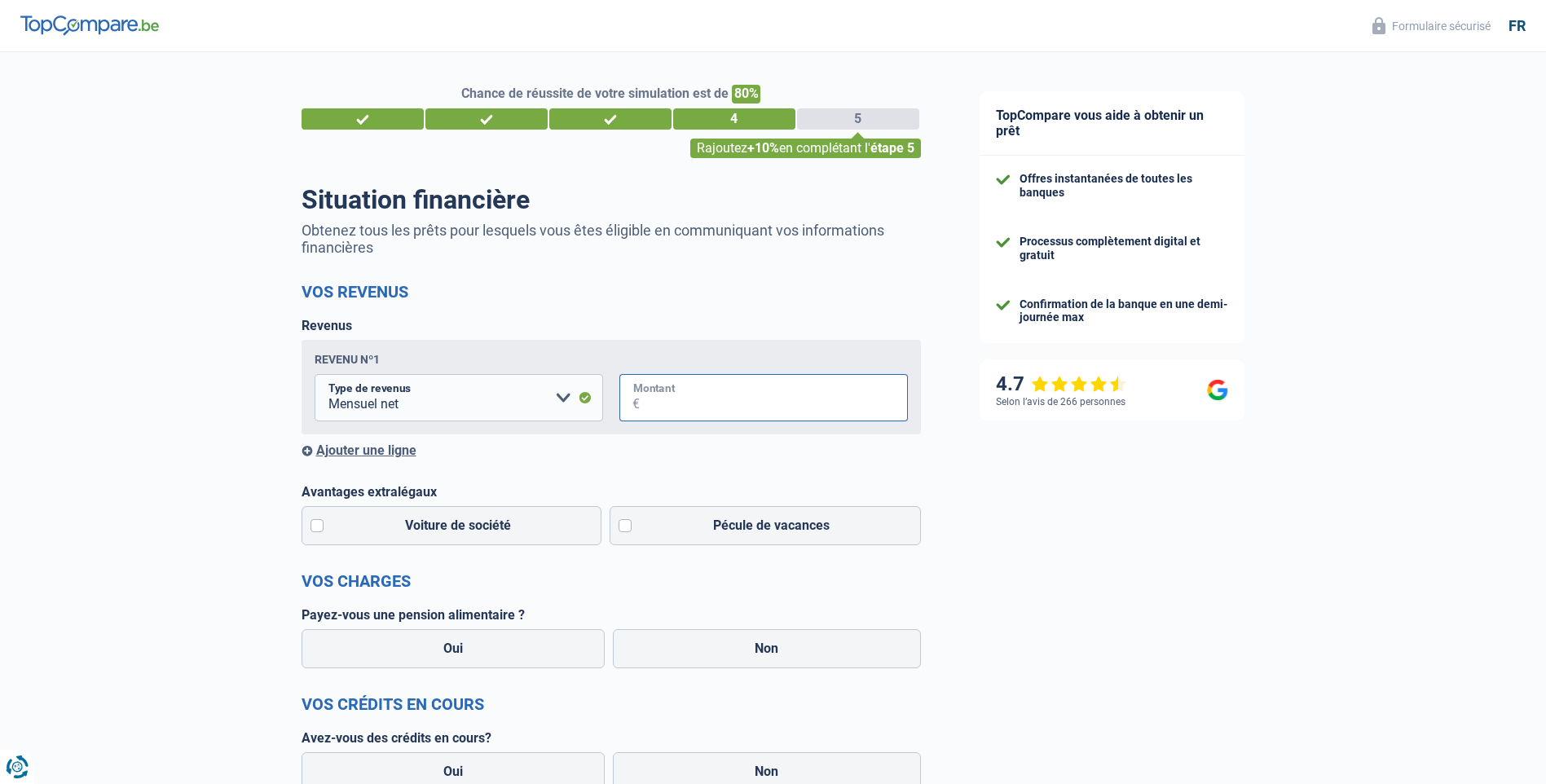
click at [747, 412] on input "Montant" at bounding box center [774, 397] width 269 height 47
type input "2.700"
click at [135, 582] on div "Chance de réussite de votre simulation est de 80% 1 2 3 4 5 Rajoutez +10% en co…" at bounding box center [475, 614] width 951 height 1137
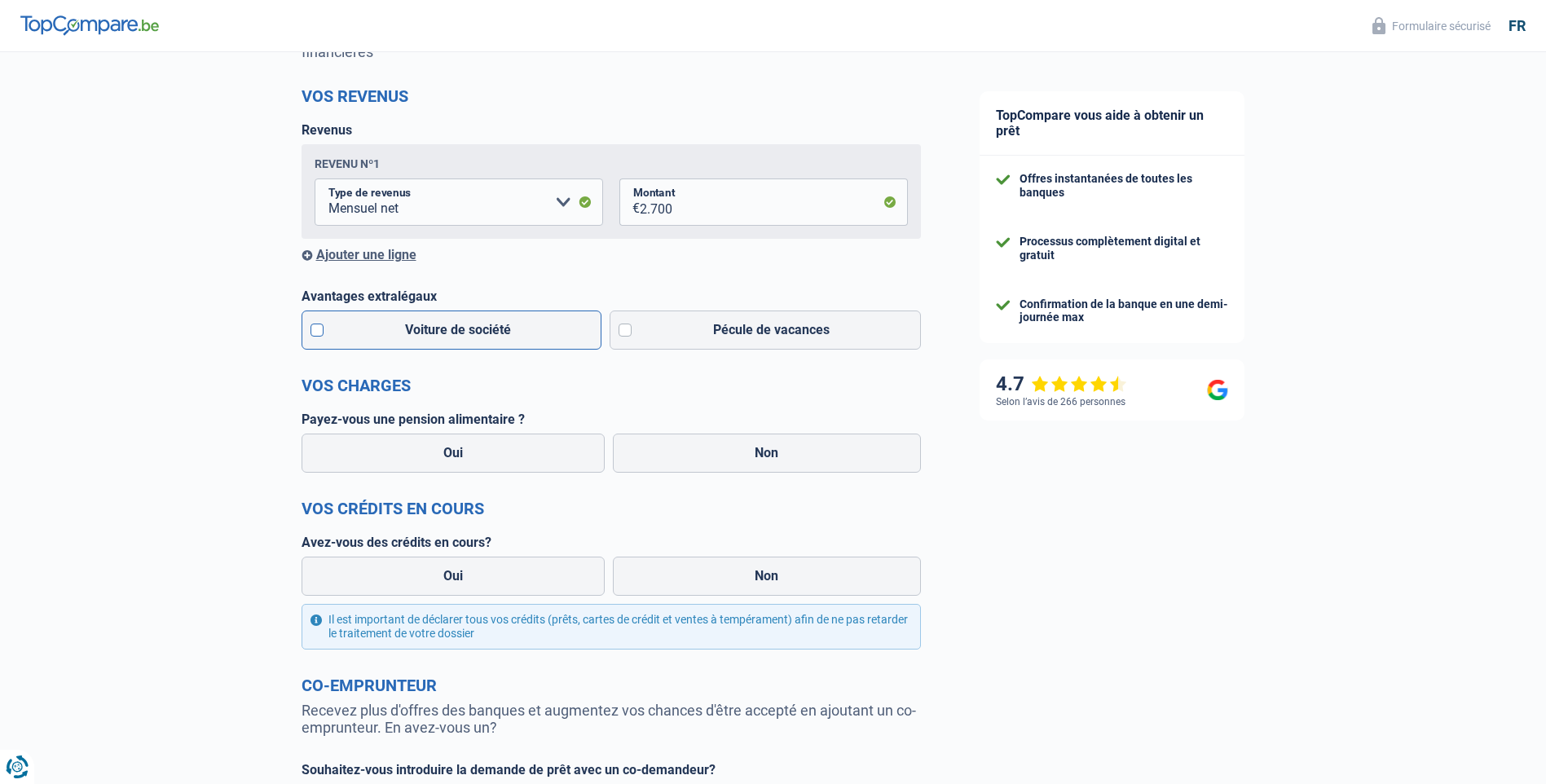
scroll to position [244, 0]
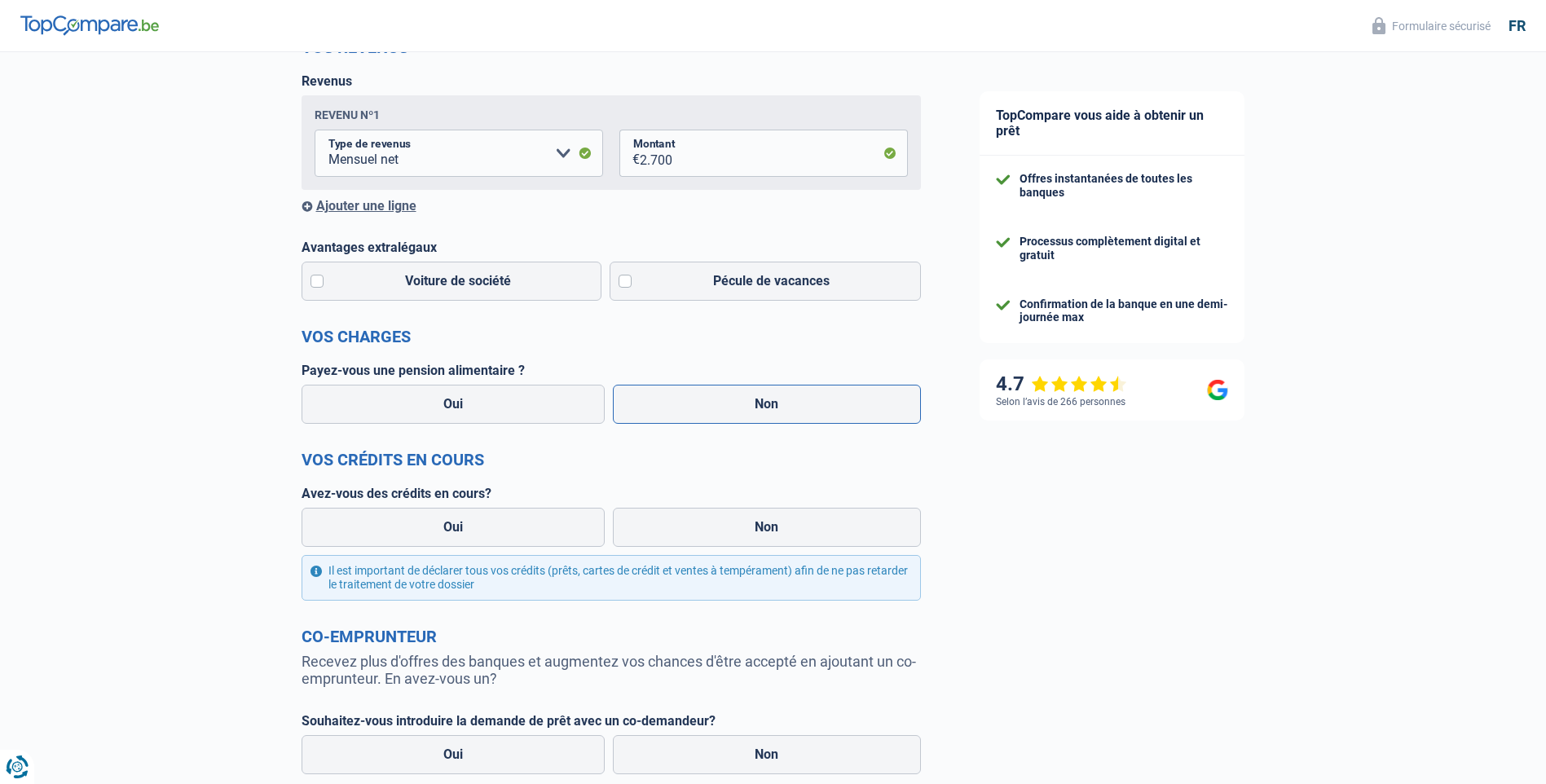
click at [682, 404] on label "Non" at bounding box center [767, 404] width 308 height 39
click at [682, 404] on input "Non" at bounding box center [767, 404] width 308 height 39
radio input "true"
click at [663, 530] on label "Non" at bounding box center [767, 527] width 308 height 39
click at [663, 530] on input "Non" at bounding box center [767, 527] width 308 height 39
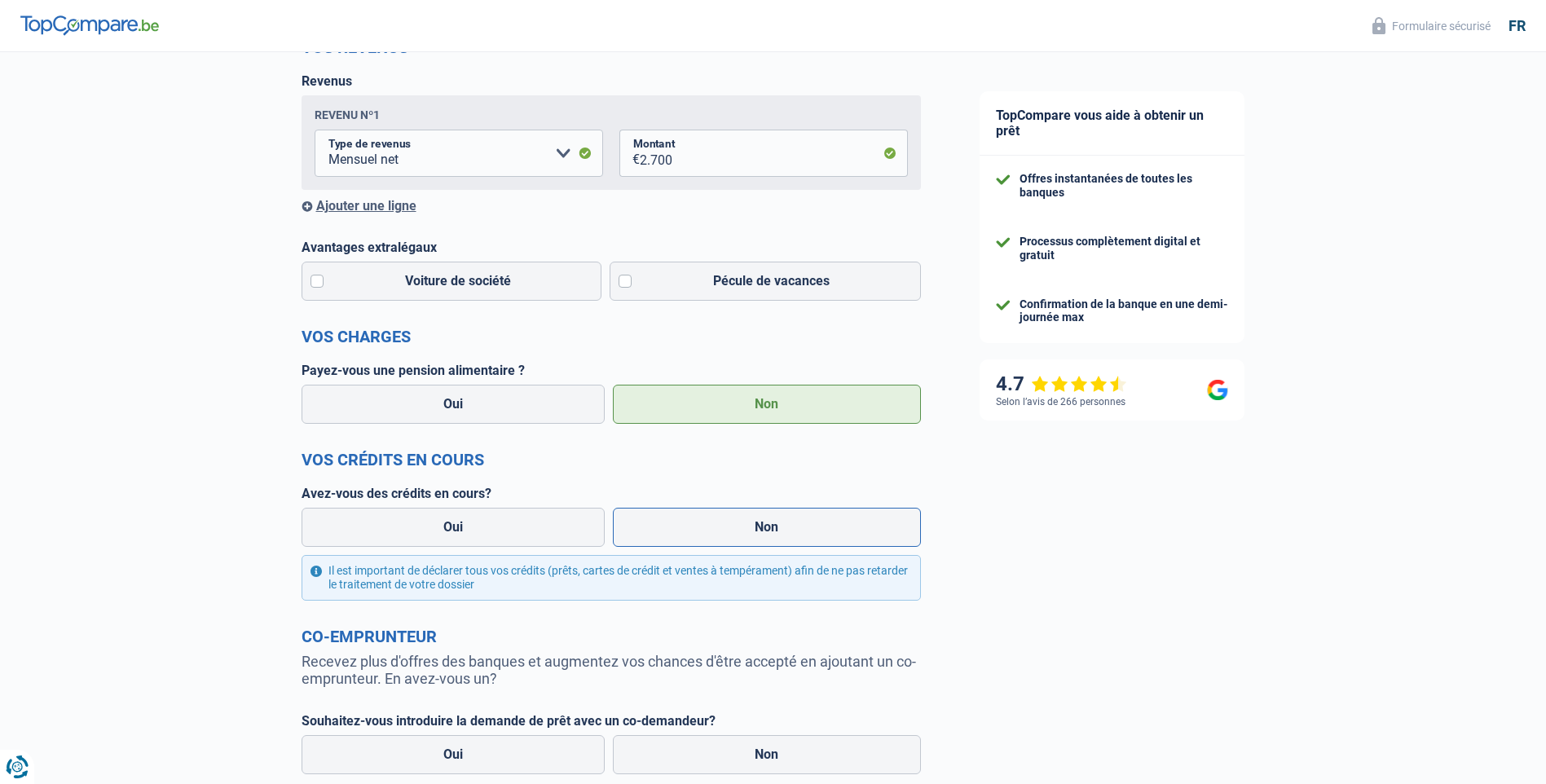
radio input "true"
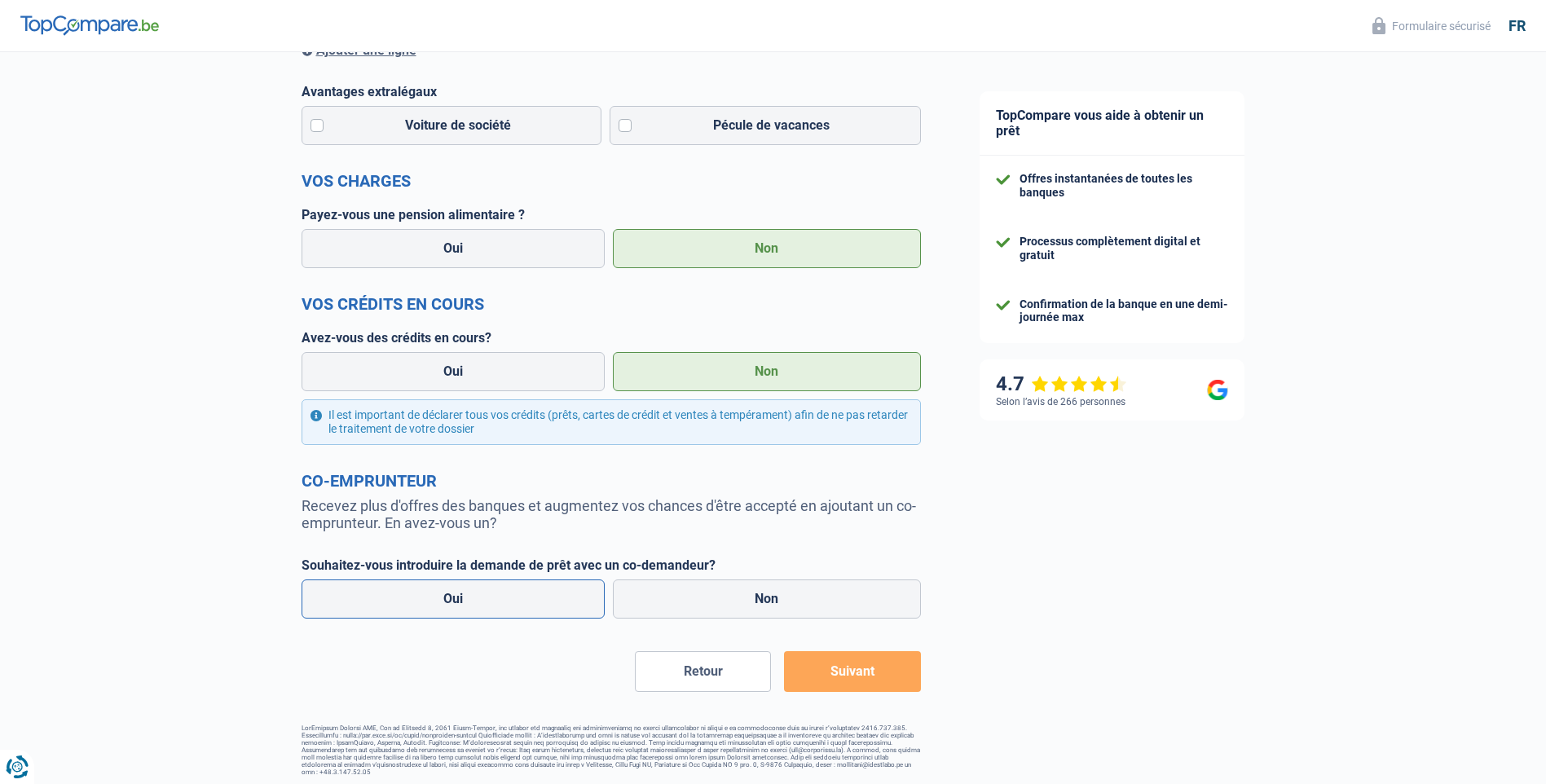
scroll to position [407, 0]
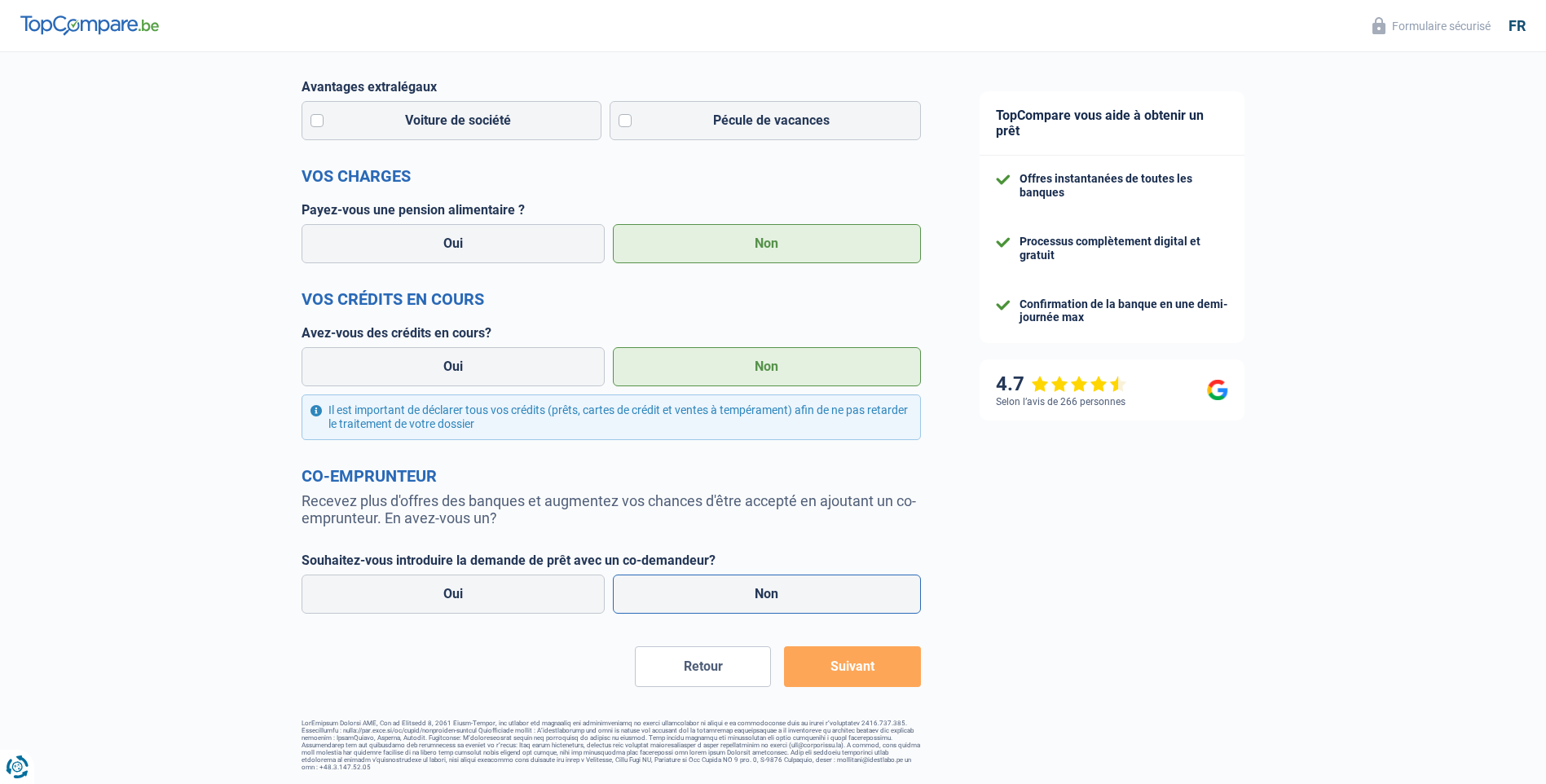
click at [658, 604] on label "Non" at bounding box center [767, 593] width 308 height 39
click at [658, 604] on input "Non" at bounding box center [767, 593] width 308 height 39
radio input "true"
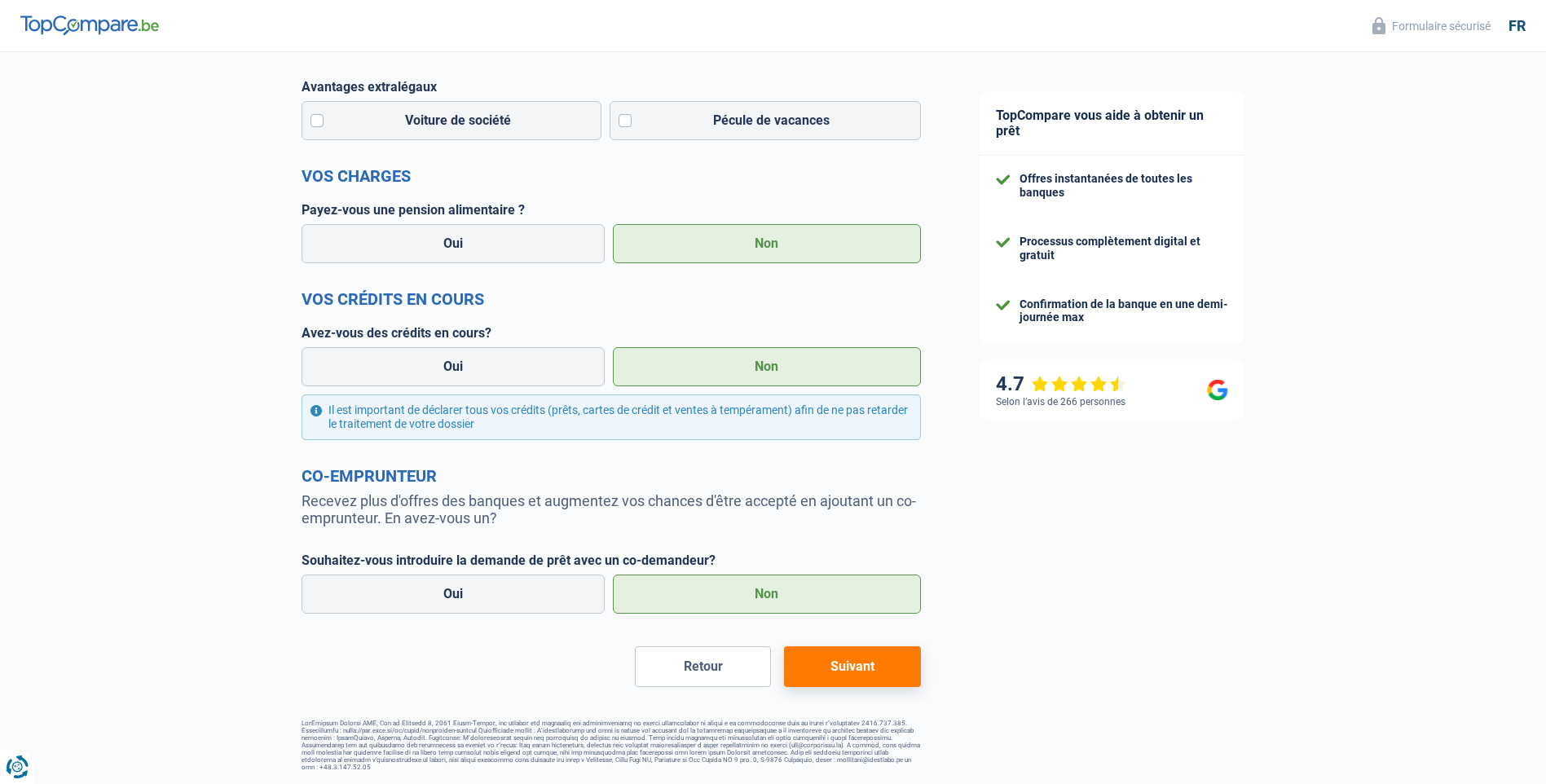
click at [859, 669] on button "Suivant" at bounding box center [852, 666] width 136 height 41
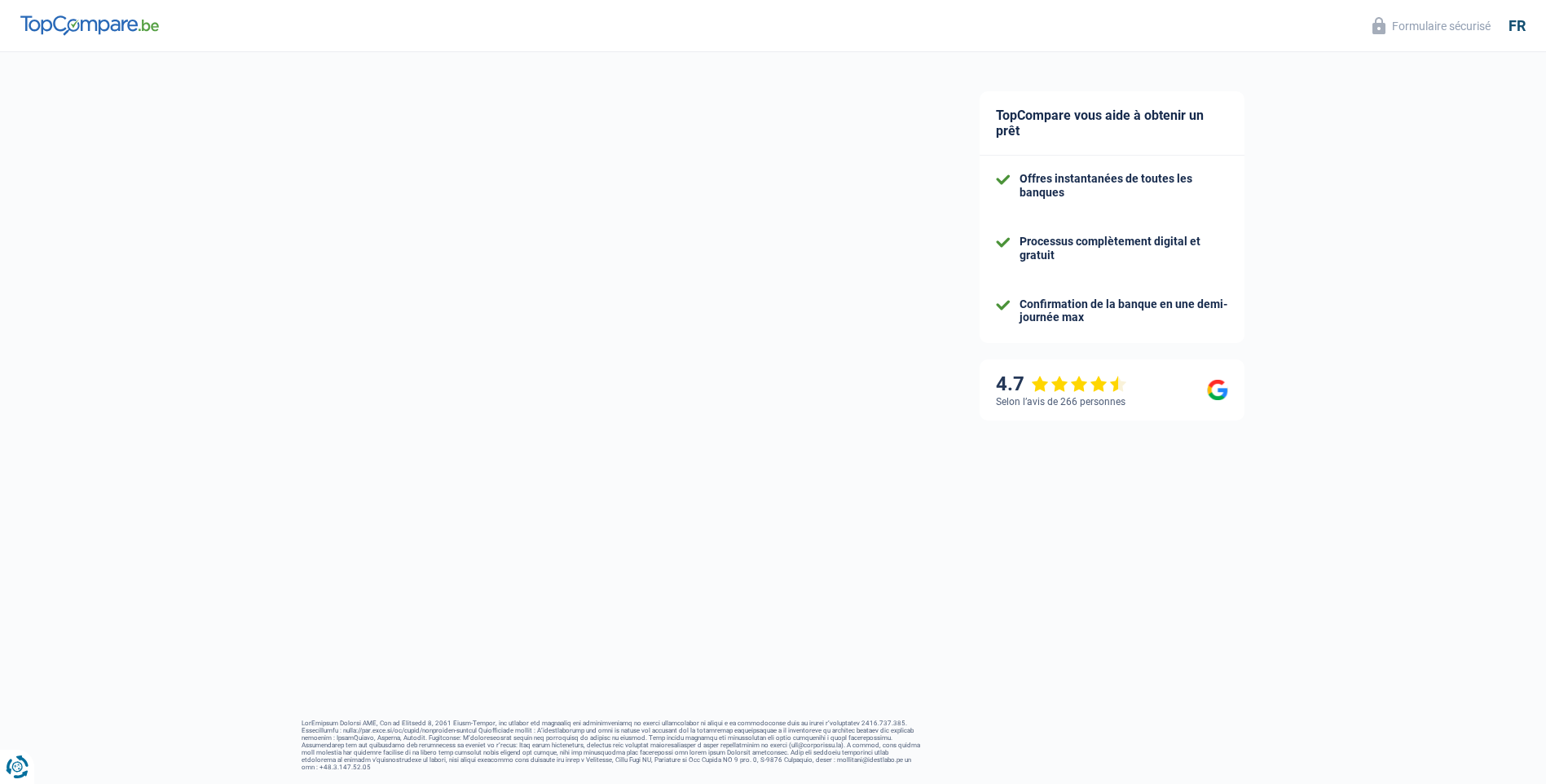
scroll to position [11, 0]
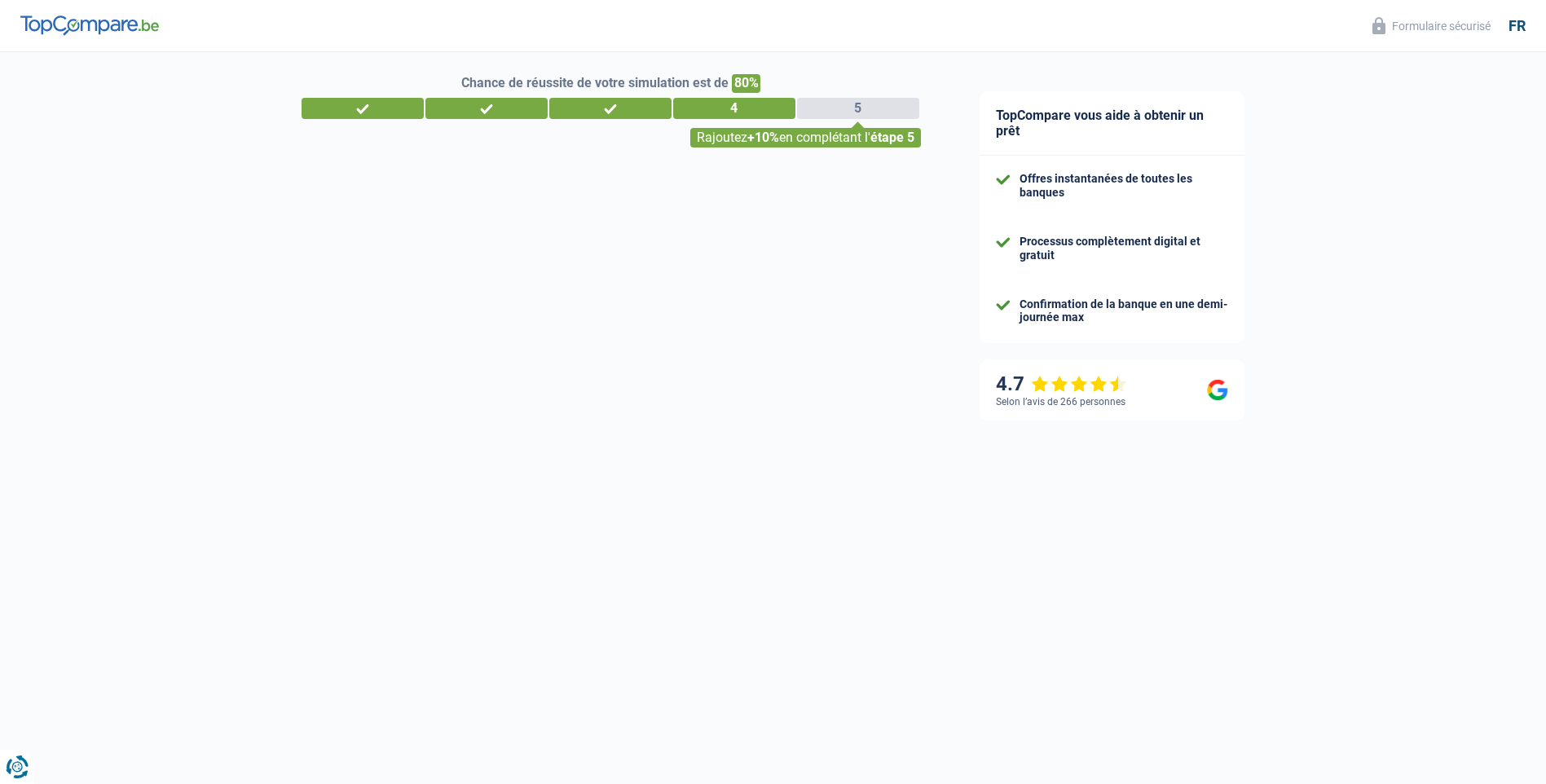
select select "60"
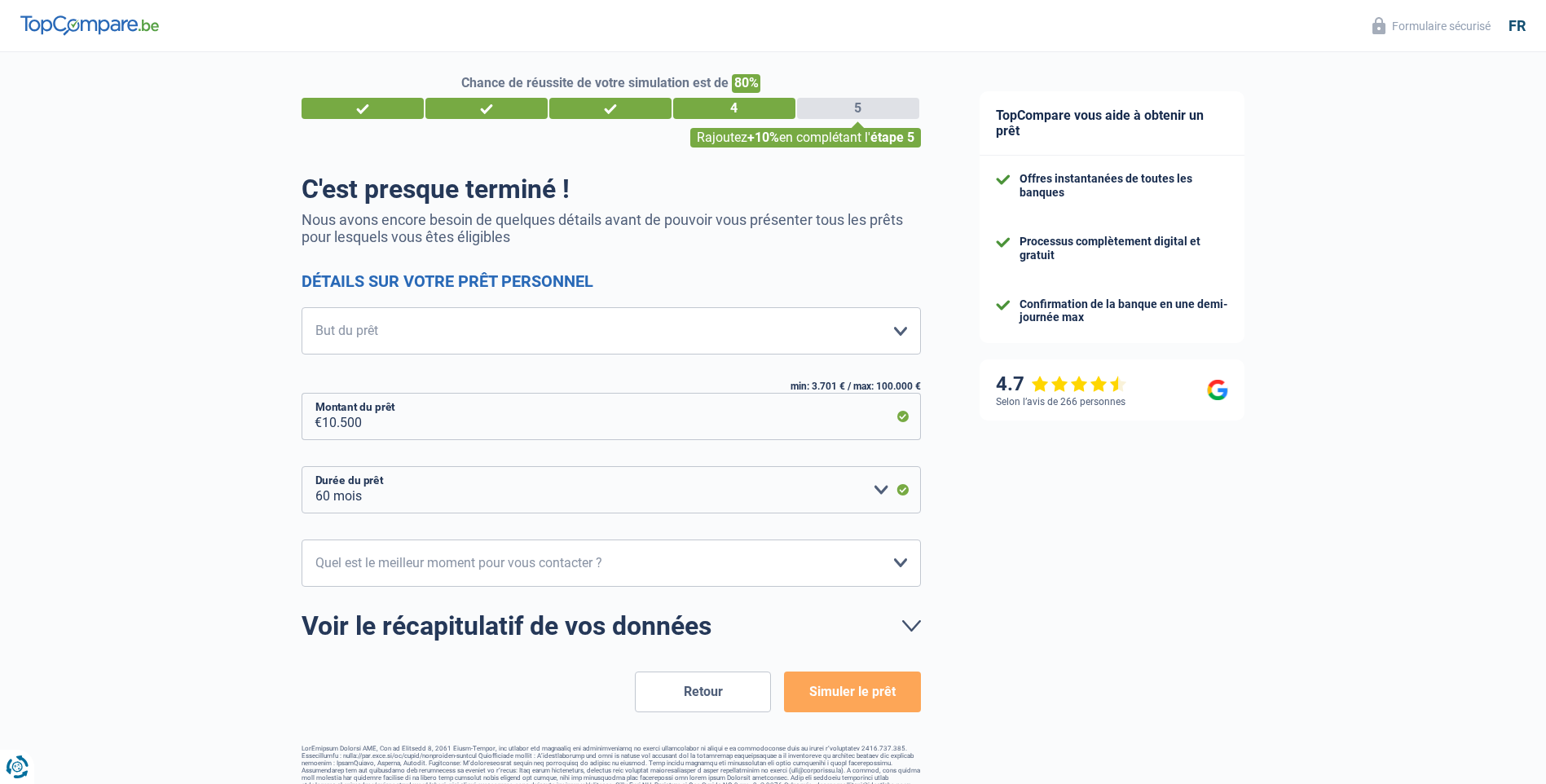
scroll to position [0, 0]
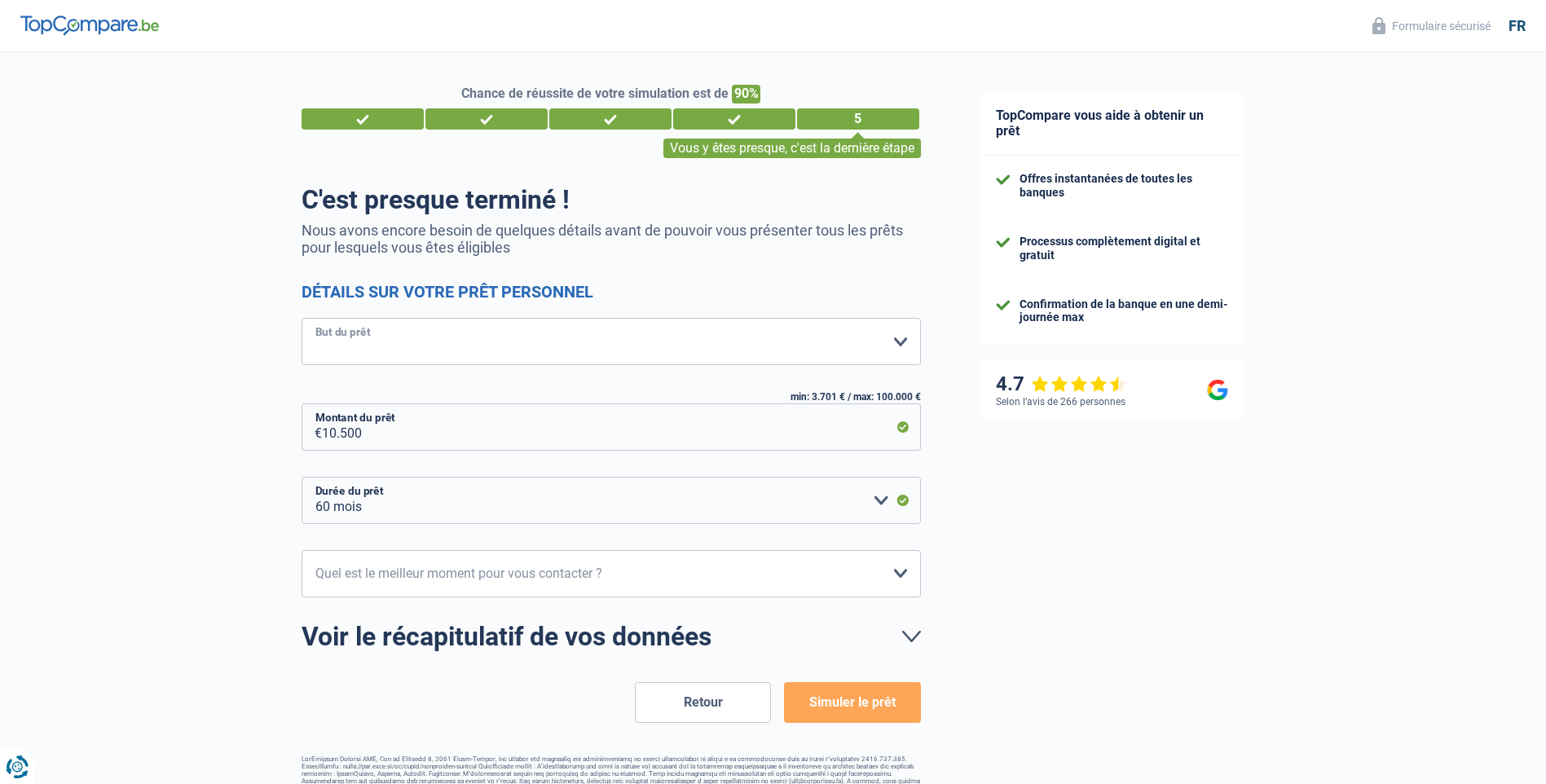
click at [377, 339] on select "Confort maison: meubles, textile, peinture, électroménager, outillage non-profe…" at bounding box center [611, 341] width 619 height 47
select select "car"
click at [302, 319] on select "Confort maison: meubles, textile, peinture, électroménager, outillage non-profe…" at bounding box center [611, 341] width 619 height 47
click at [401, 562] on select "10h-12h 12h-14h 14h-16h 16h-18h Veuillez sélectionner une option" at bounding box center [611, 573] width 619 height 47
select select "10-12"
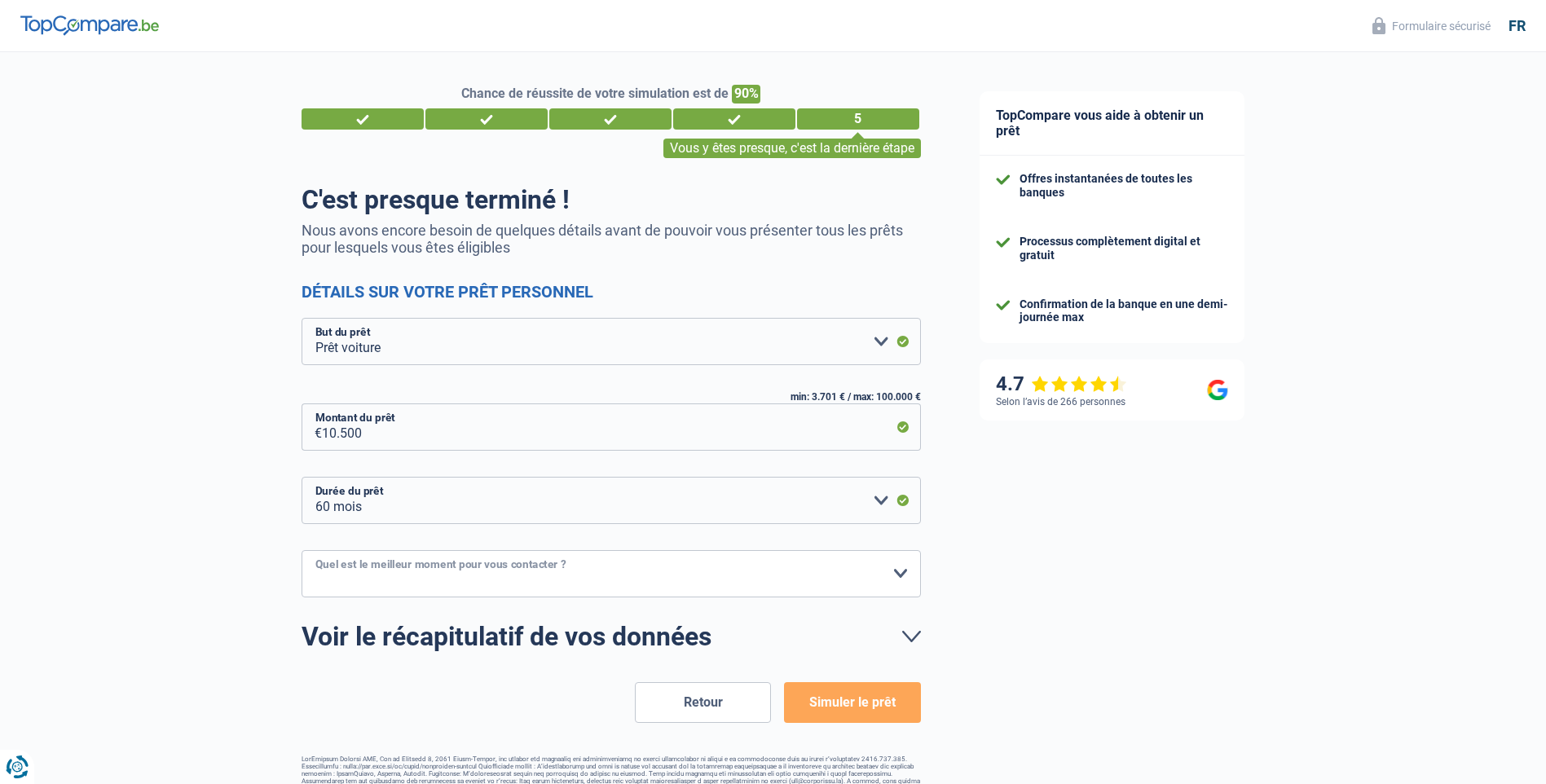
click at [302, 551] on select "10h-12h 12h-14h 14h-16h 16h-18h Veuillez sélectionner une option" at bounding box center [611, 573] width 619 height 47
click at [858, 719] on button "Simuler le prêt" at bounding box center [852, 702] width 136 height 41
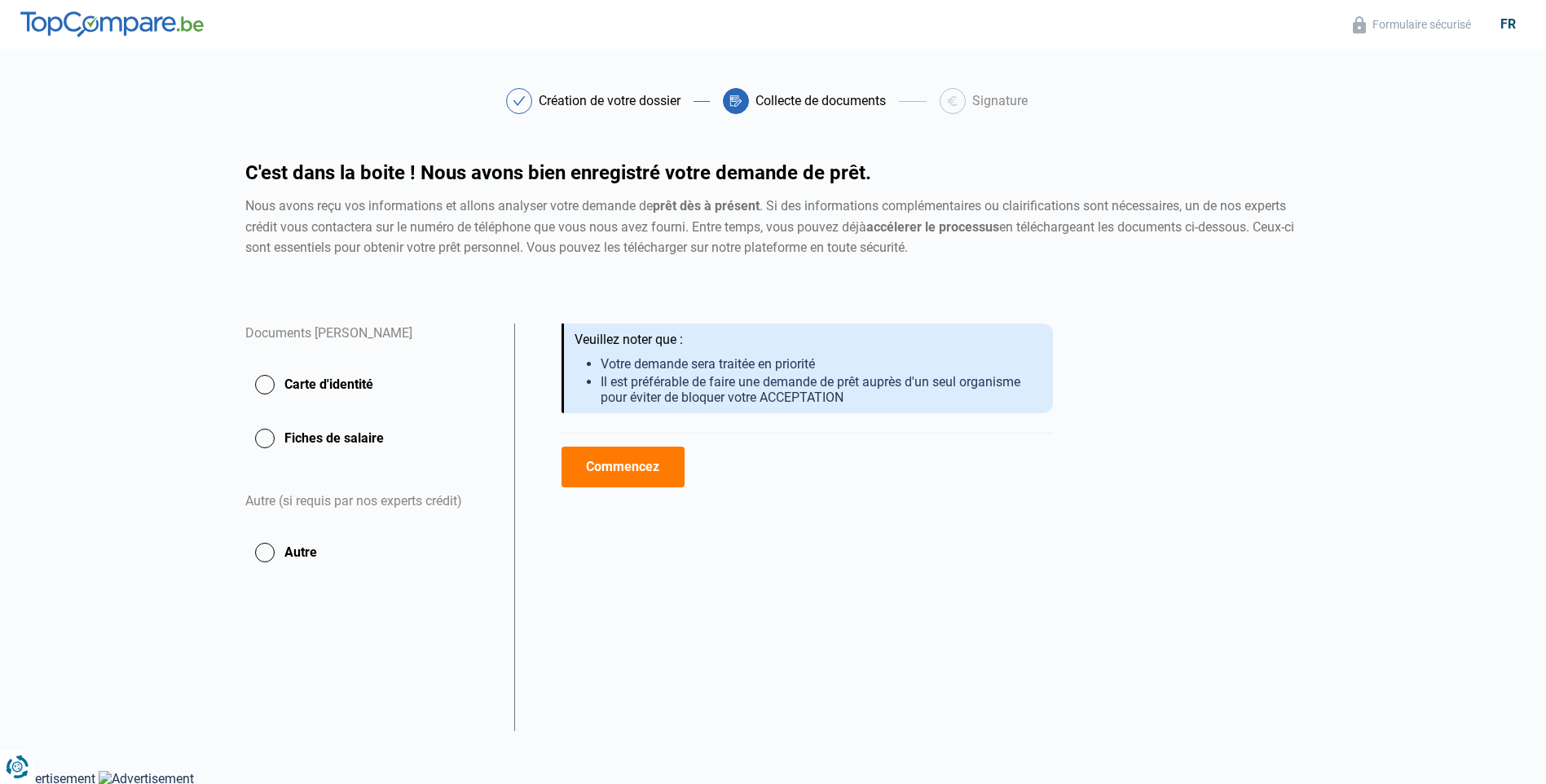
click at [613, 454] on button "Commencez" at bounding box center [623, 467] width 123 height 41
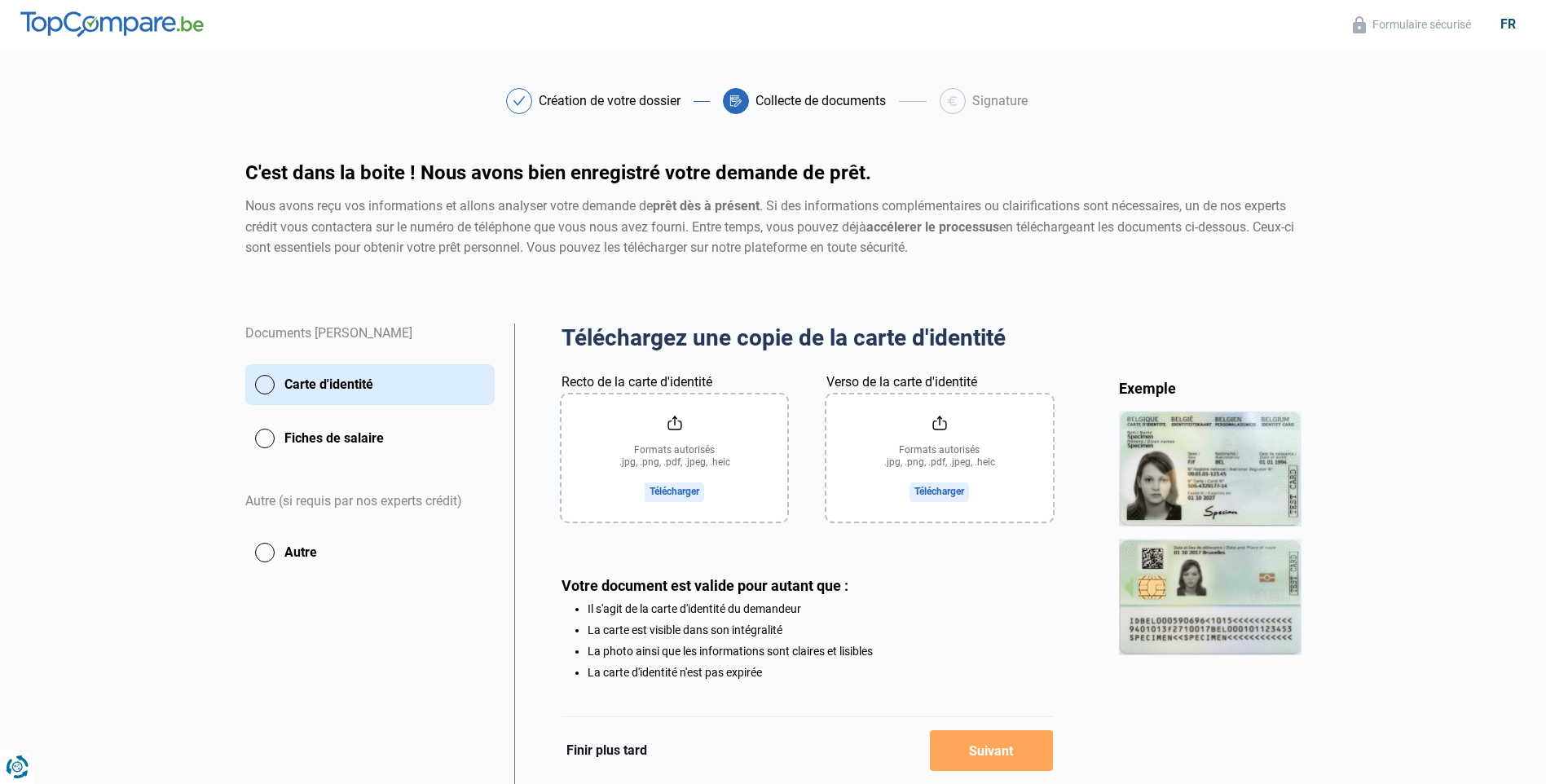
click at [283, 386] on button "Carte d'identité" at bounding box center [370, 385] width 250 height 41
click at [676, 486] on input "Recto de la carte d'identité" at bounding box center [675, 457] width 225 height 127
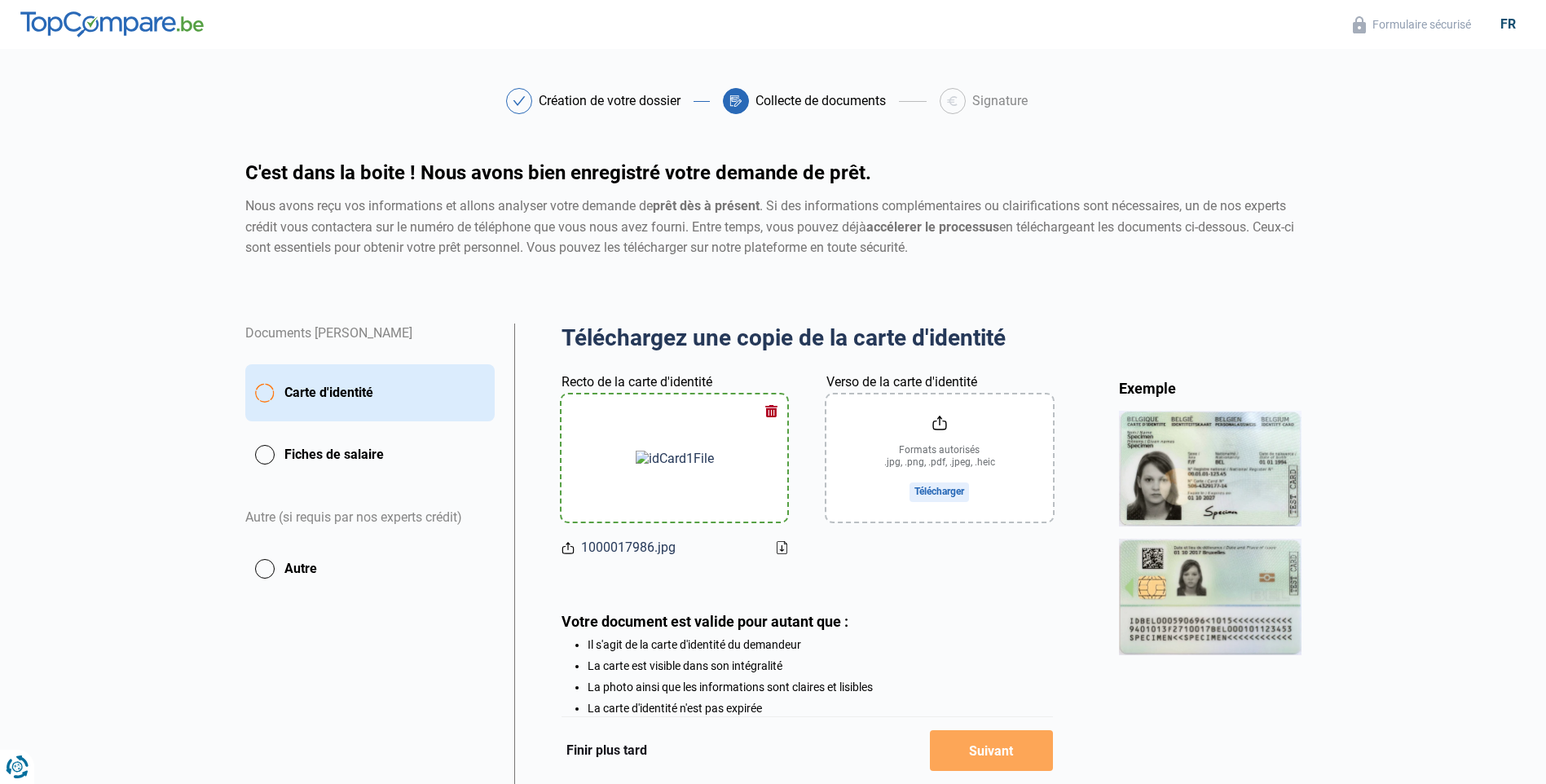
click at [899, 466] on input "Verso de la carte d'identité" at bounding box center [939, 457] width 225 height 127
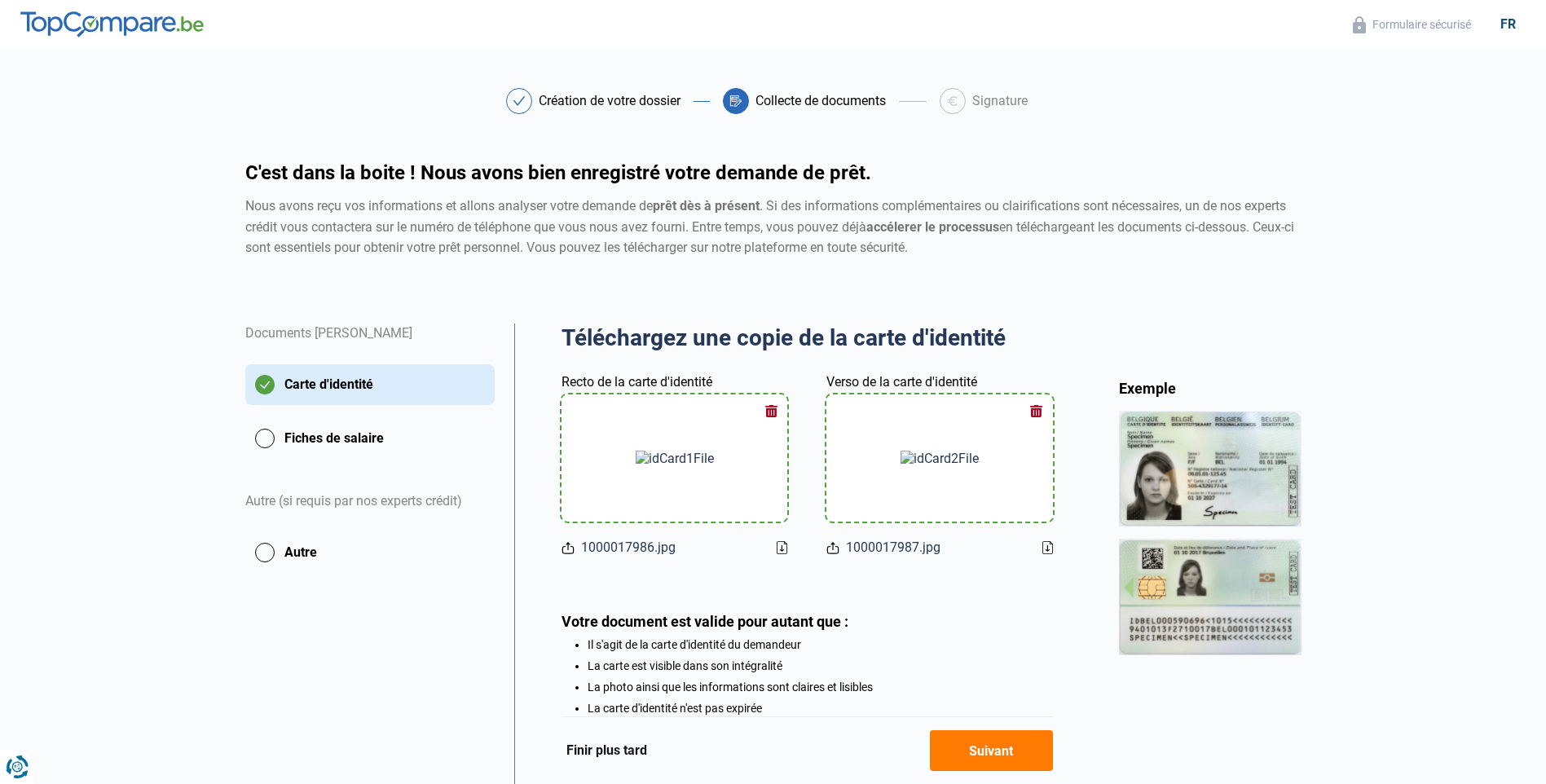
click at [967, 744] on button "Suivant" at bounding box center [991, 750] width 123 height 41
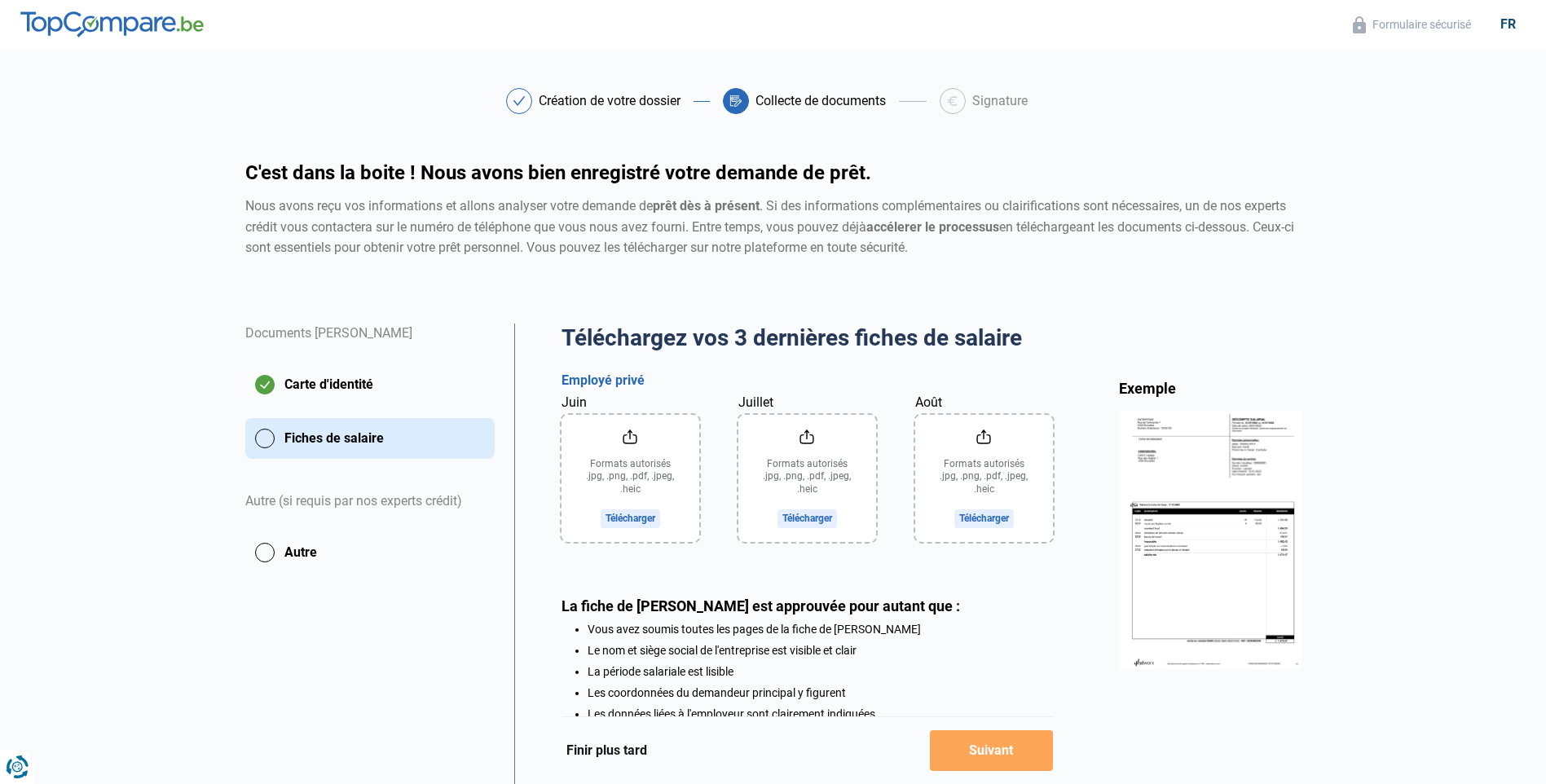
click at [594, 454] on input "Juin" at bounding box center [631, 478] width 138 height 127
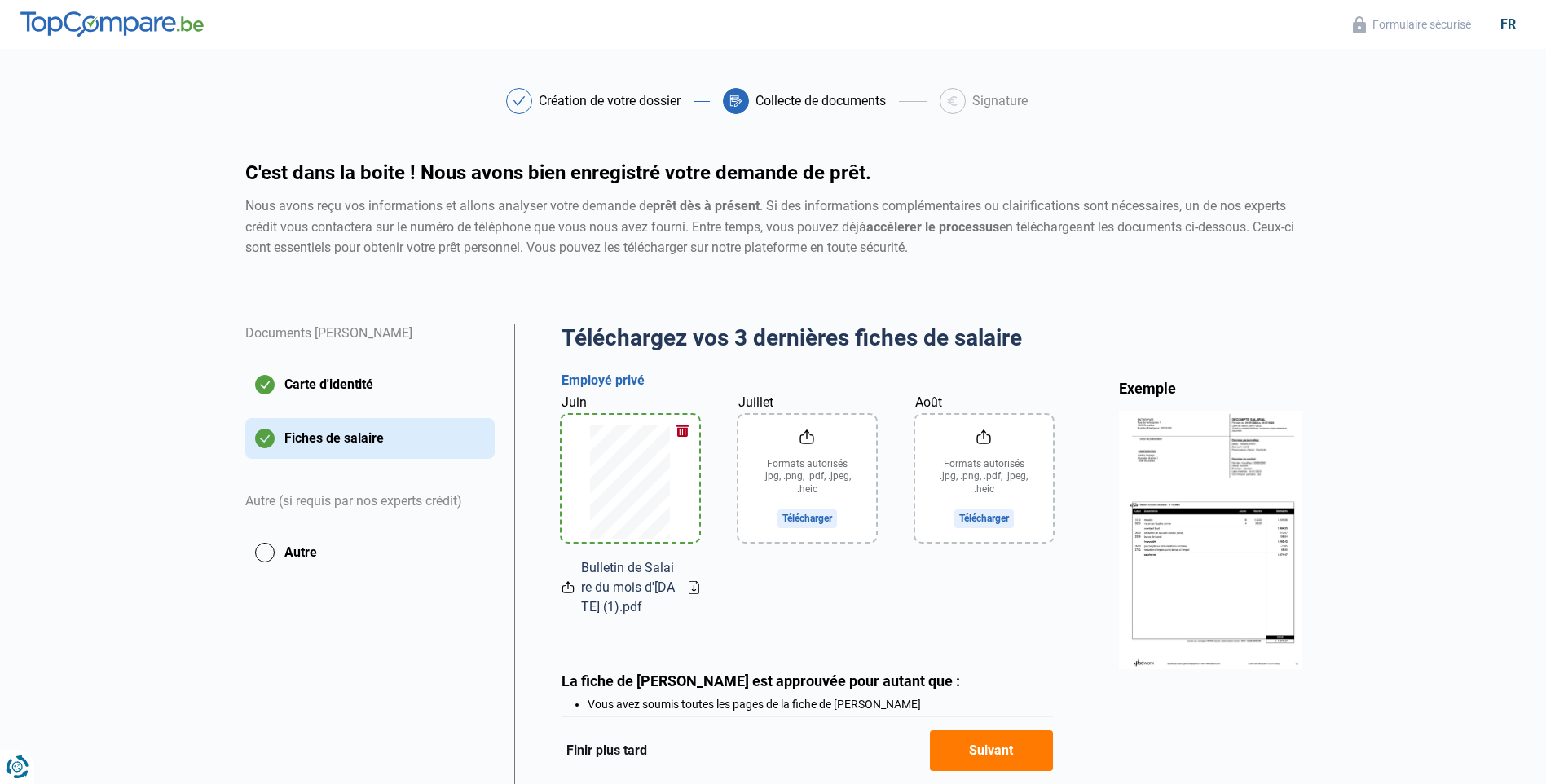
click at [841, 490] on input "Juillet" at bounding box center [807, 478] width 138 height 127
click at [990, 500] on input "Août" at bounding box center [984, 478] width 138 height 127
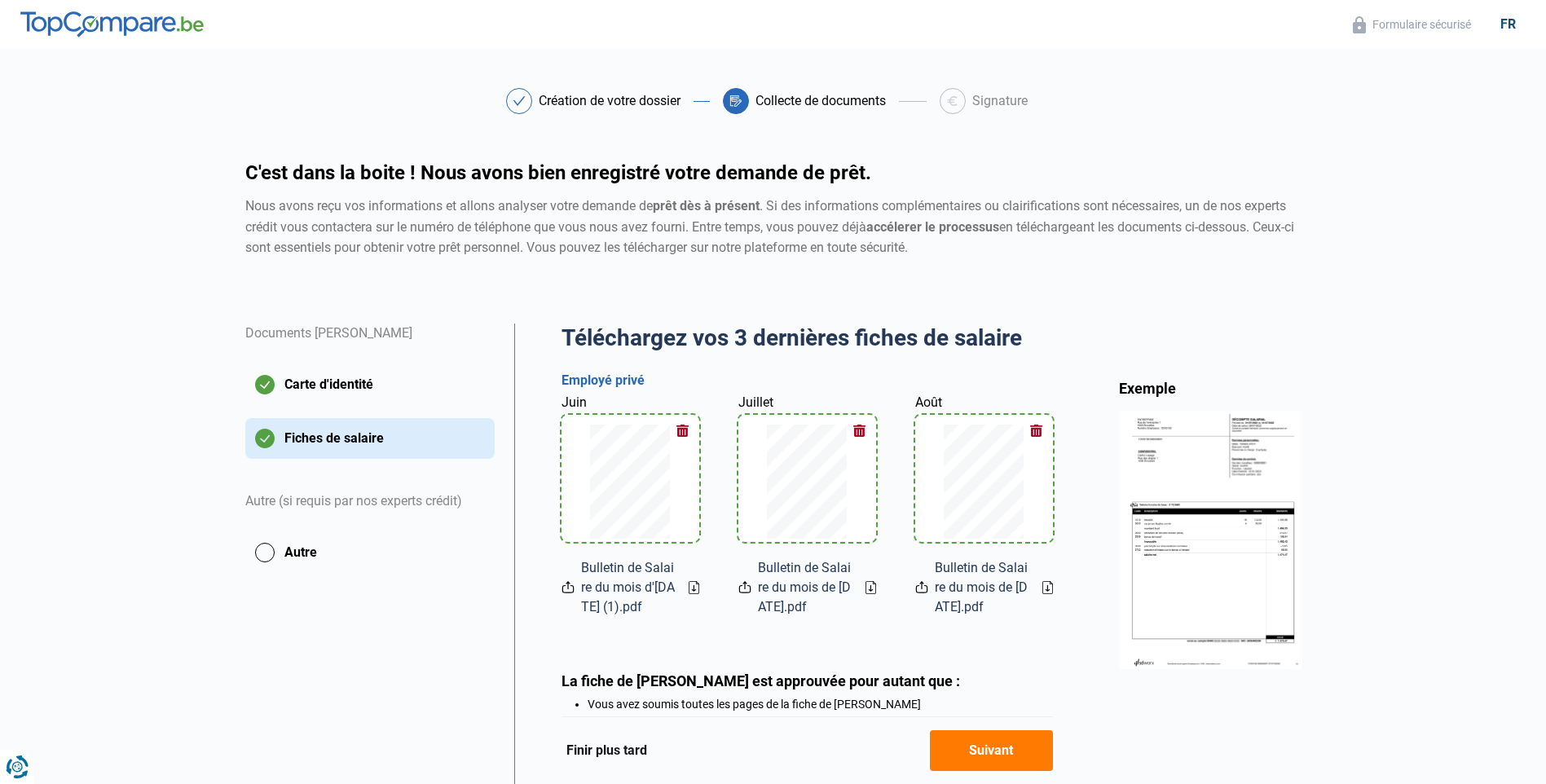
click at [988, 737] on button "Suivant" at bounding box center [991, 750] width 123 height 41
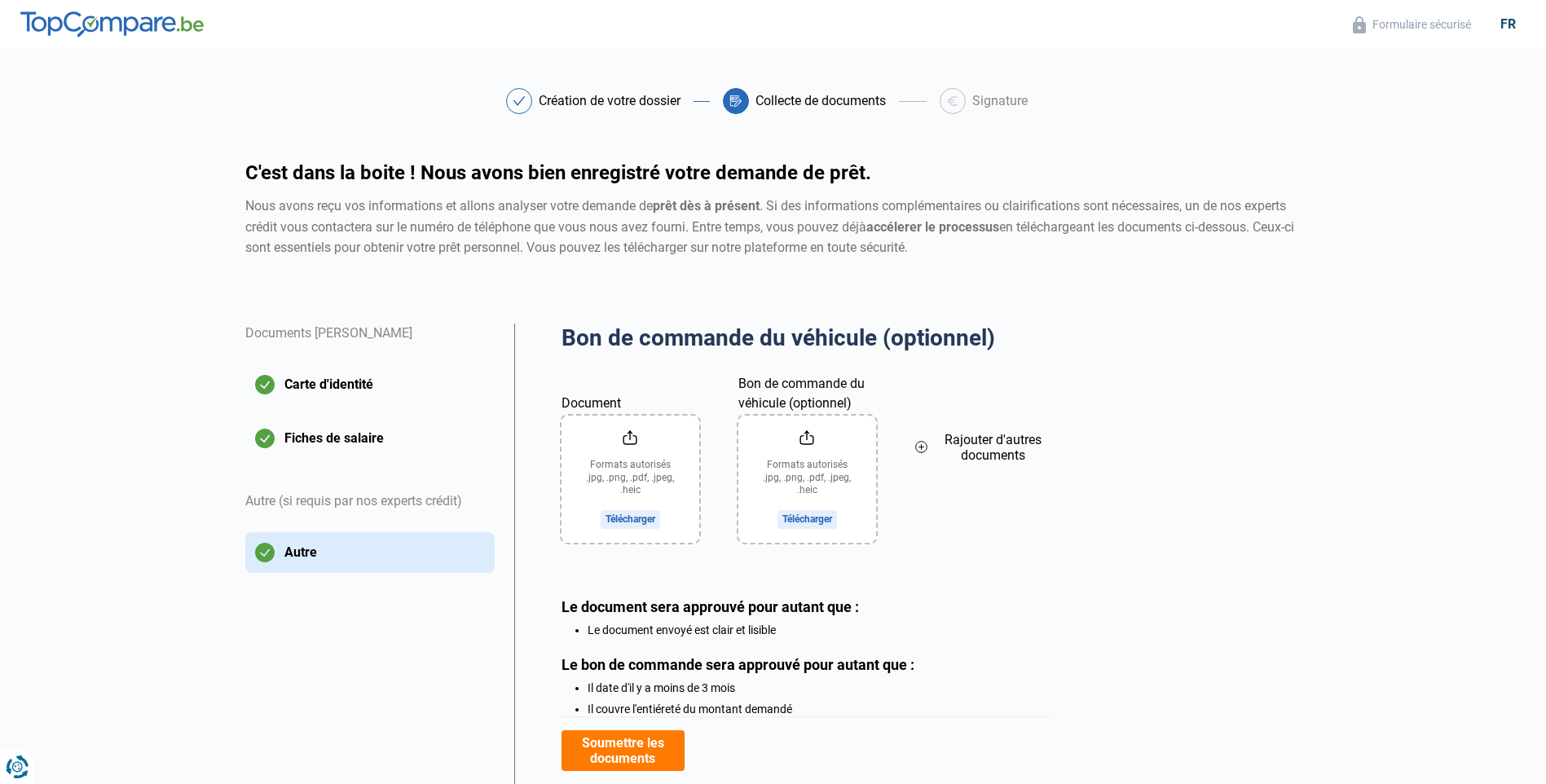
click at [689, 482] on input "Document" at bounding box center [631, 479] width 138 height 127
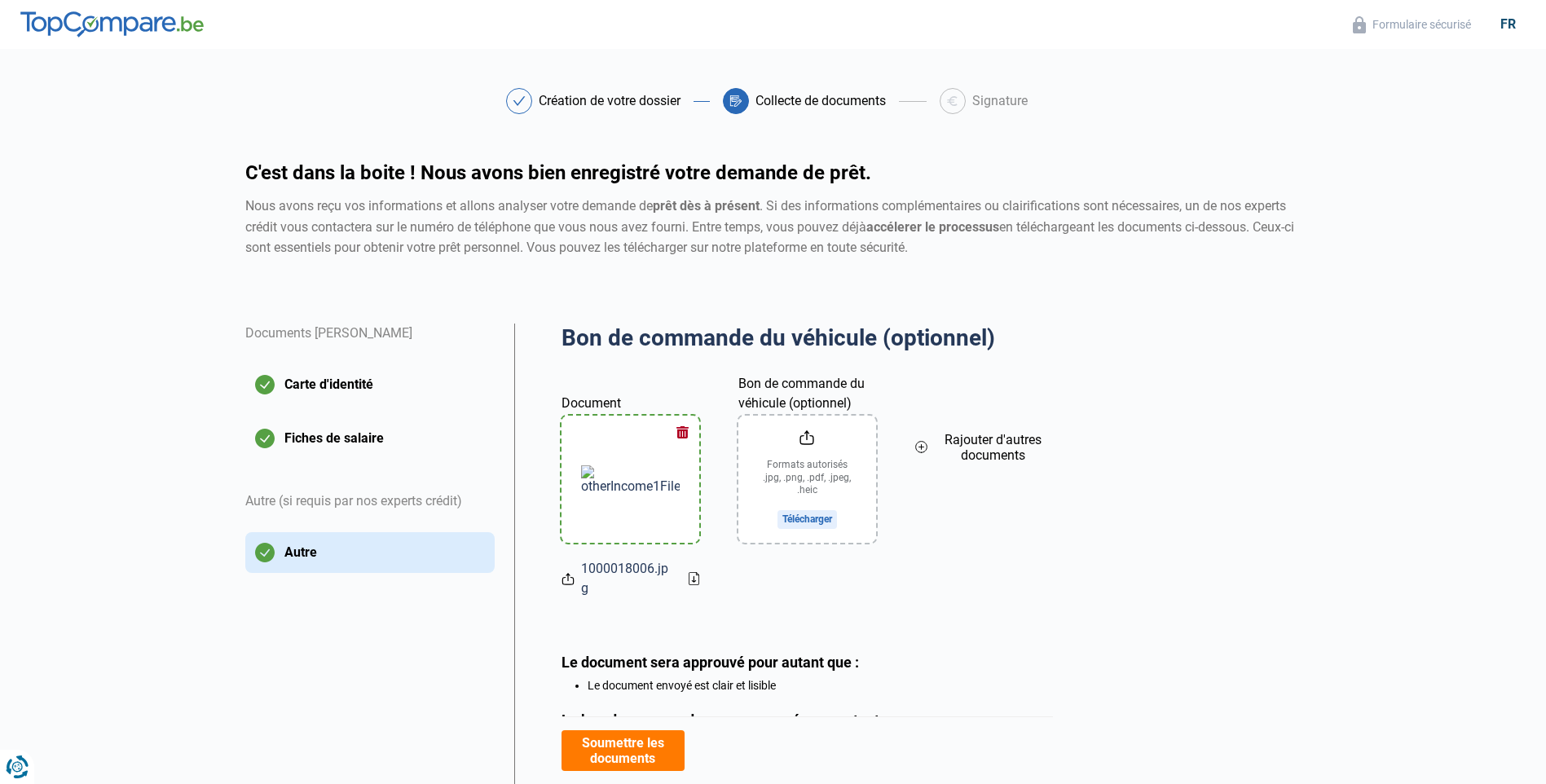
click at [831, 474] on input "Bon de commande du véhicule (optionnel)" at bounding box center [807, 479] width 138 height 127
click at [645, 753] on button "Soumettre les documents" at bounding box center [623, 750] width 123 height 41
